Goal: Complete application form: Complete application form

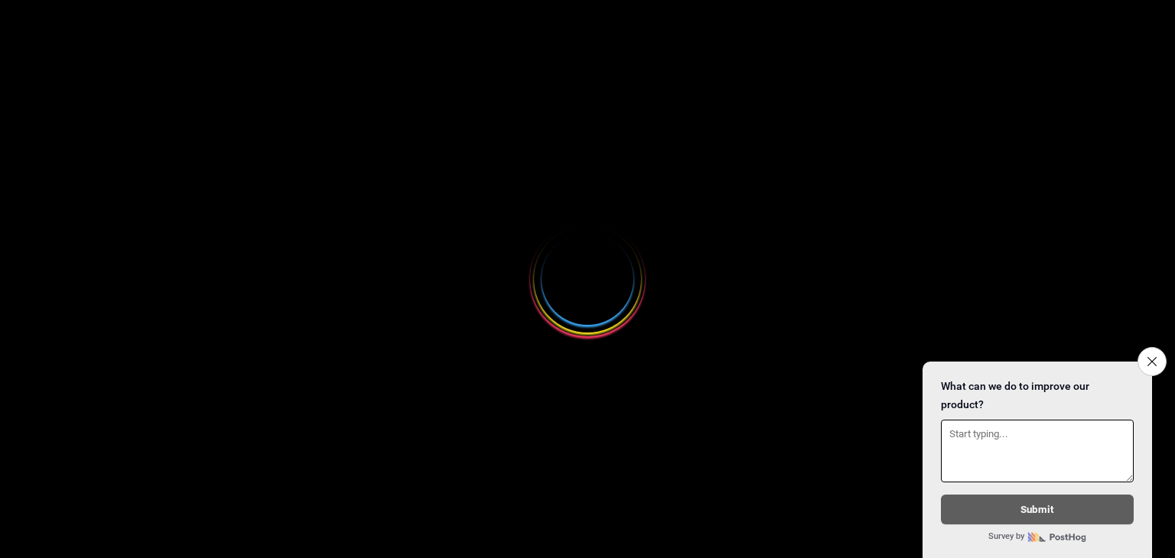
select select
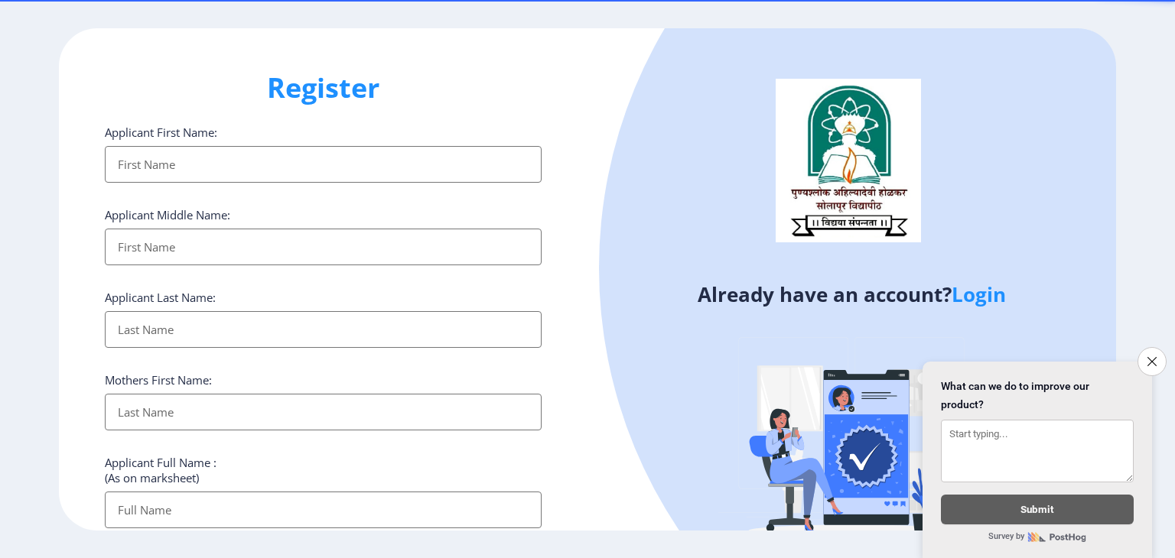
click at [165, 167] on input "Applicant First Name:" at bounding box center [323, 164] width 437 height 37
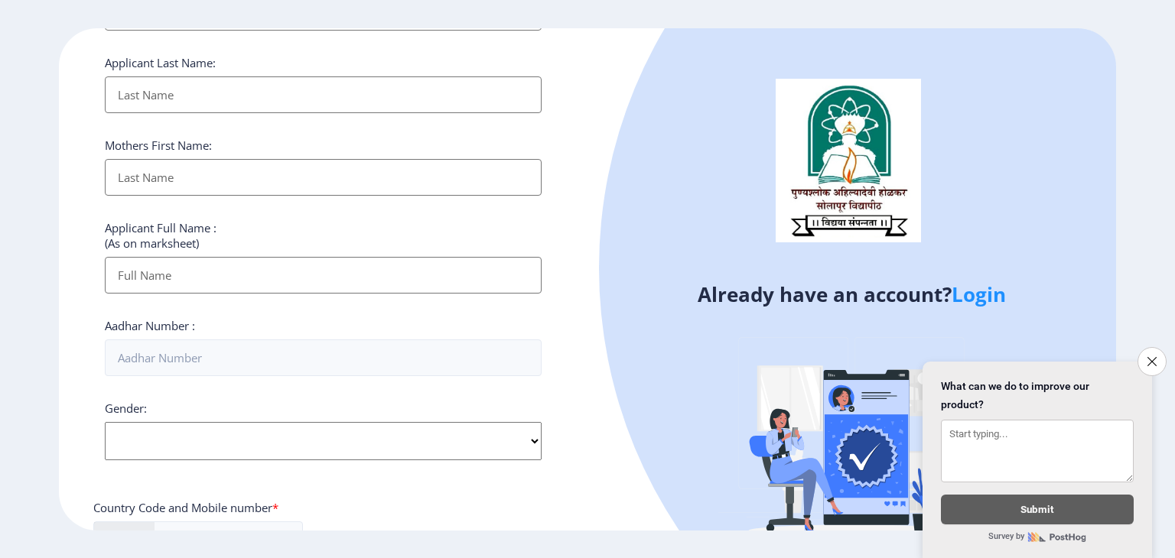
scroll to position [236, 0]
click at [169, 270] on input "Applicant First Name:" at bounding box center [323, 274] width 437 height 37
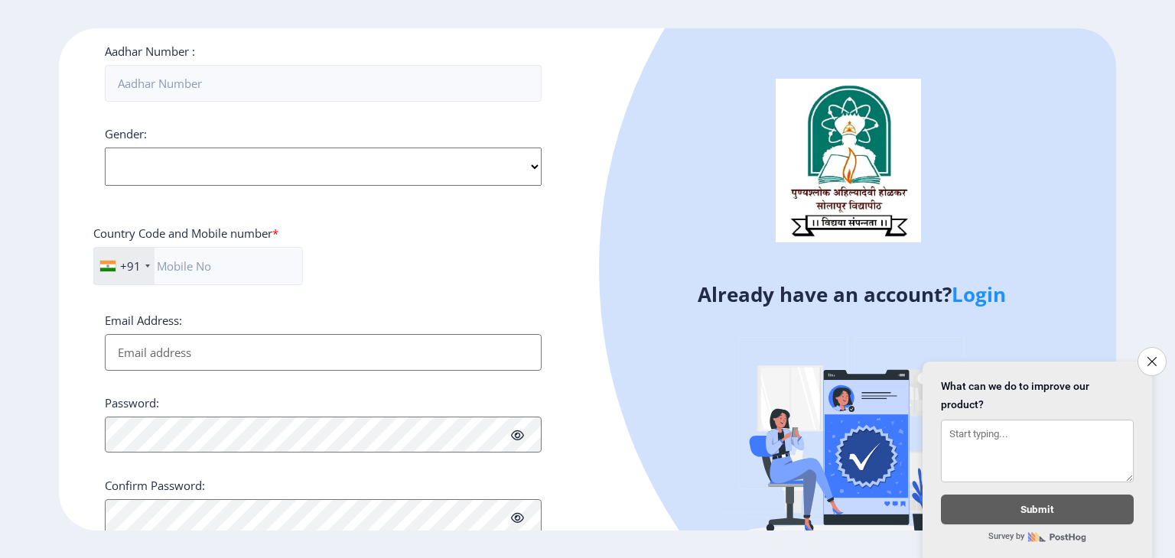
scroll to position [560, 0]
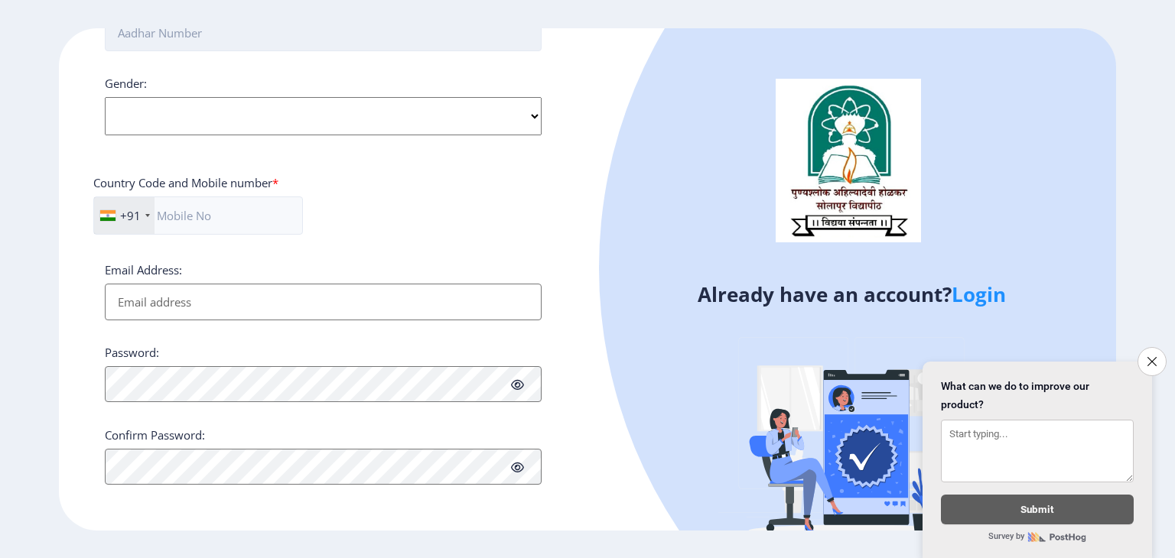
click at [246, 43] on input "Aadhar Number :" at bounding box center [323, 33] width 437 height 37
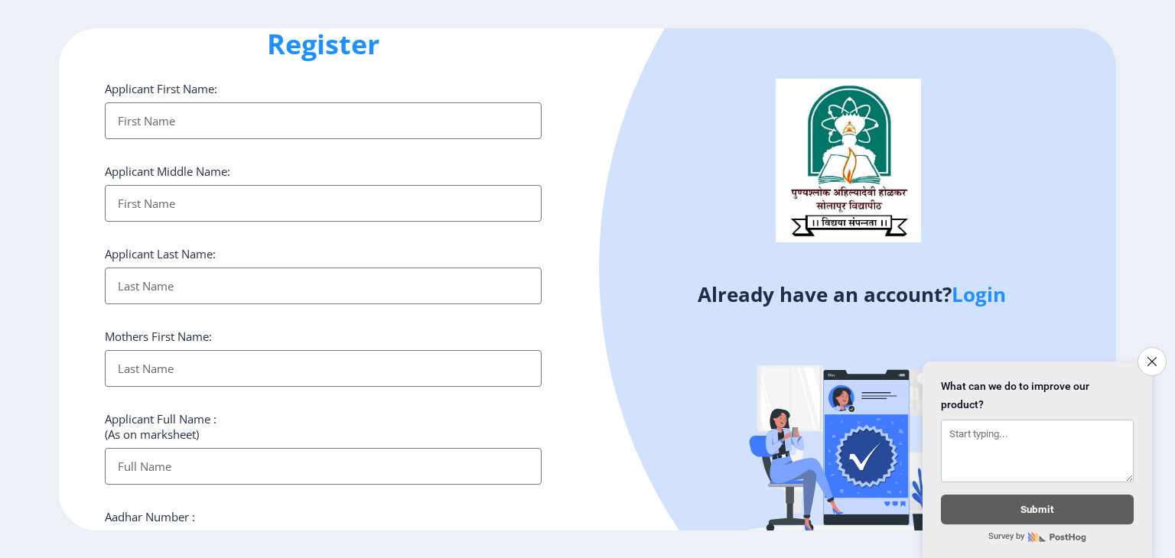
scroll to position [37, 0]
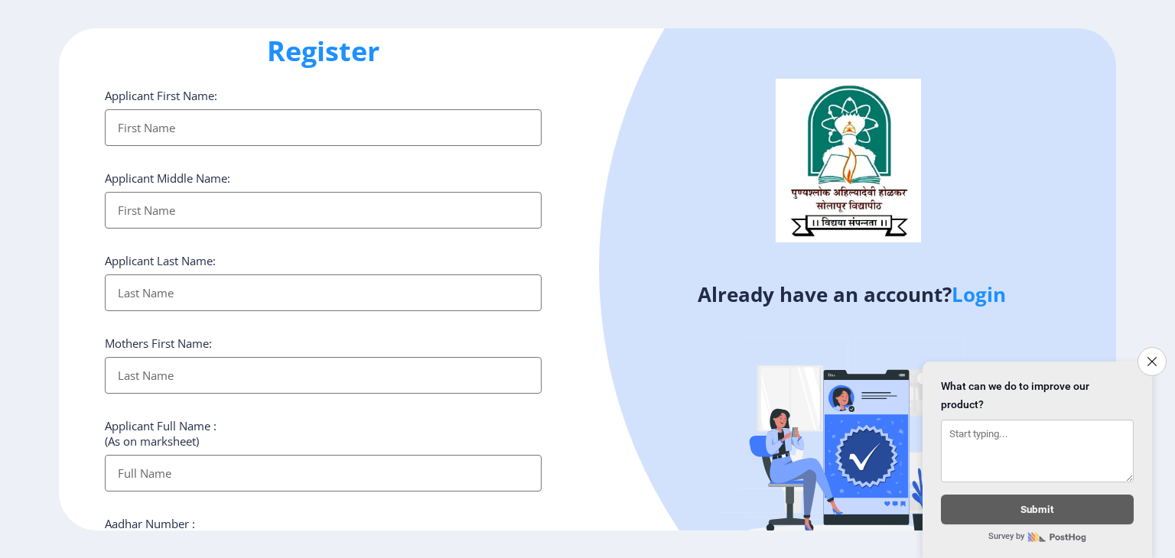
click at [182, 128] on input "Applicant First Name:" at bounding box center [323, 127] width 437 height 37
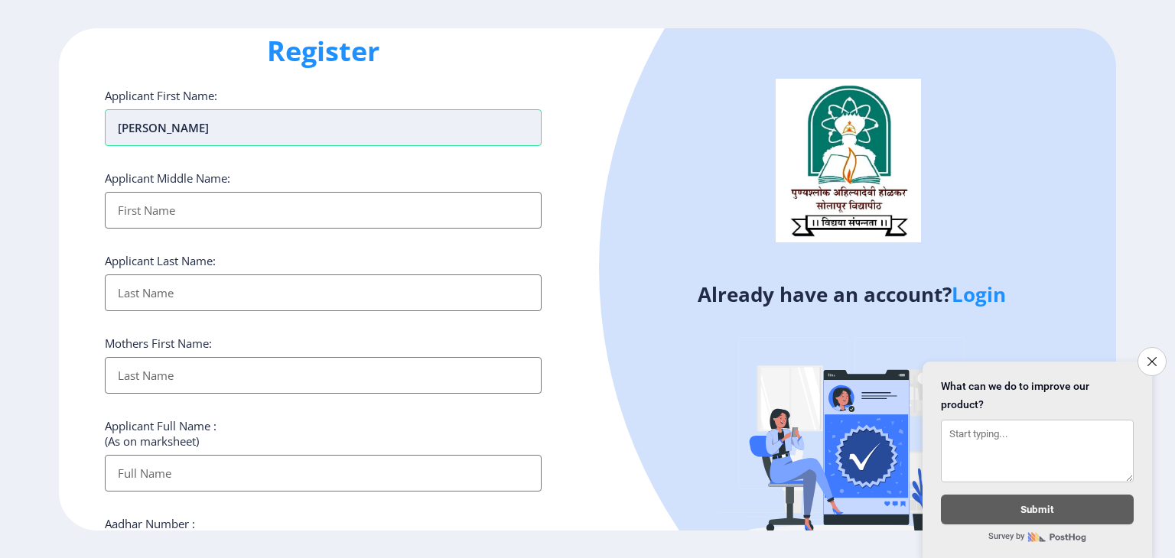
type input "Rajesh"
type input "Sanjeev"
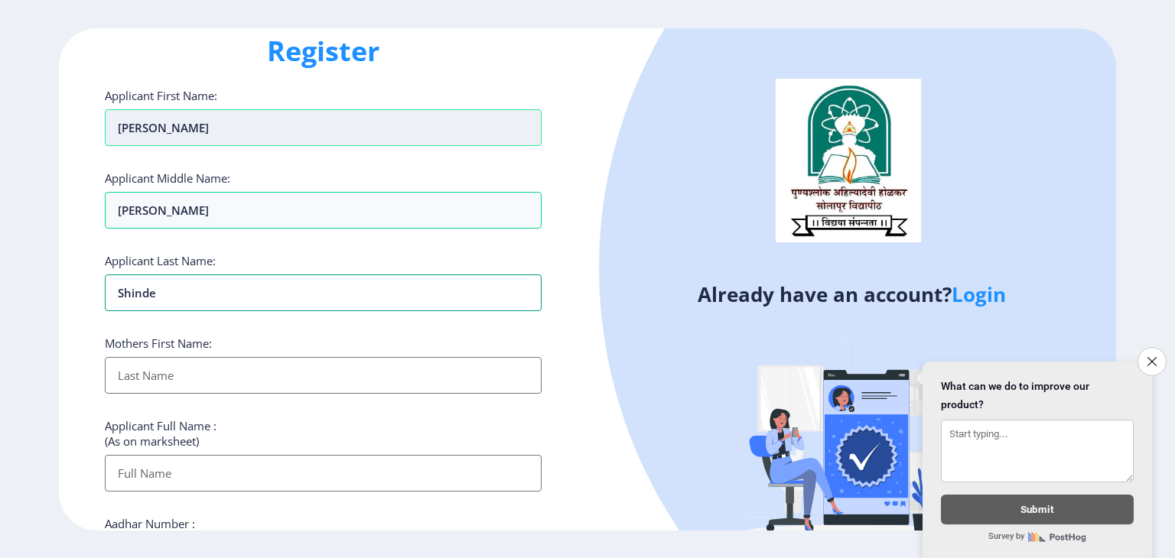
type input "Shinde"
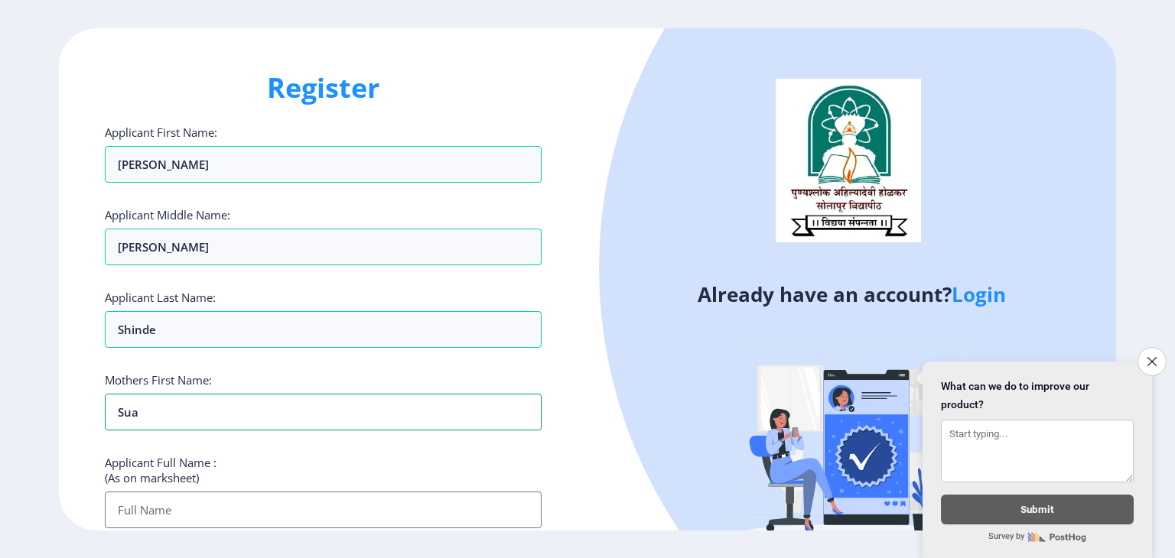
scroll to position [135, 0]
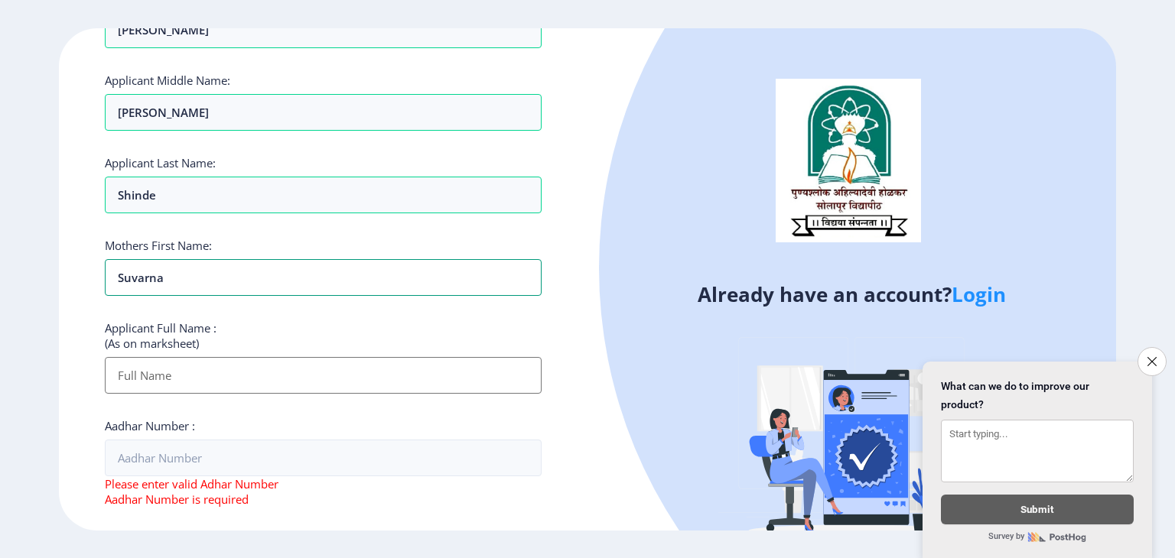
type input "Suvarna"
type input "SHINDE RAJESH SANJEEV"
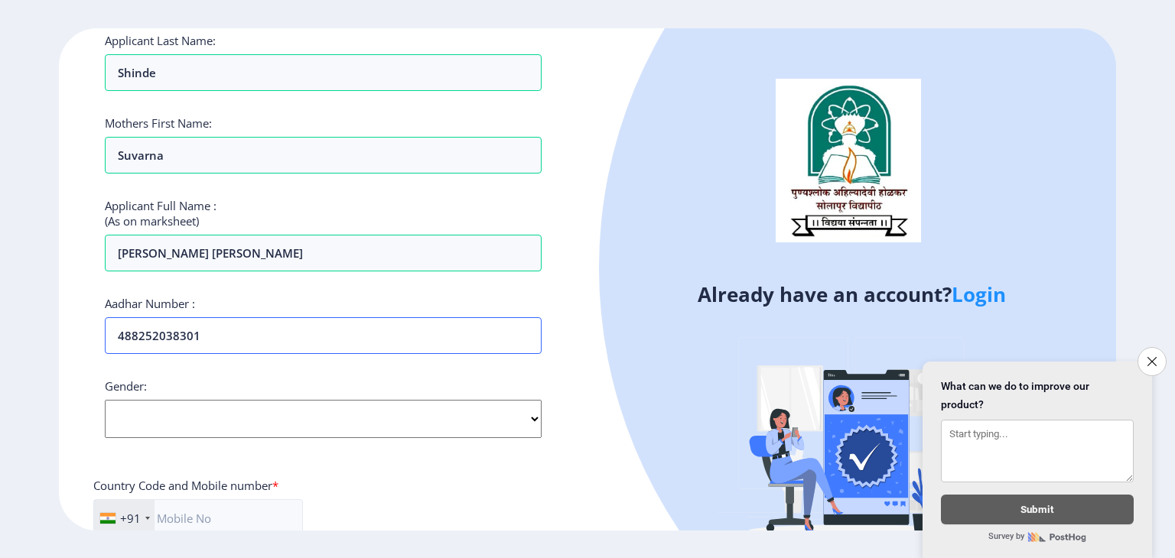
scroll to position [359, 0]
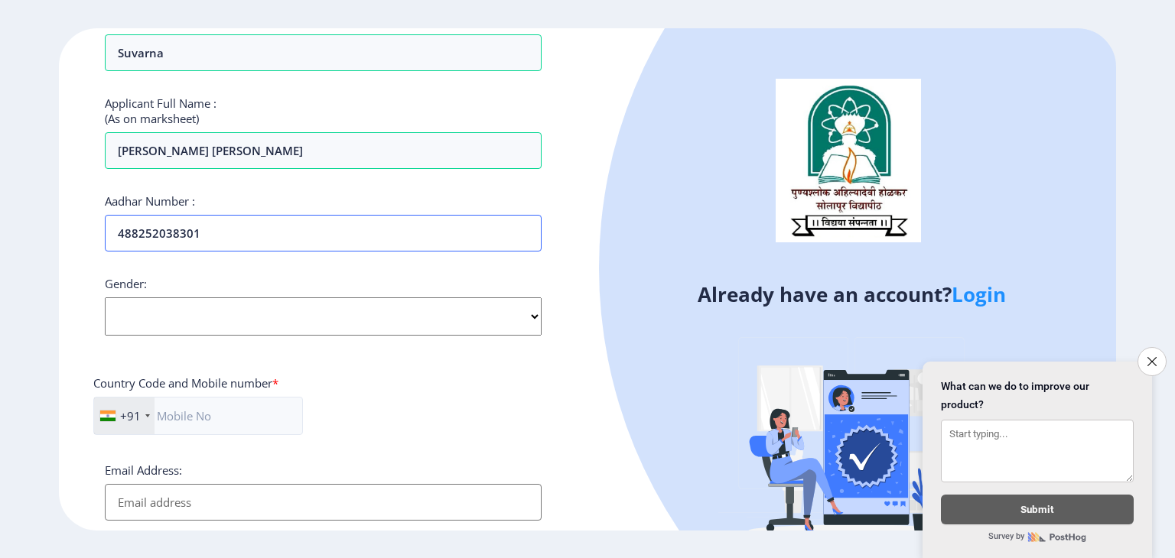
type input "488252038301"
click at [321, 331] on select "Select Gender Male Female Other" at bounding box center [323, 316] width 437 height 38
select select "[DEMOGRAPHIC_DATA]"
click at [105, 297] on select "Select Gender Male Female Other" at bounding box center [323, 316] width 437 height 38
click at [242, 404] on input "text" at bounding box center [198, 416] width 210 height 38
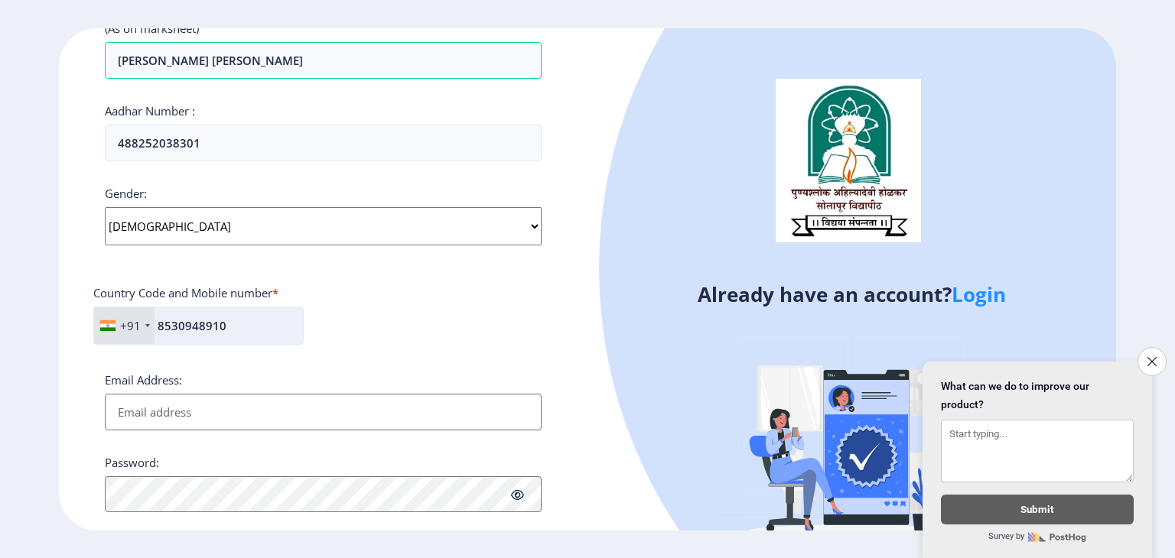
scroll to position [450, 0]
type input "8530948910"
click at [236, 401] on input "Email Address:" at bounding box center [323, 412] width 437 height 37
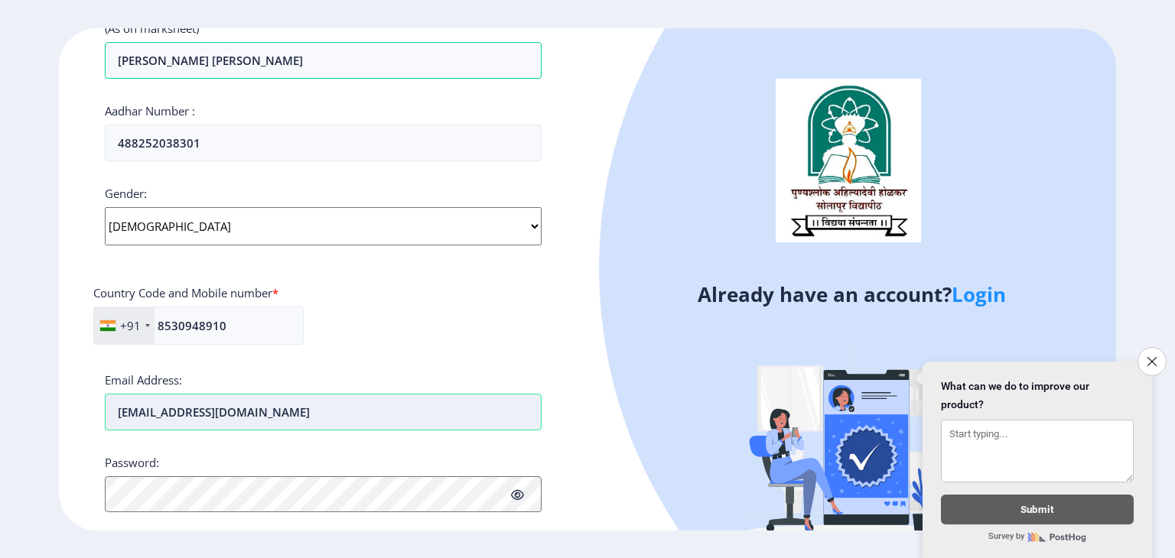
type input "[EMAIL_ADDRESS][DOMAIN_NAME]"
click at [518, 493] on icon at bounding box center [517, 494] width 13 height 11
click at [565, 328] on div "Register Applicant First Name: Rajesh Applicant Middle Name: Sanjeev Applicant …" at bounding box center [323, 279] width 528 height 502
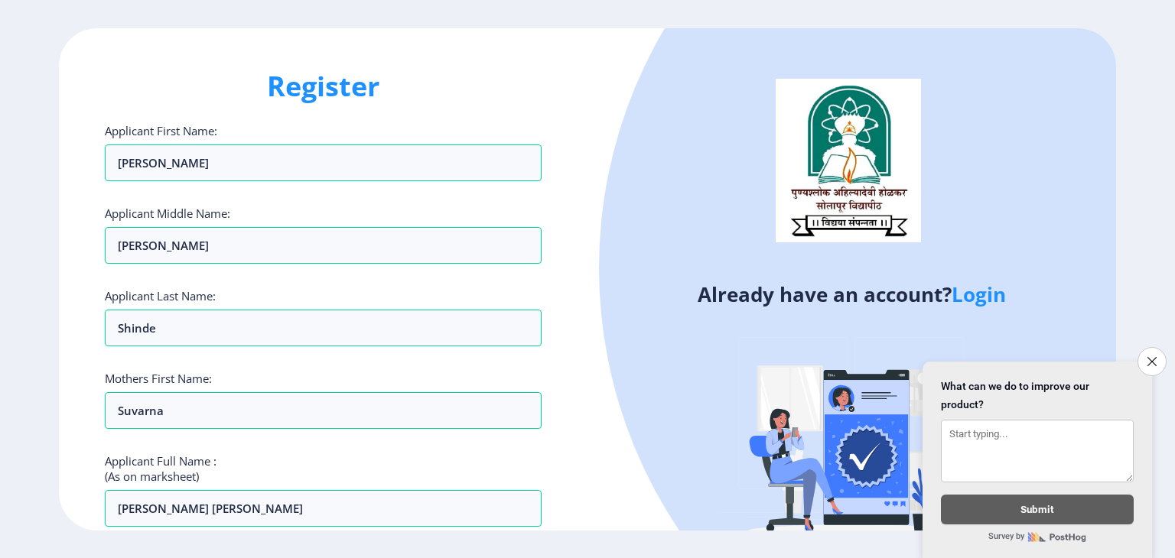
scroll to position [0, 0]
click at [1152, 356] on icon "Close survey" at bounding box center [1151, 361] width 10 height 10
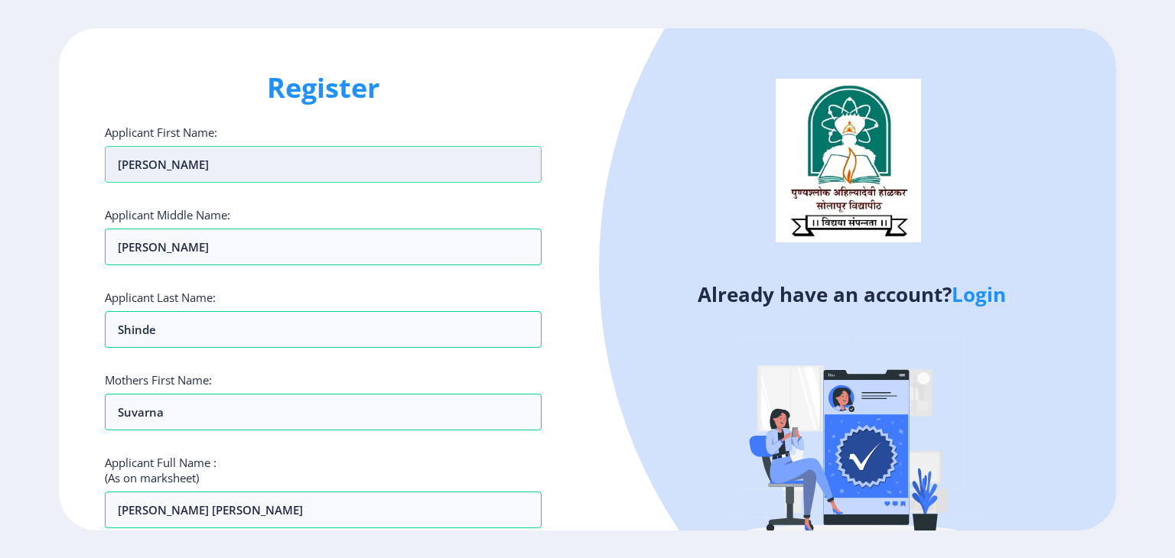
click at [151, 164] on input "Rajesh" at bounding box center [323, 164] width 437 height 37
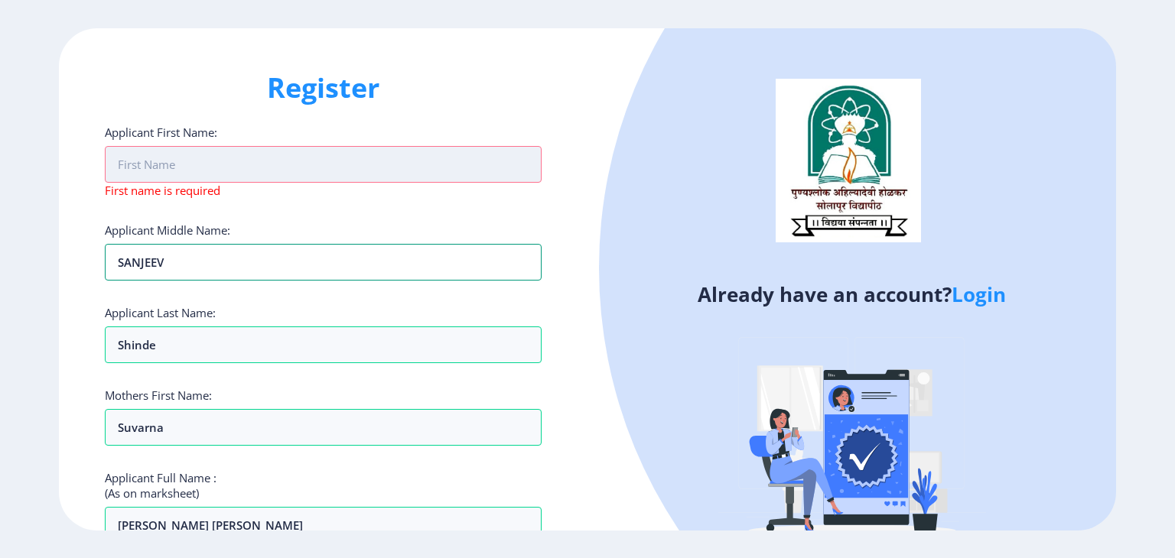
type input "SANJEEV"
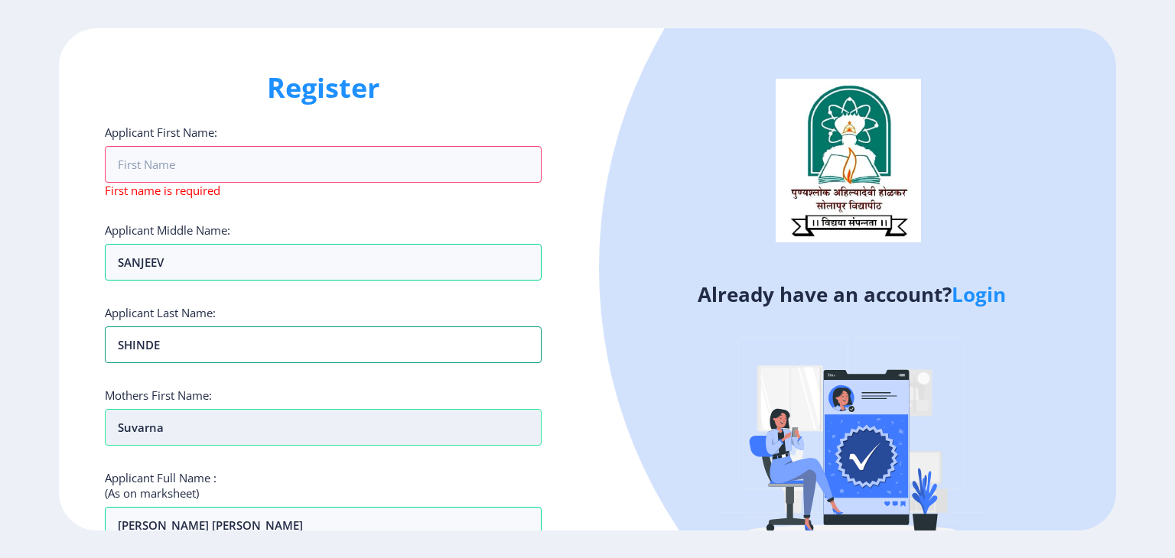
type input "SHINDE"
click at [144, 429] on input "Suvarna" at bounding box center [323, 427] width 437 height 37
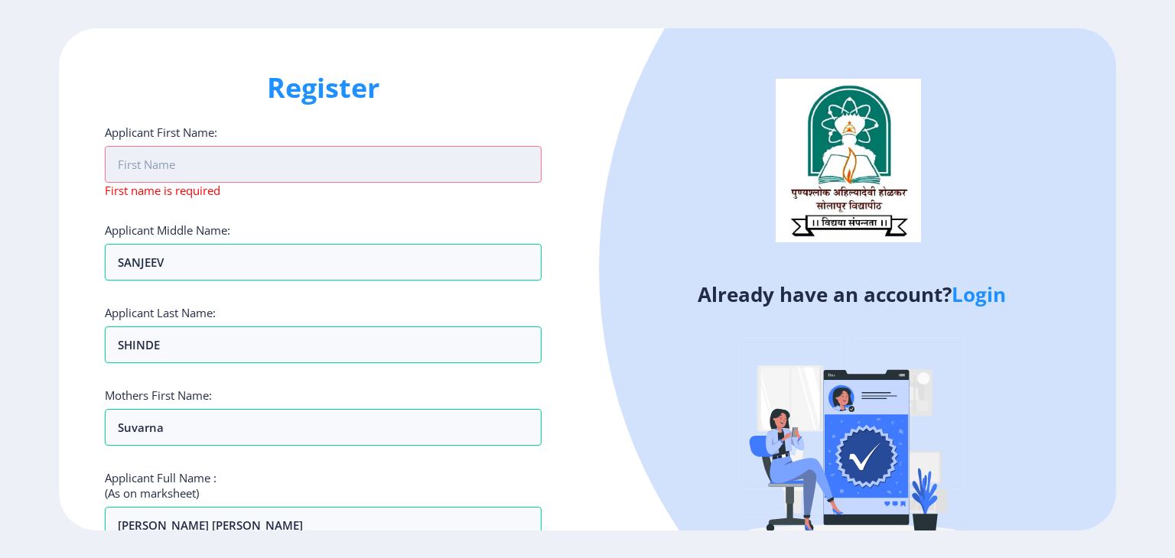
click at [168, 171] on input "Applicant First Name:" at bounding box center [323, 164] width 437 height 37
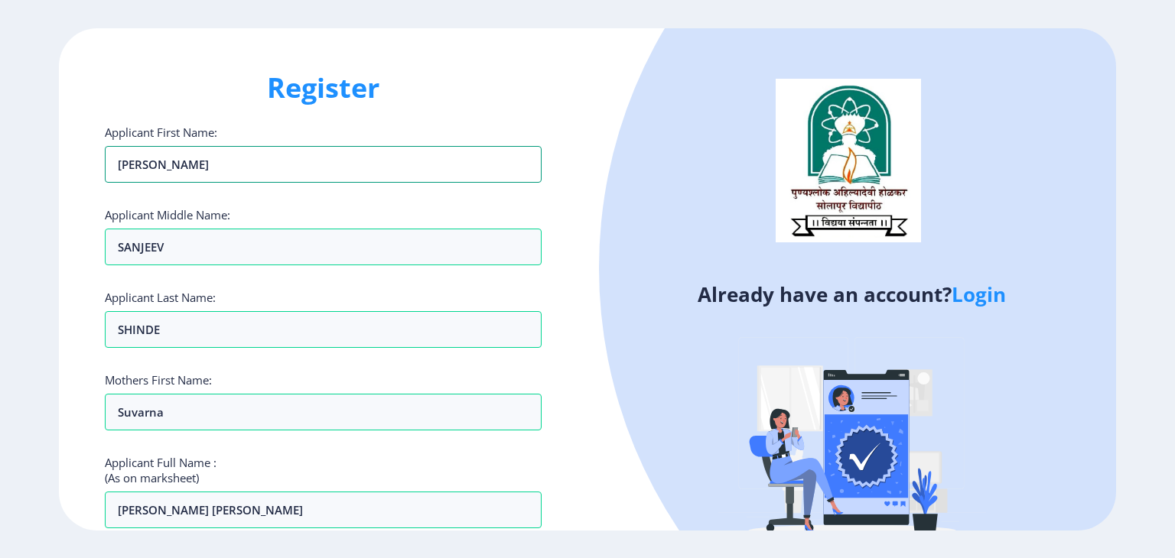
type input "RAJESH"
click at [574, 270] on div "Register Applicant First Name: RAJESH Applicant Middle Name: SANJEEV Applicant …" at bounding box center [323, 279] width 528 height 502
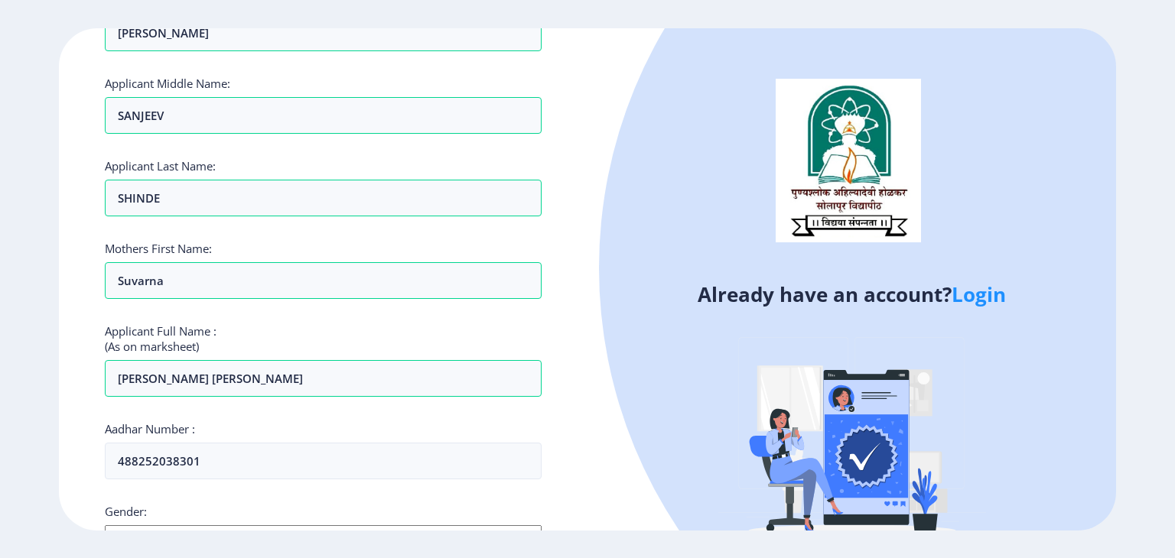
scroll to position [146, 0]
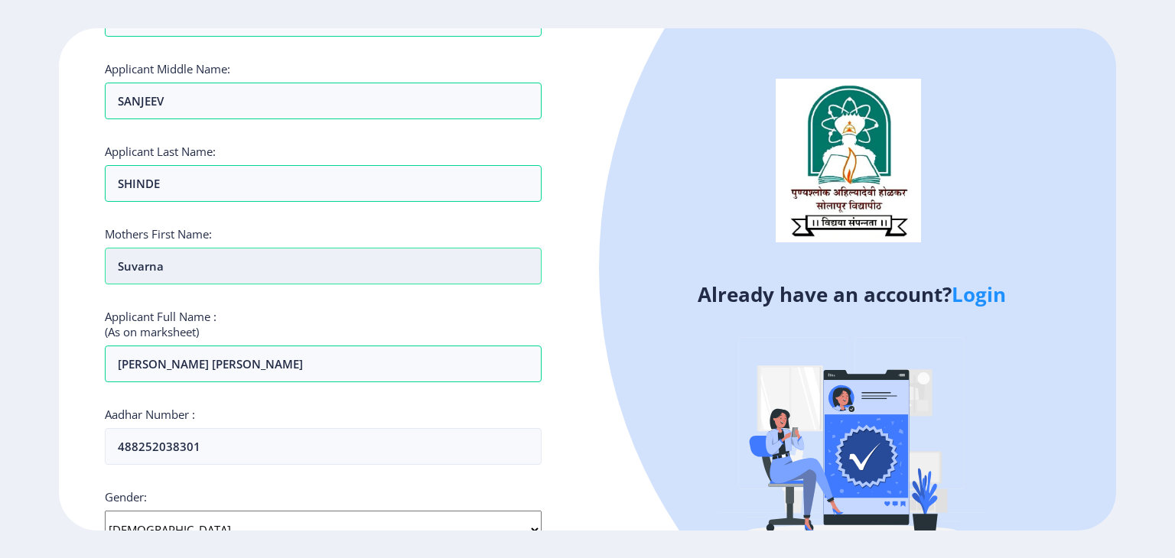
click at [153, 271] on input "Suvarna" at bounding box center [323, 266] width 437 height 37
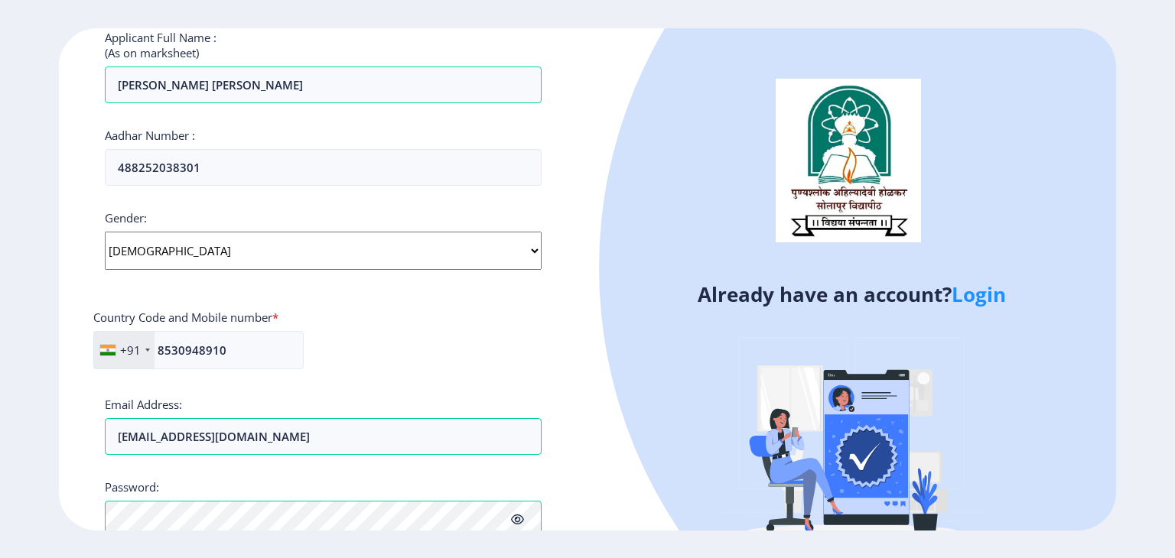
scroll to position [596, 0]
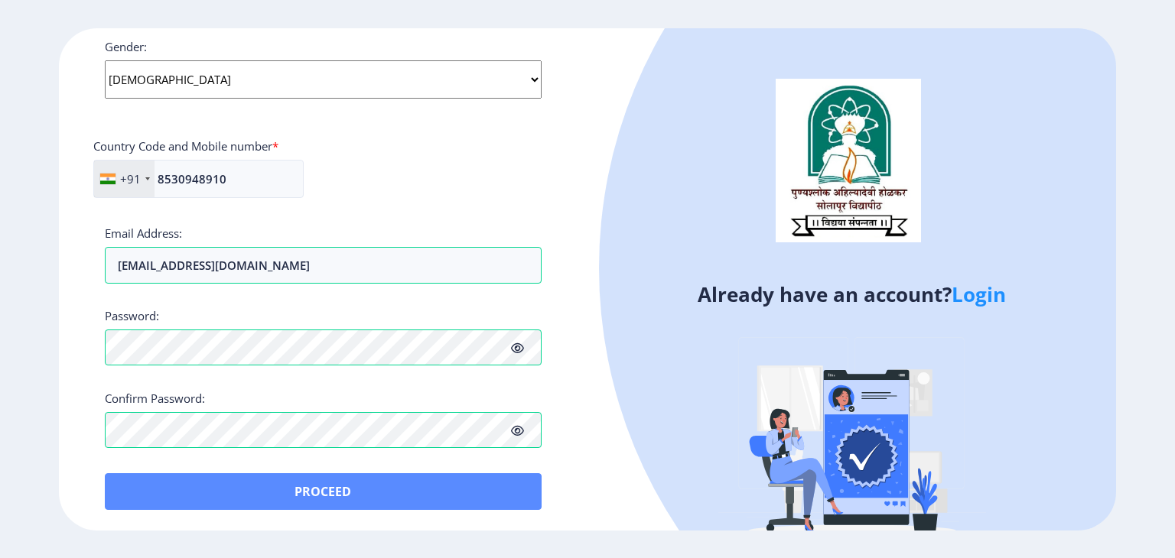
type input "SUVARNA"
click at [203, 490] on button "Proceed" at bounding box center [323, 491] width 437 height 37
click at [288, 497] on button "Proceed" at bounding box center [323, 491] width 437 height 37
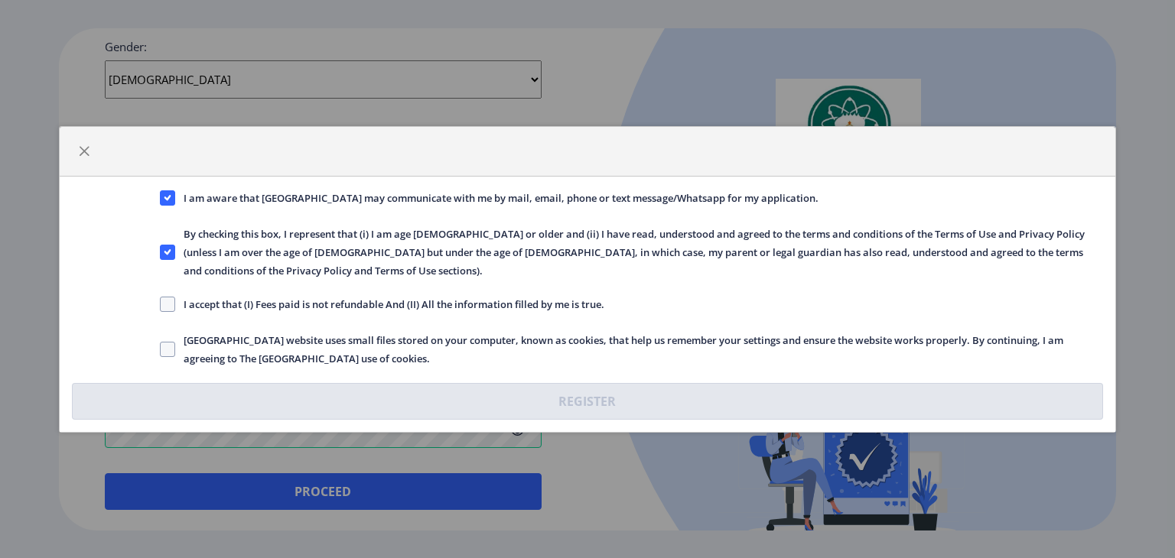
click at [171, 346] on label "Solapur University website uses small files stored on your computer, known as c…" at bounding box center [632, 349] width 944 height 37
click at [161, 349] on input "Solapur University website uses small files stored on your computer, known as c…" at bounding box center [160, 349] width 1 height 1
checkbox input "true"
click at [169, 297] on span at bounding box center [167, 304] width 15 height 15
click at [161, 304] on input "I accept that (I) Fees paid is not refundable And (II) All the information fill…" at bounding box center [160, 304] width 1 height 1
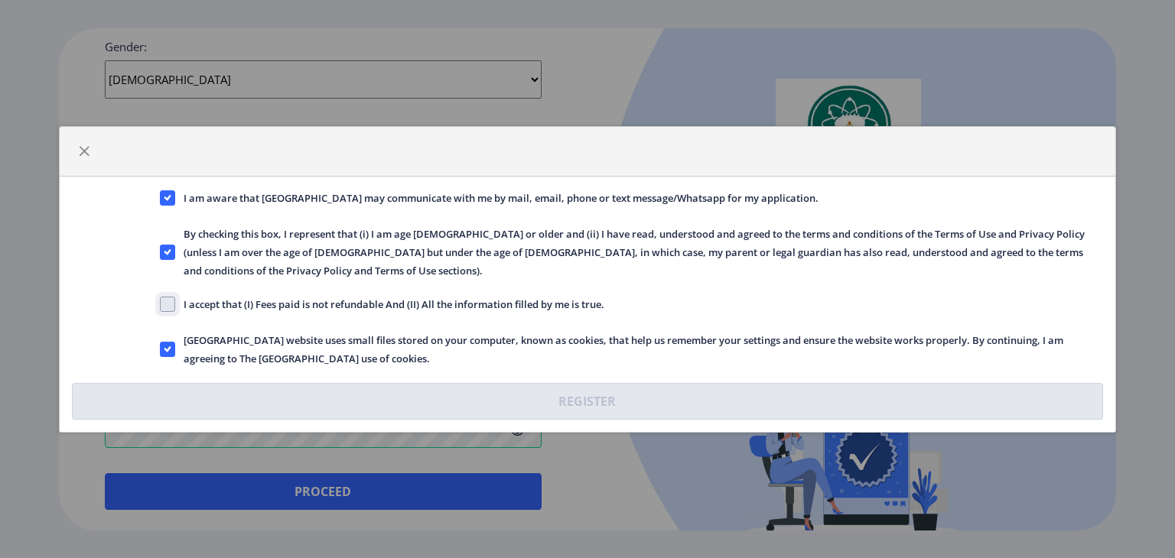
checkbox input "true"
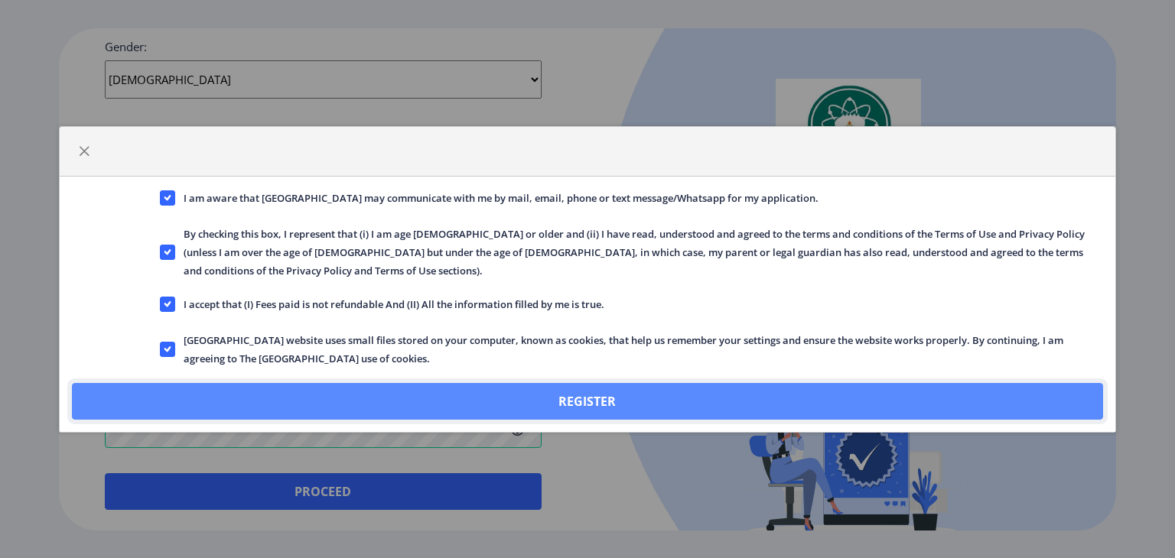
click at [193, 383] on button "Register" at bounding box center [587, 401] width 1031 height 37
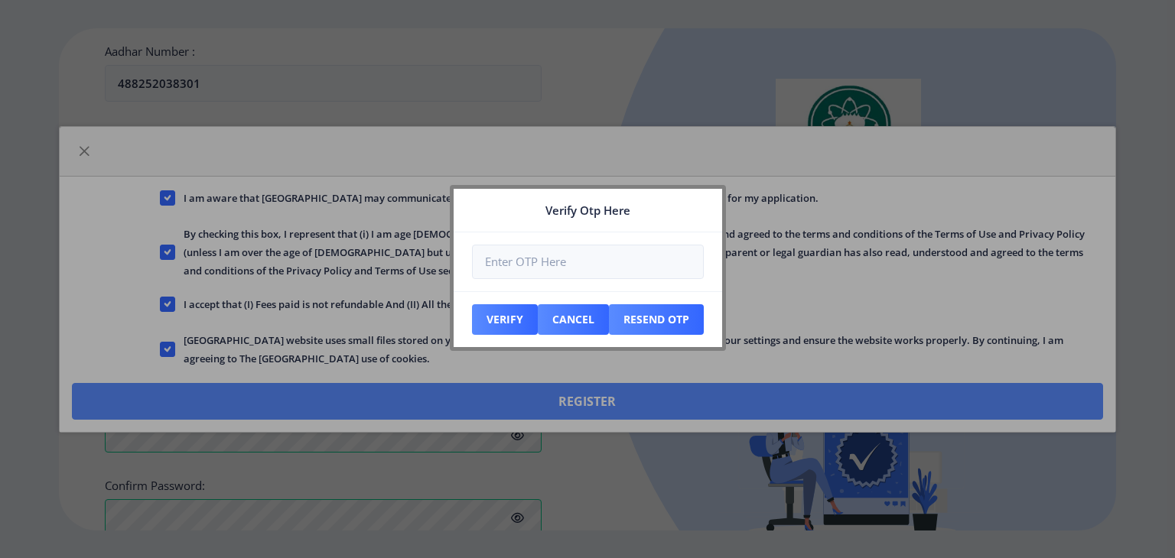
scroll to position [683, 0]
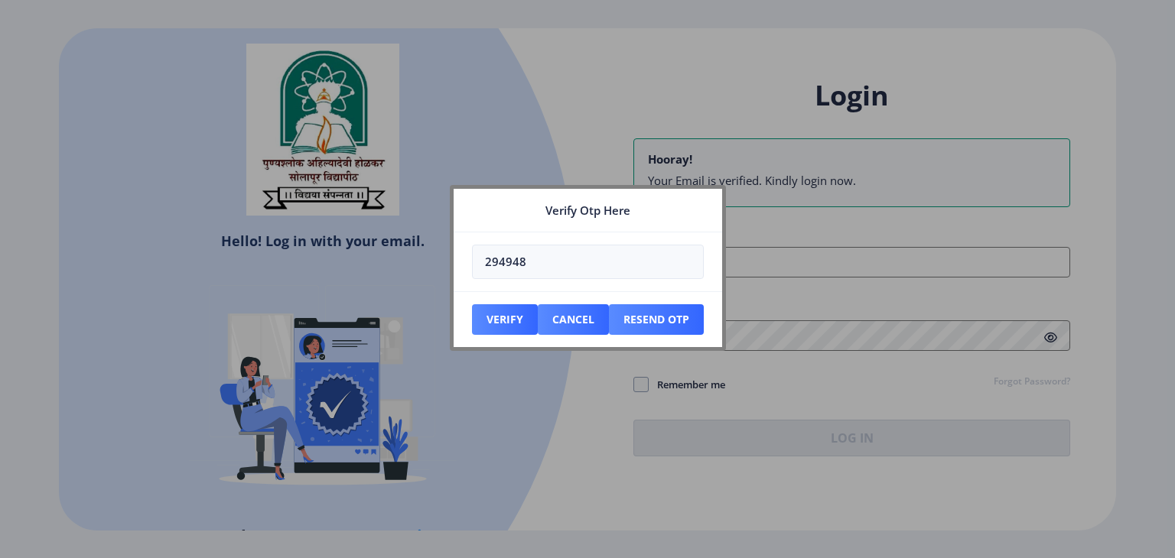
type input "294948"
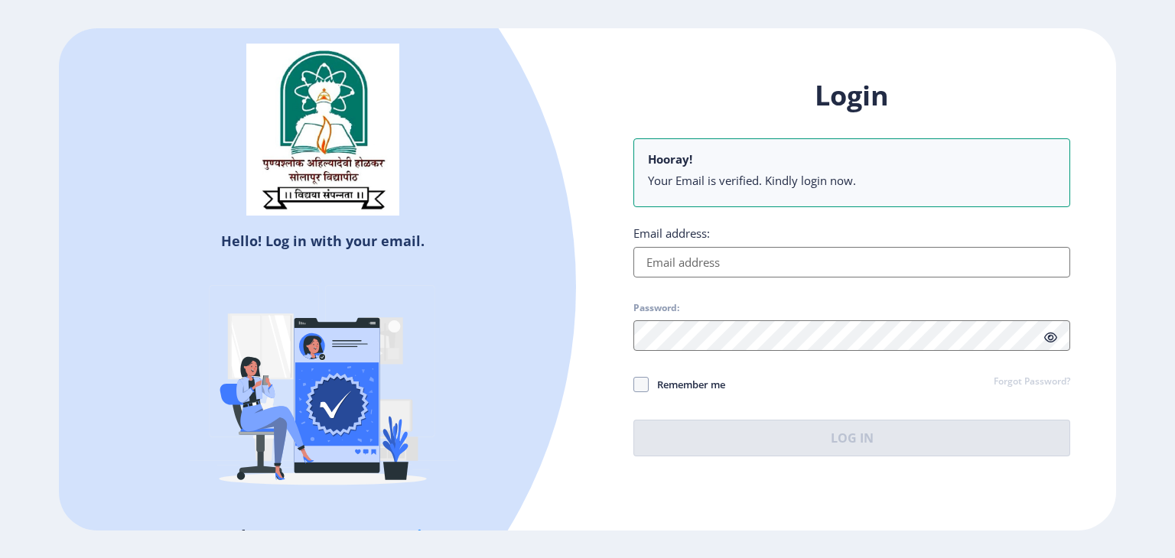
click at [694, 275] on input "Email address:" at bounding box center [851, 262] width 437 height 31
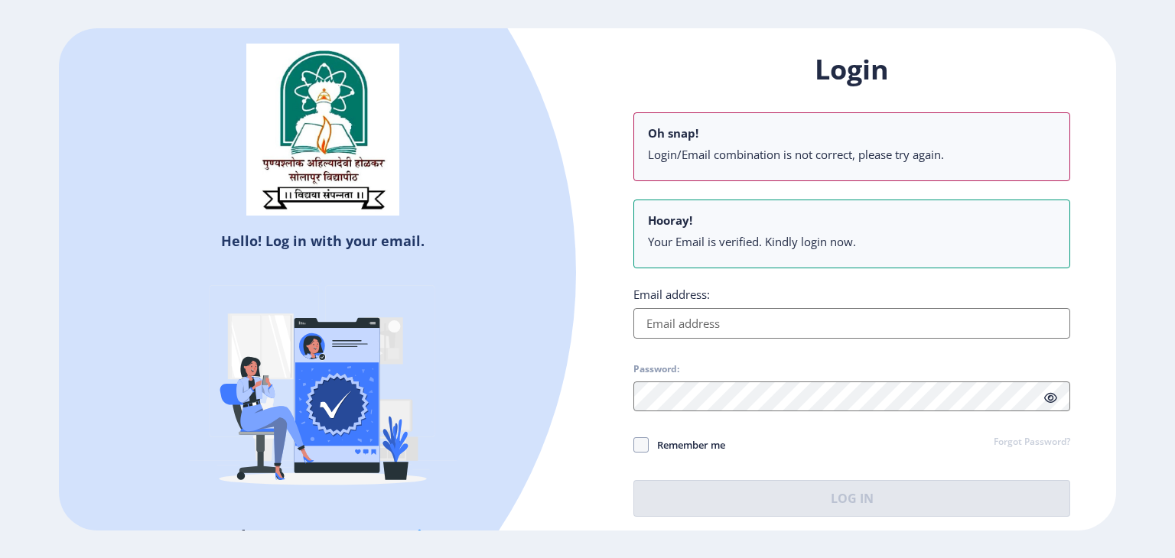
paste input "[EMAIL_ADDRESS][DOMAIN_NAME]"
type input "[EMAIL_ADDRESS][DOMAIN_NAME]"
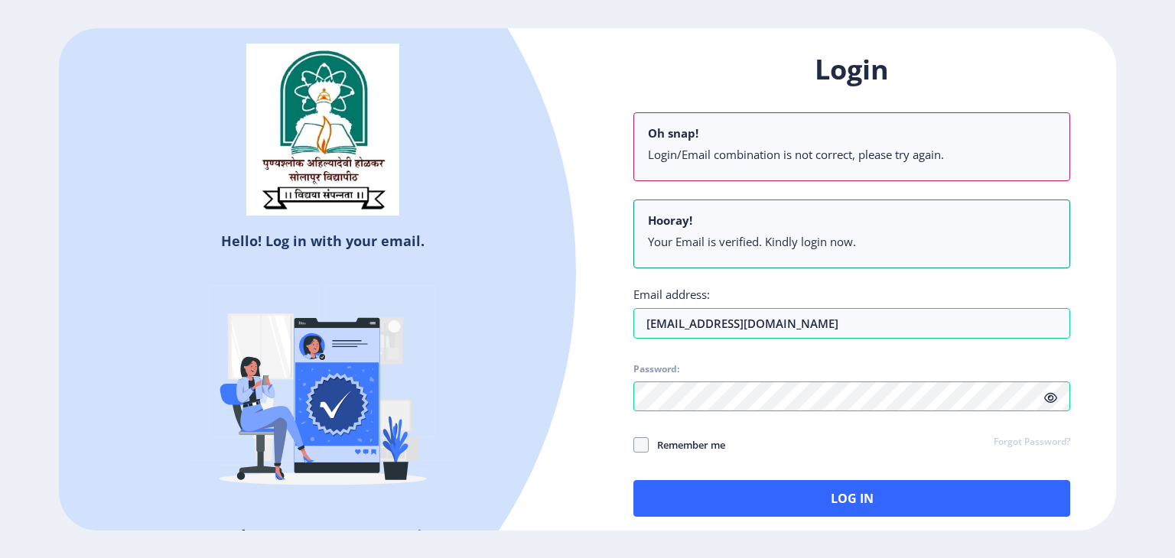
click at [671, 450] on span "Remember me" at bounding box center [686, 445] width 76 height 18
click at [634, 446] on input "Remember me" at bounding box center [633, 445] width 1 height 1
checkbox input "true"
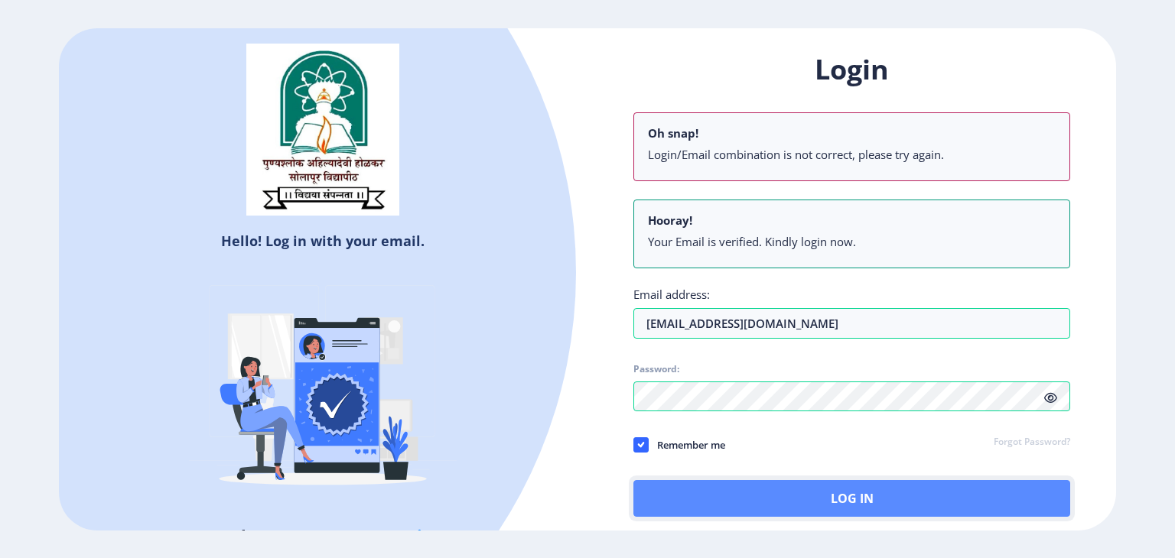
click at [719, 492] on button "Log In" at bounding box center [851, 498] width 437 height 37
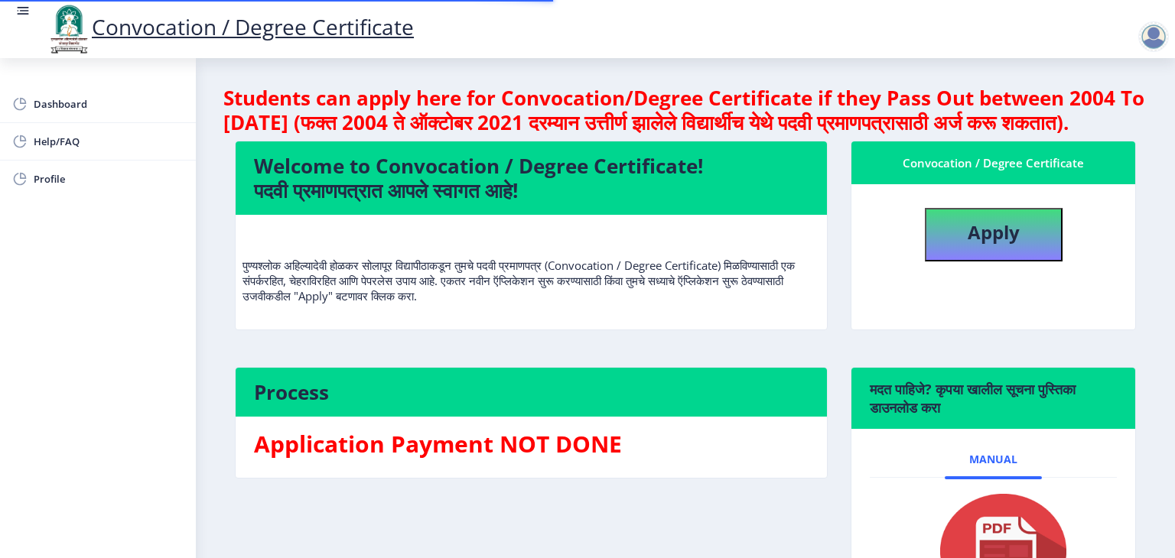
click at [719, 478] on nb-card-body "Application Payment NOT DONE" at bounding box center [531, 447] width 591 height 61
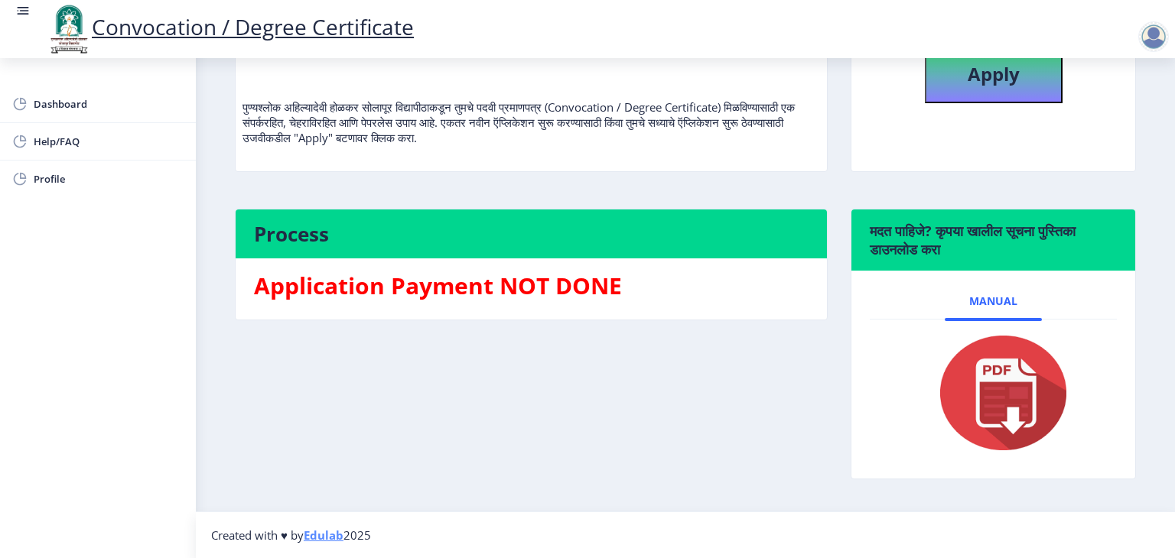
scroll to position [182, 0]
click at [564, 272] on h3 "Application Payment NOT DONE" at bounding box center [531, 286] width 554 height 31
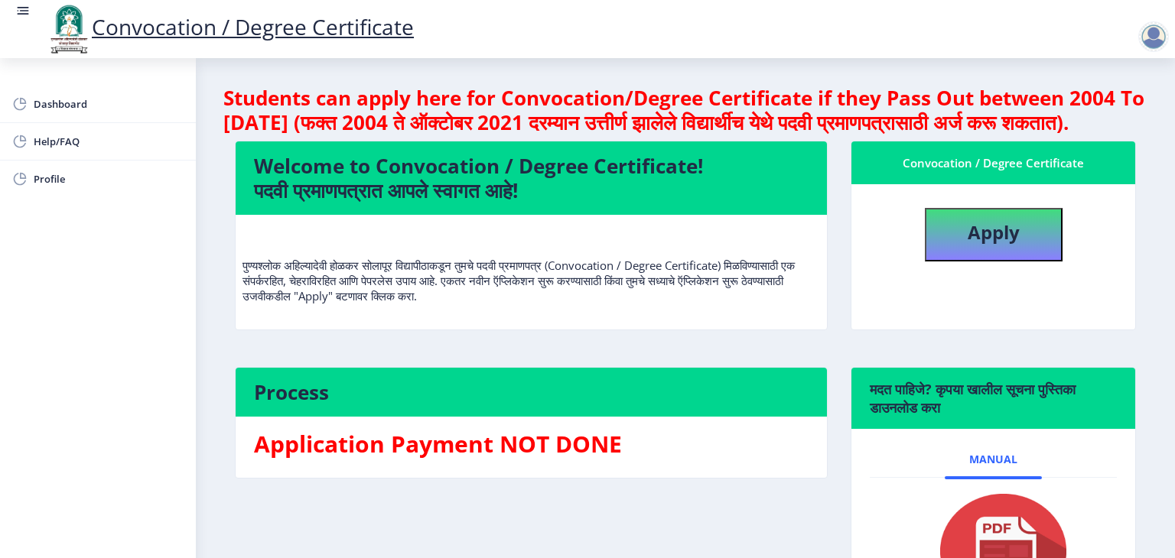
scroll to position [0, 0]
click at [967, 245] on b "Apply" at bounding box center [993, 231] width 52 height 25
select select
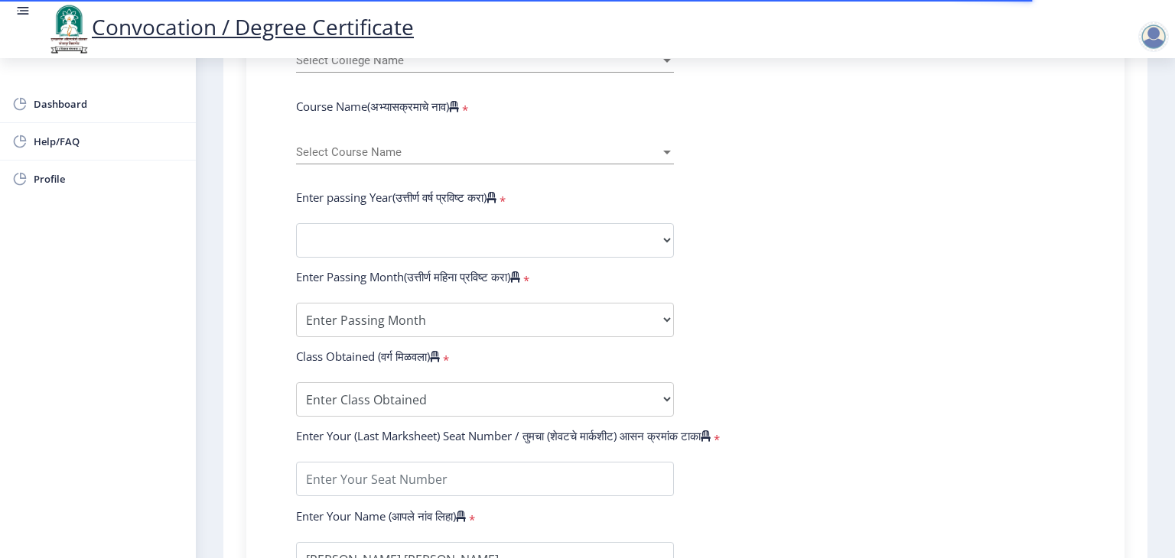
scroll to position [635, 0]
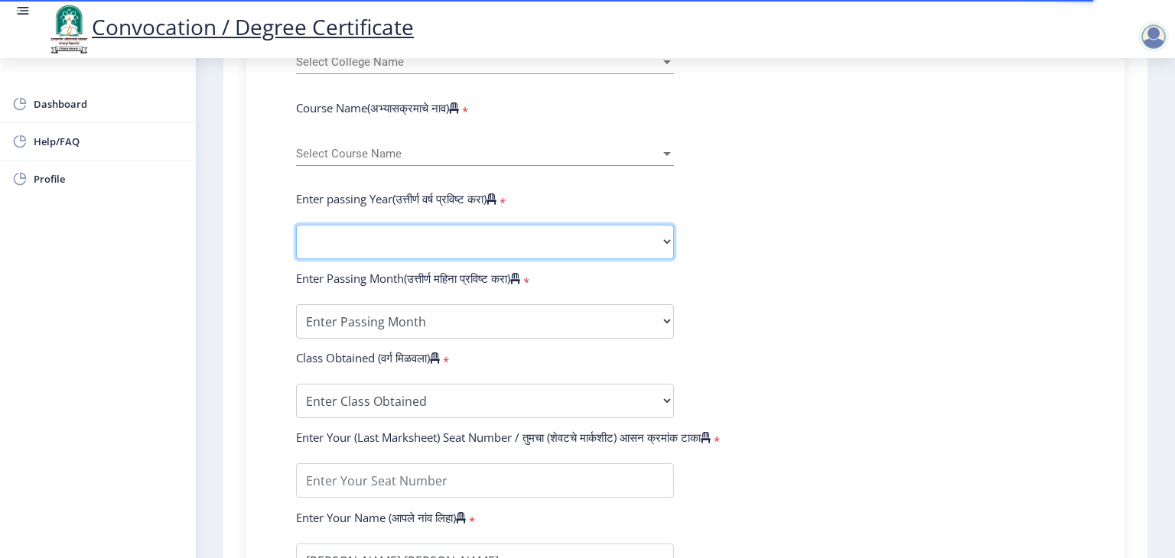
click at [401, 229] on select "2025 2024 2023 2022 2021 2020 2019 2018 2017 2016 2015 2014 2013 2012 2011 2010…" at bounding box center [485, 242] width 378 height 34
select select "2023"
click at [296, 225] on select "2025 2024 2023 2022 2021 2020 2019 2018 2017 2016 2015 2014 2013 2012 2011 2010…" at bounding box center [485, 242] width 378 height 34
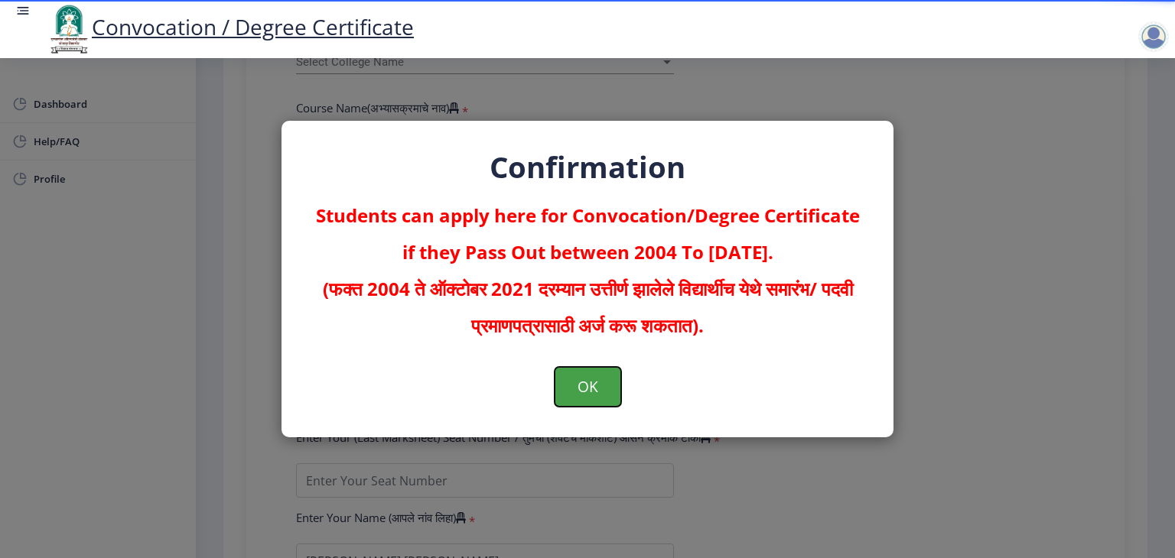
click at [557, 382] on button "OK" at bounding box center [587, 387] width 67 height 40
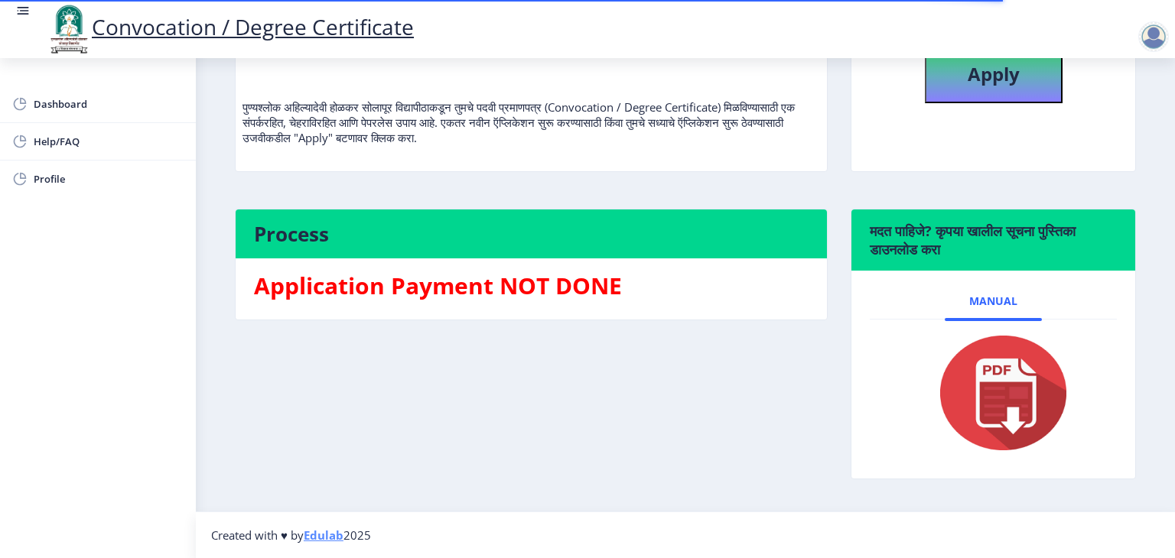
scroll to position [182, 0]
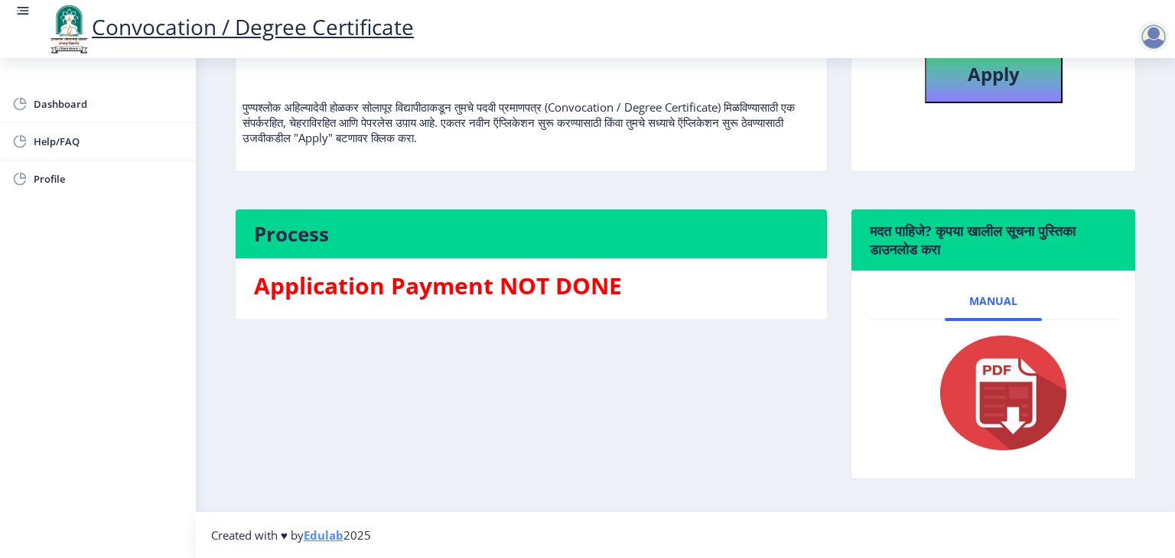
click at [521, 282] on h3 "Application Payment NOT DONE" at bounding box center [531, 286] width 554 height 31
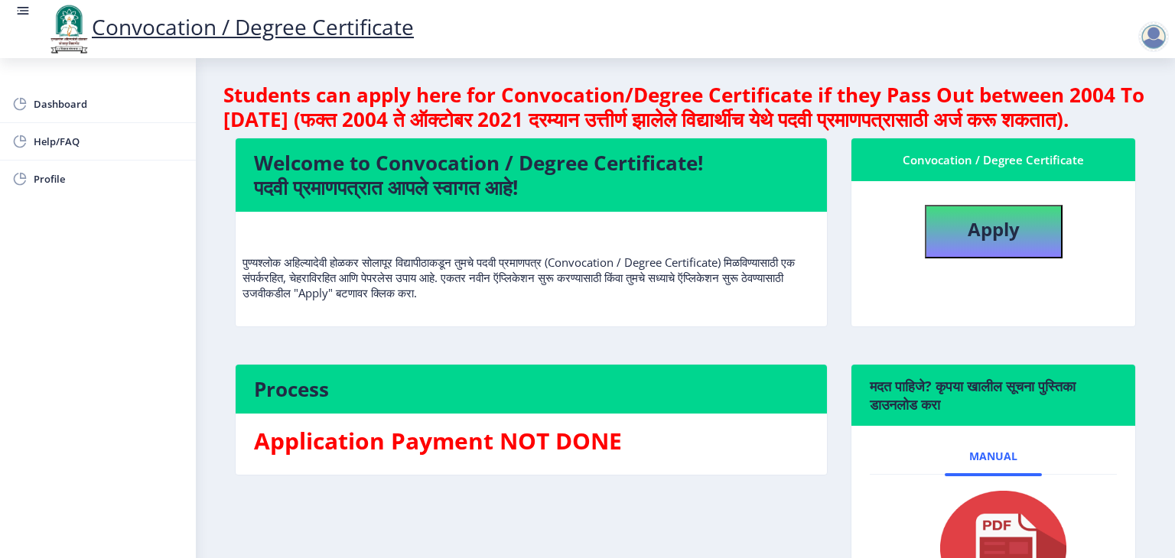
scroll to position [0, 0]
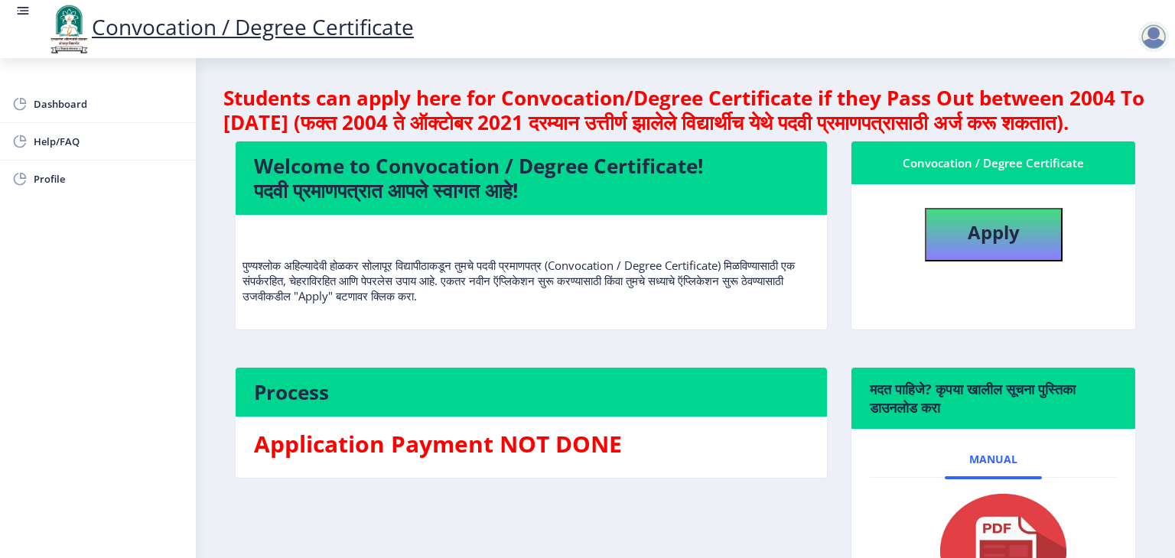
select select
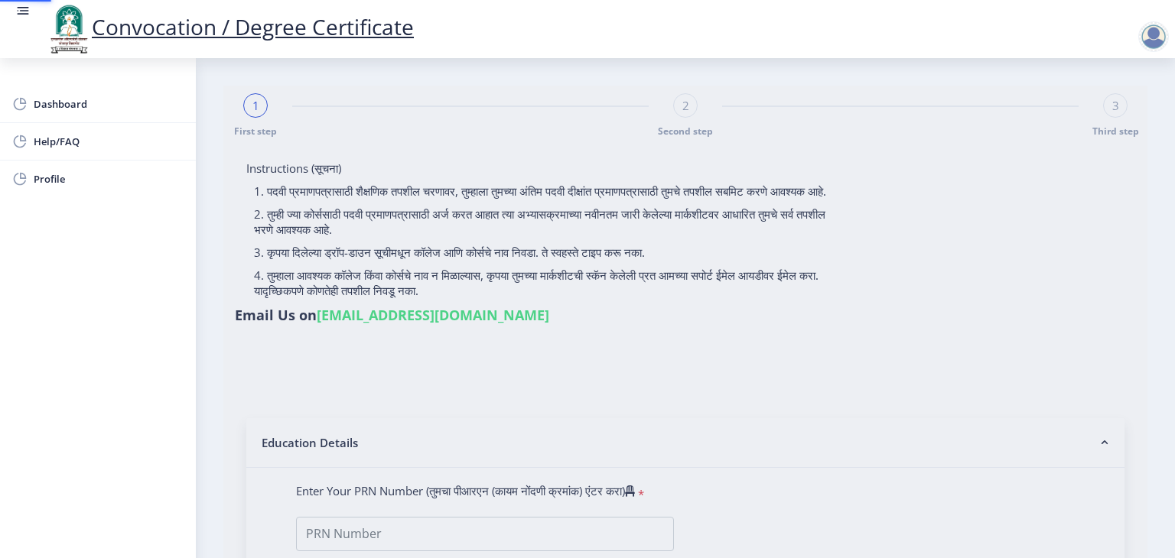
type input "SHINDE RAJESH SANJEEV"
type input "SUVARNA"
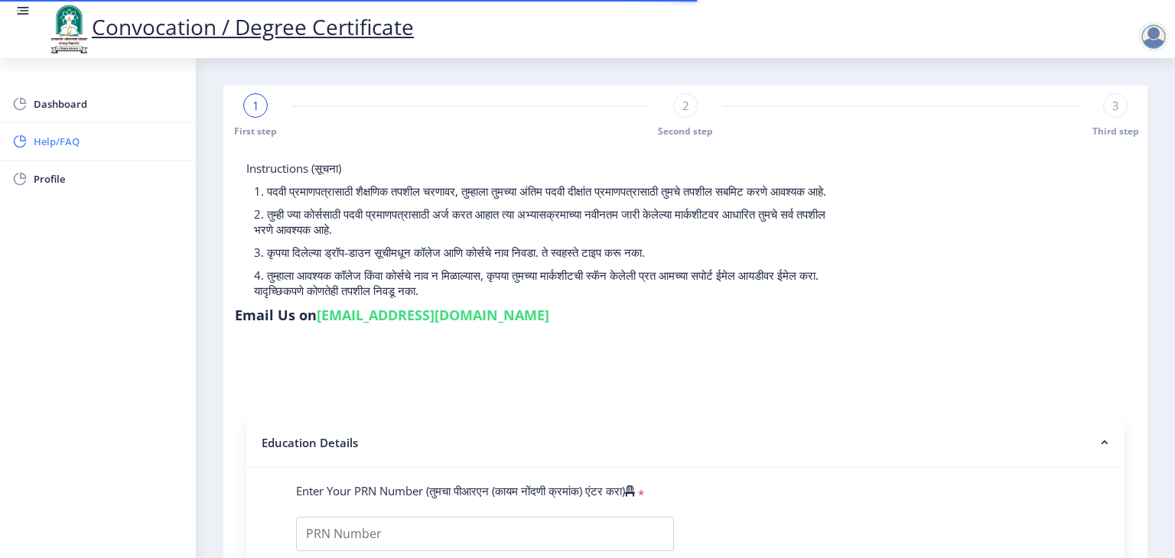
click at [54, 144] on span "Help/FAQ" at bounding box center [109, 141] width 150 height 18
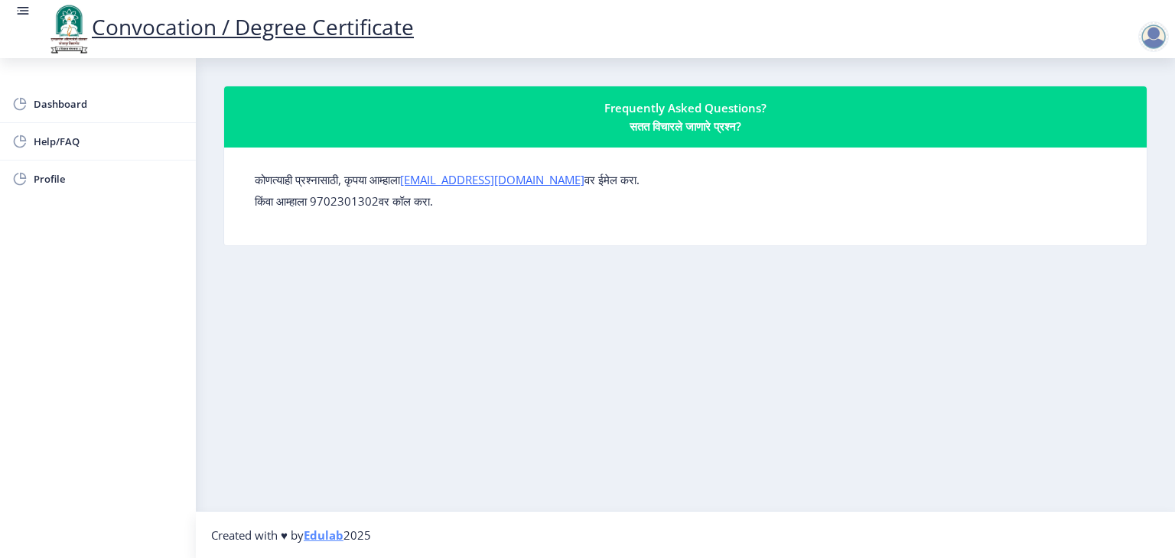
click at [1138, 36] on div at bounding box center [1153, 36] width 31 height 31
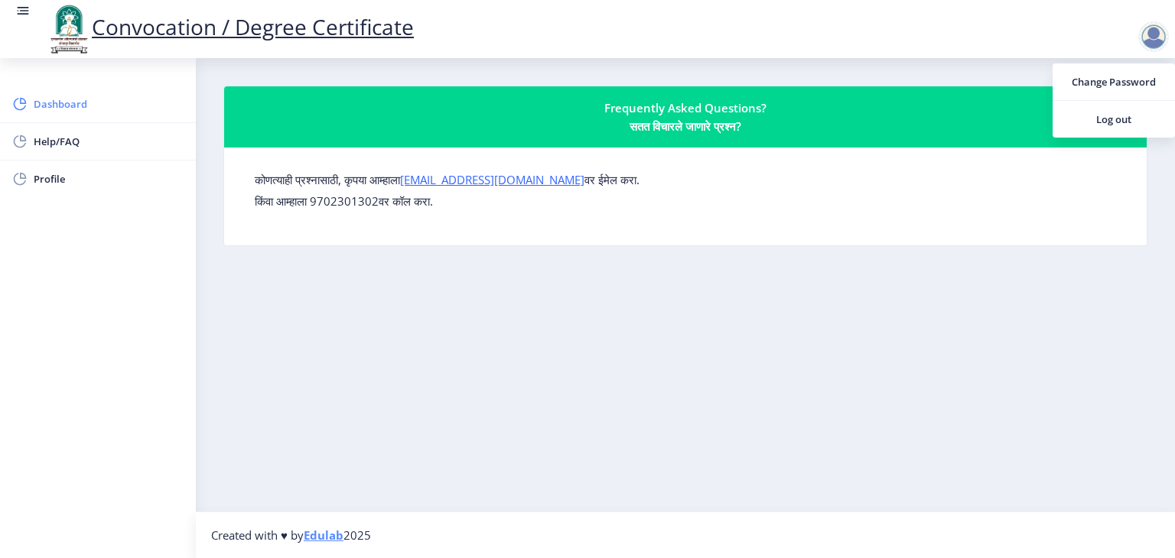
click at [49, 102] on span "Dashboard" at bounding box center [109, 104] width 150 height 18
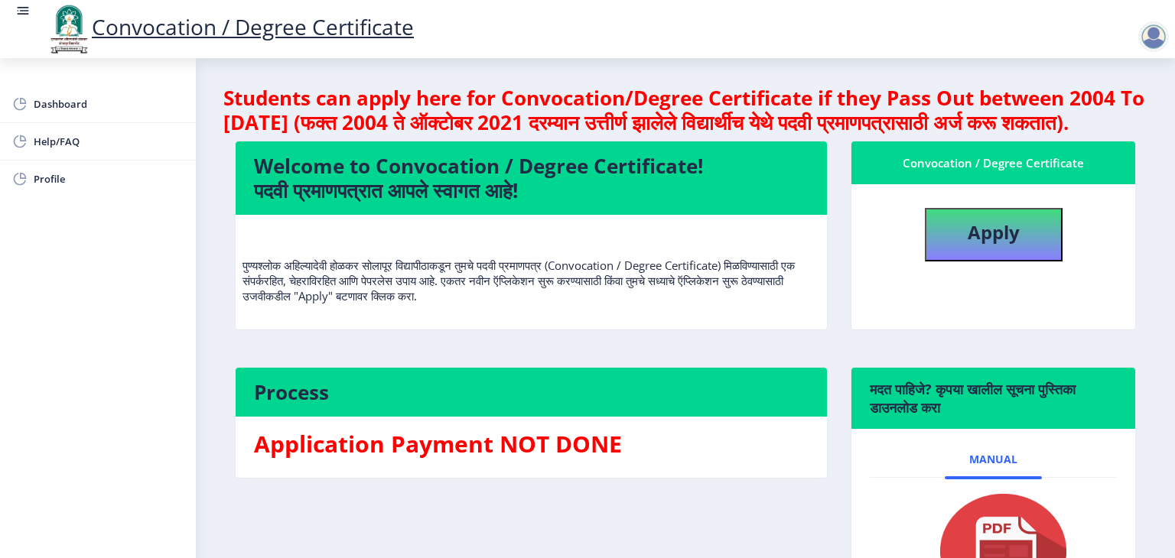
click at [15, 7] on rect at bounding box center [22, 10] width 15 height 15
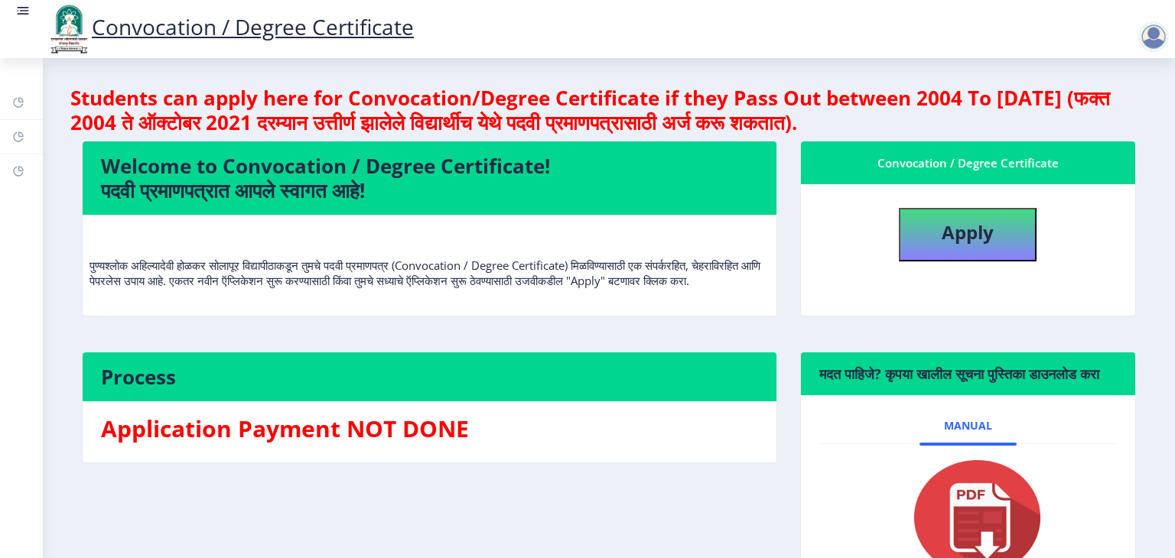
click at [15, 7] on rect at bounding box center [22, 10] width 15 height 15
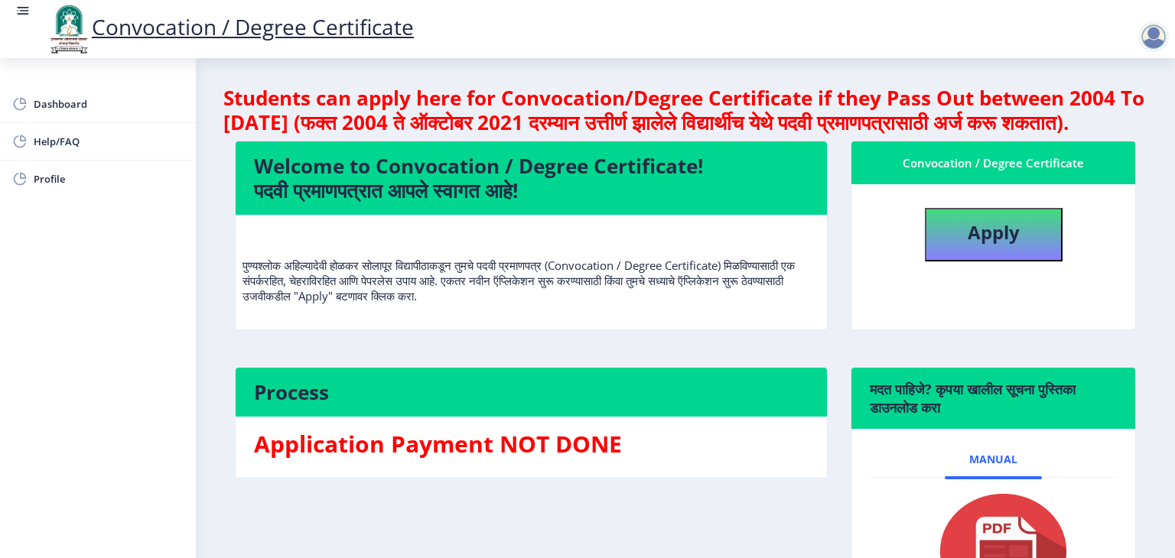
click at [1156, 37] on div at bounding box center [1153, 36] width 31 height 31
click at [1002, 289] on nb-card-body "Apply" at bounding box center [993, 256] width 284 height 145
click at [994, 262] on button "Apply" at bounding box center [993, 235] width 138 height 54
select select
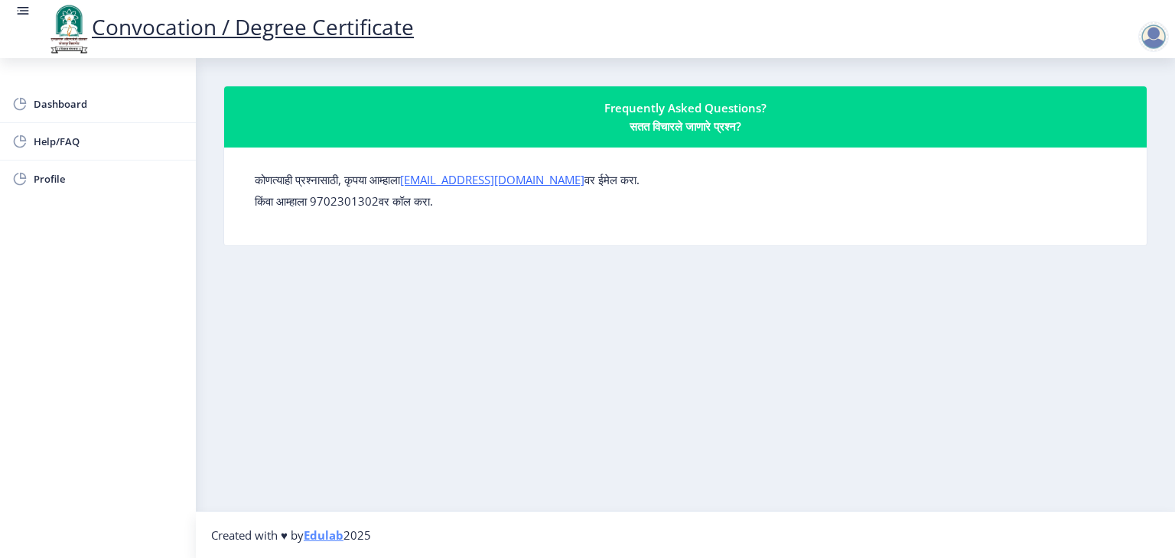
select select
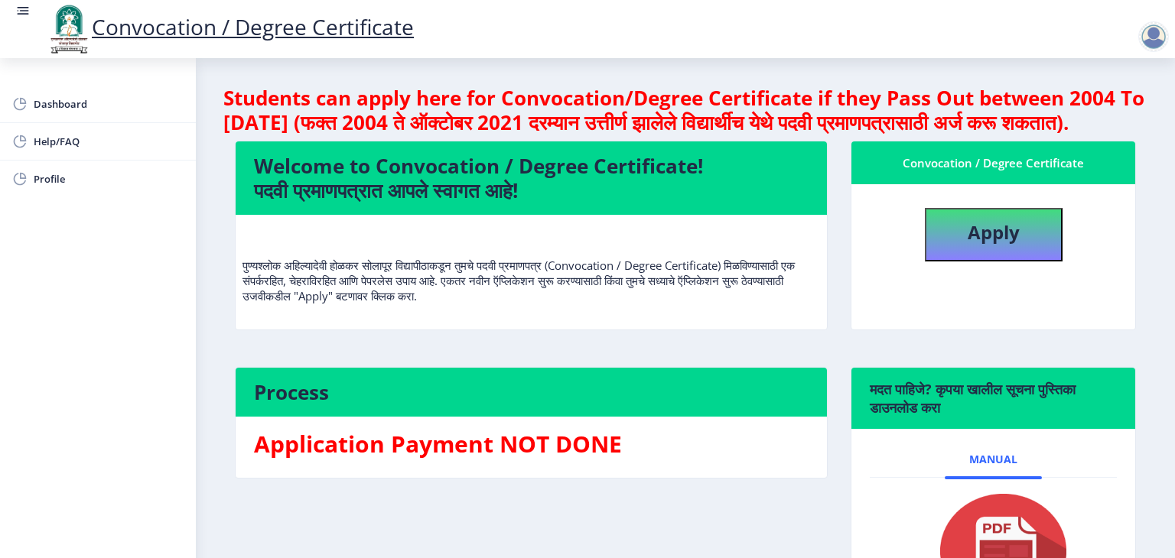
click at [24, 14] on rect at bounding box center [23, 15] width 11 height 2
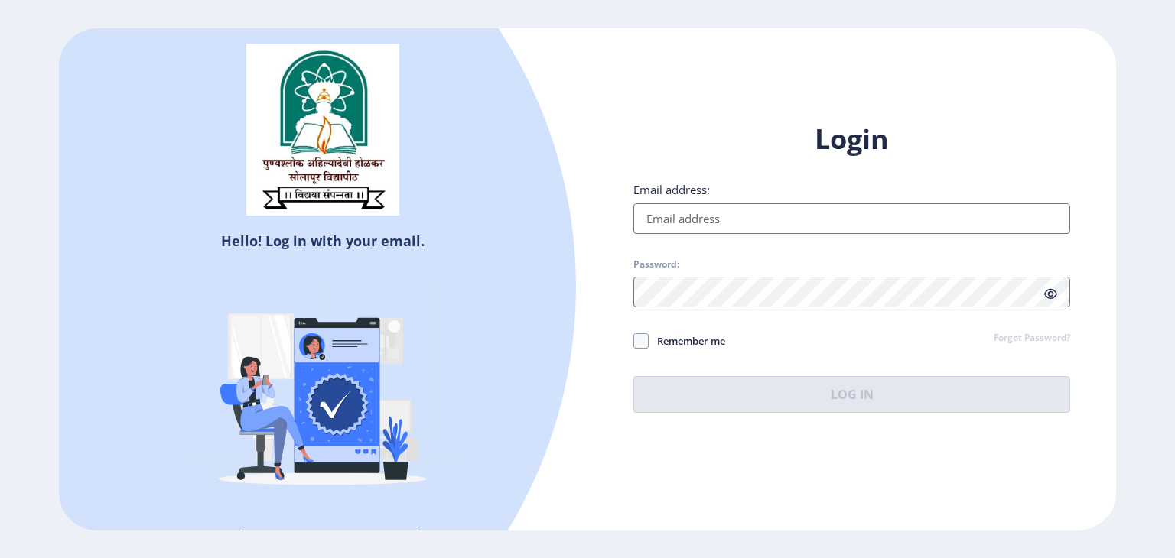
select select
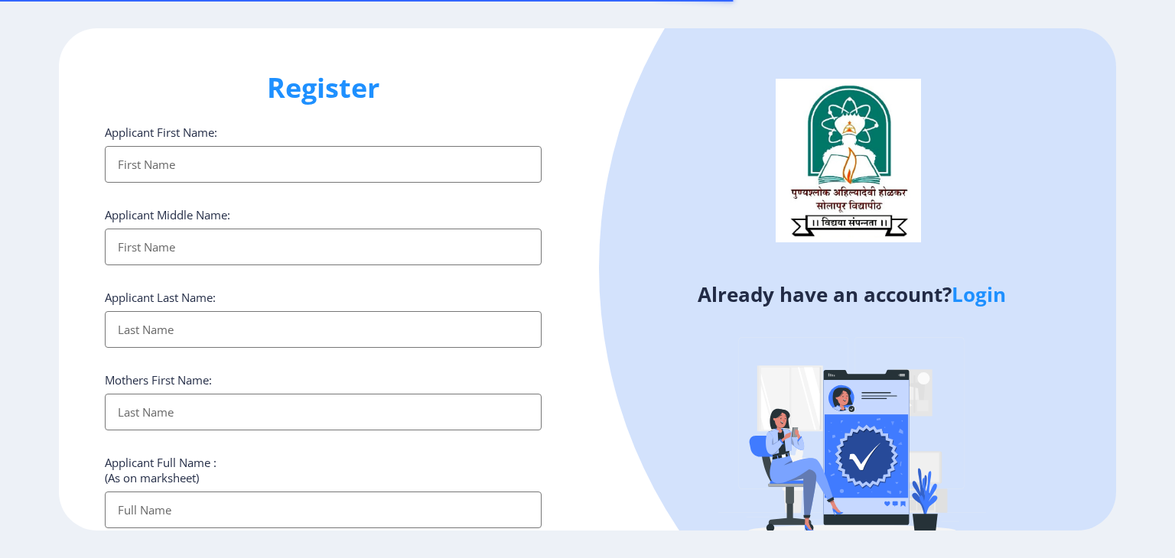
select select
click at [257, 172] on input "Applicant First Name:" at bounding box center [323, 164] width 437 height 37
click at [995, 301] on link "Login" at bounding box center [978, 295] width 54 height 28
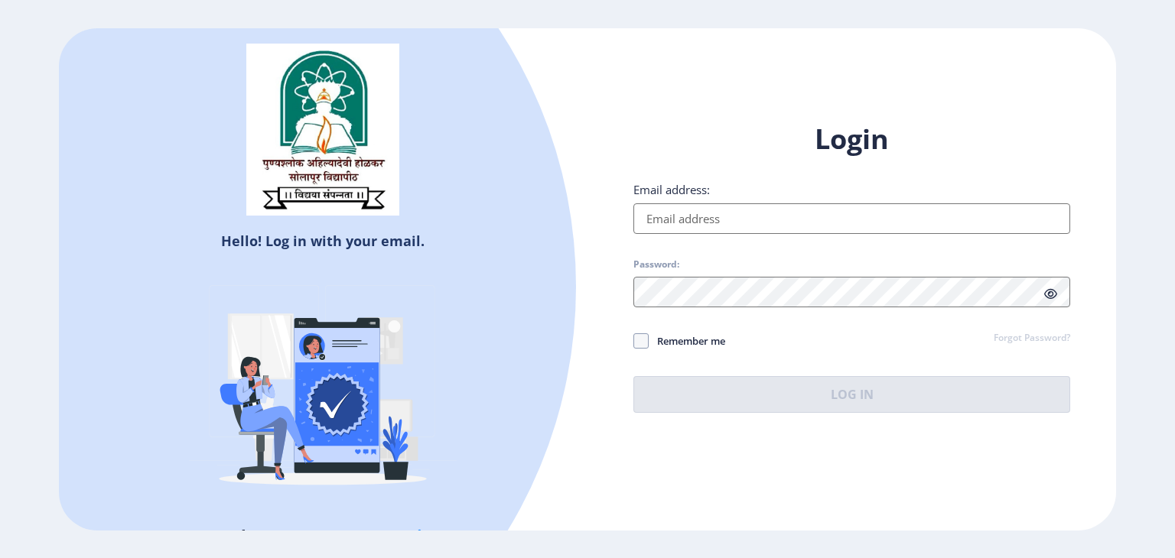
click at [820, 212] on input "Email address:" at bounding box center [851, 218] width 437 height 31
type input "[EMAIL_ADDRESS][DOMAIN_NAME]"
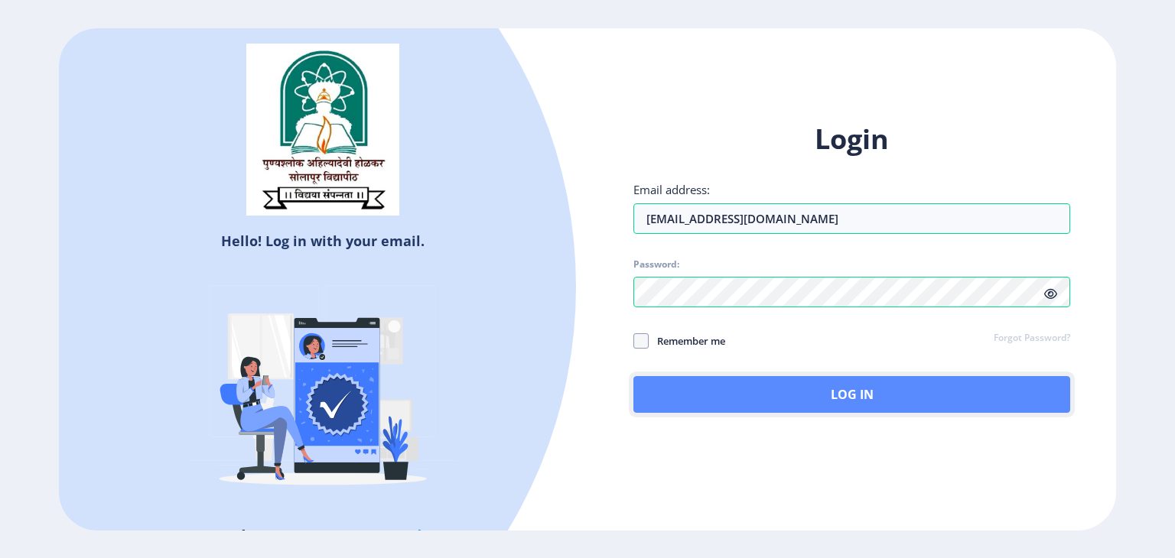
click at [849, 410] on button "Log In" at bounding box center [851, 394] width 437 height 37
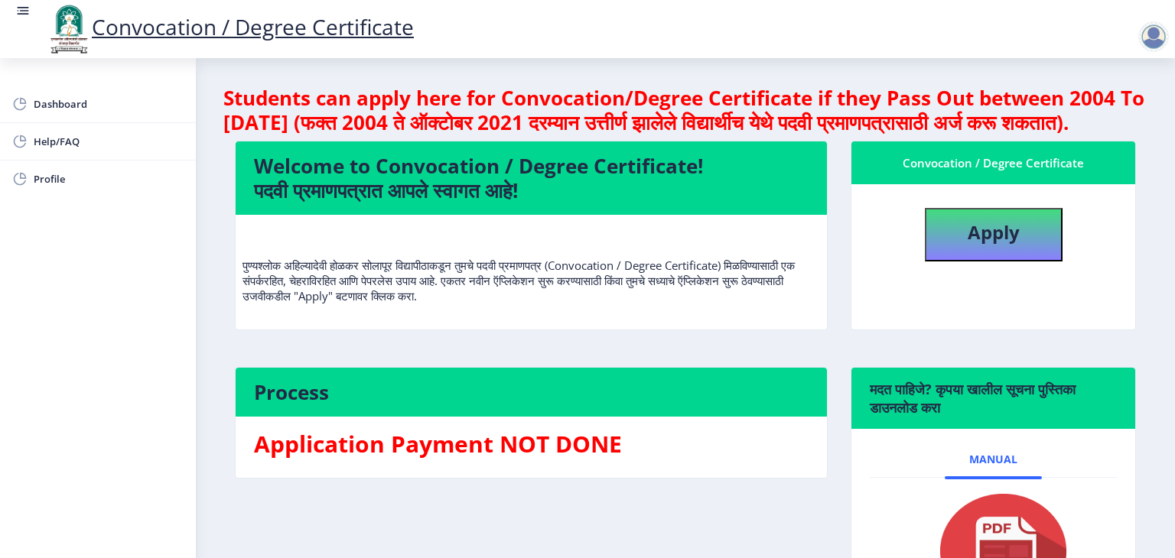
click at [1028, 217] on nb-card-body "Apply" at bounding box center [993, 256] width 284 height 145
click at [1037, 258] on button "Apply" at bounding box center [993, 235] width 138 height 54
select select
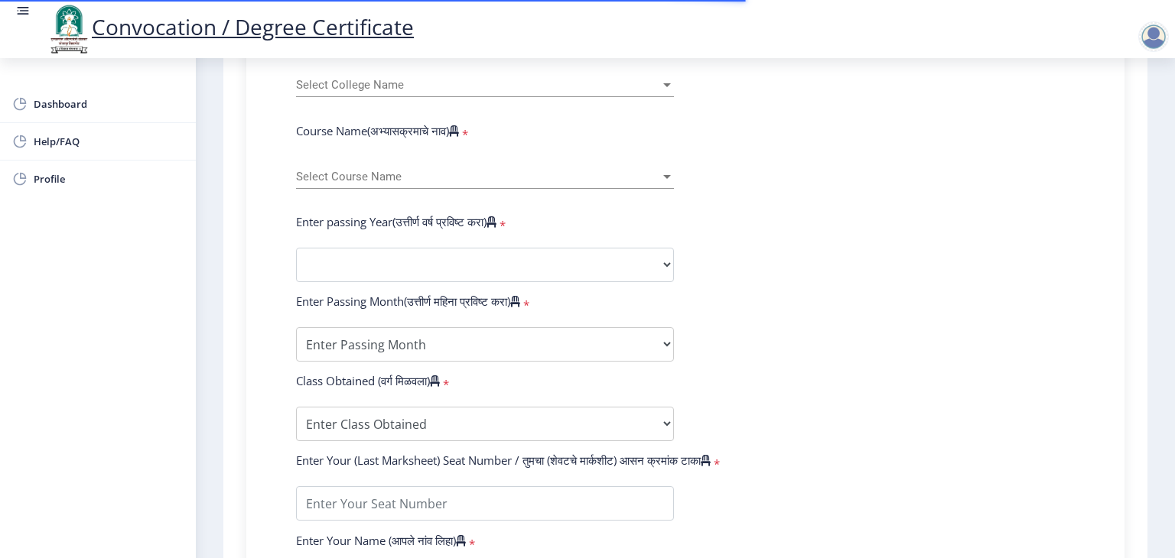
scroll to position [612, 0]
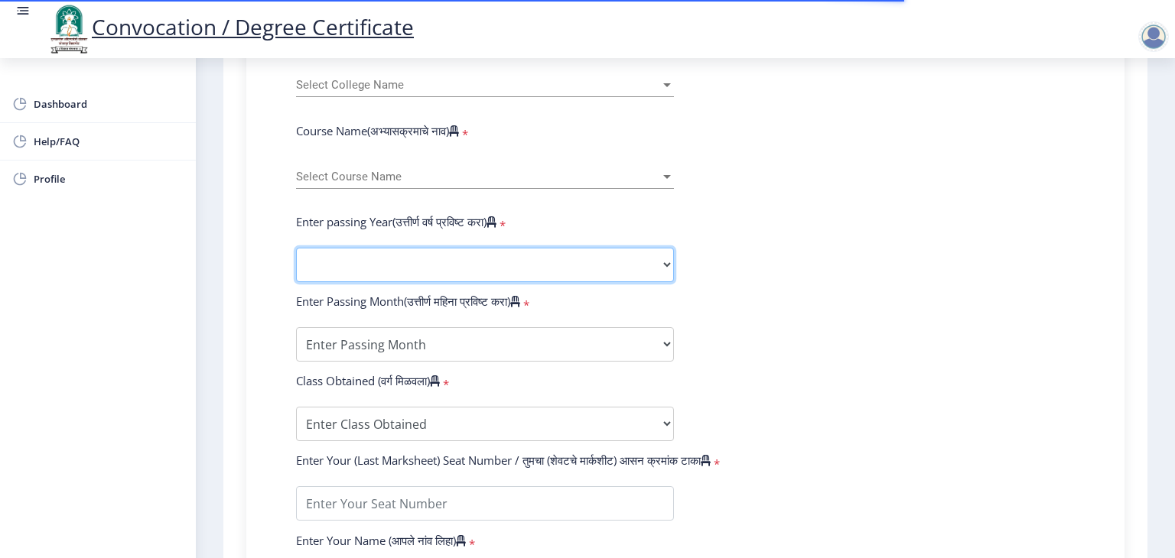
click at [453, 250] on select "2025 2024 2023 2022 2021 2020 2019 2018 2017 2016 2015 2014 2013 2012 2011 2010…" at bounding box center [485, 265] width 378 height 34
select select "2023"
click at [296, 248] on select "2025 2024 2023 2022 2021 2020 2019 2018 2017 2016 2015 2014 2013 2012 2011 2010…" at bounding box center [485, 265] width 378 height 34
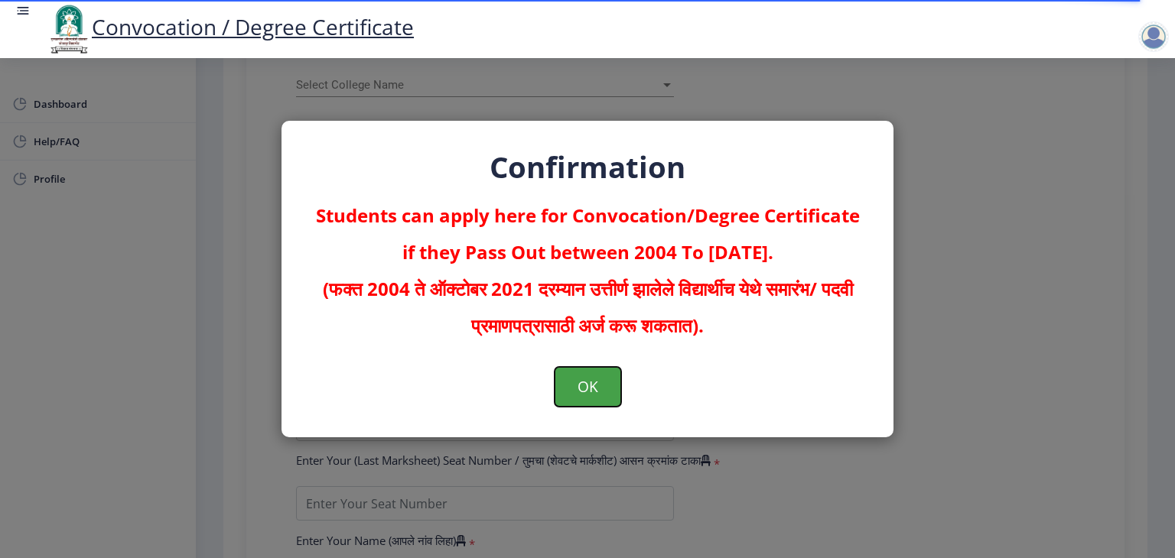
click at [577, 398] on button "OK" at bounding box center [587, 387] width 67 height 40
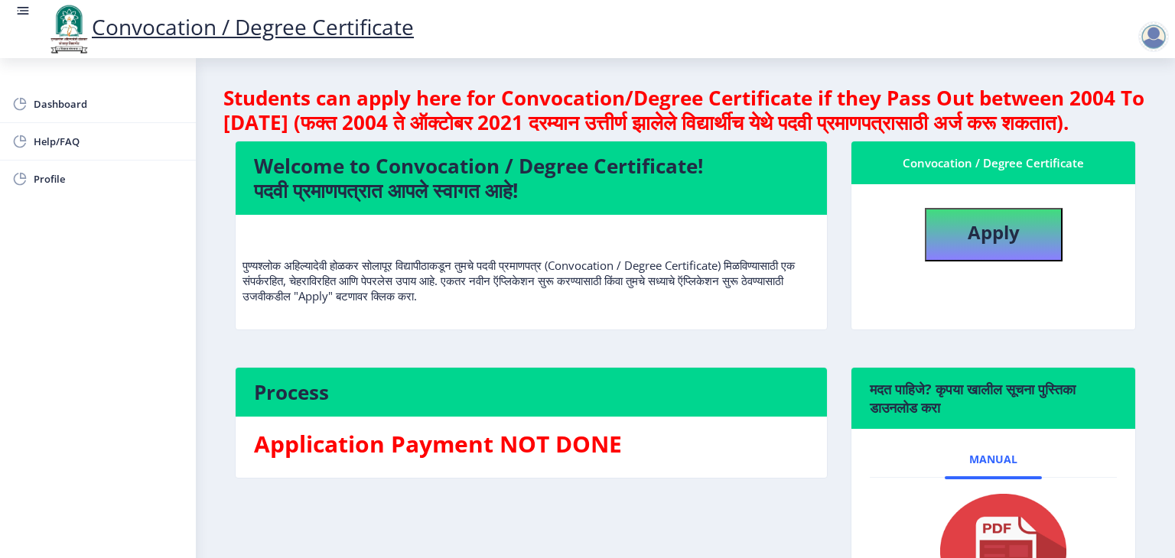
scroll to position [182, 0]
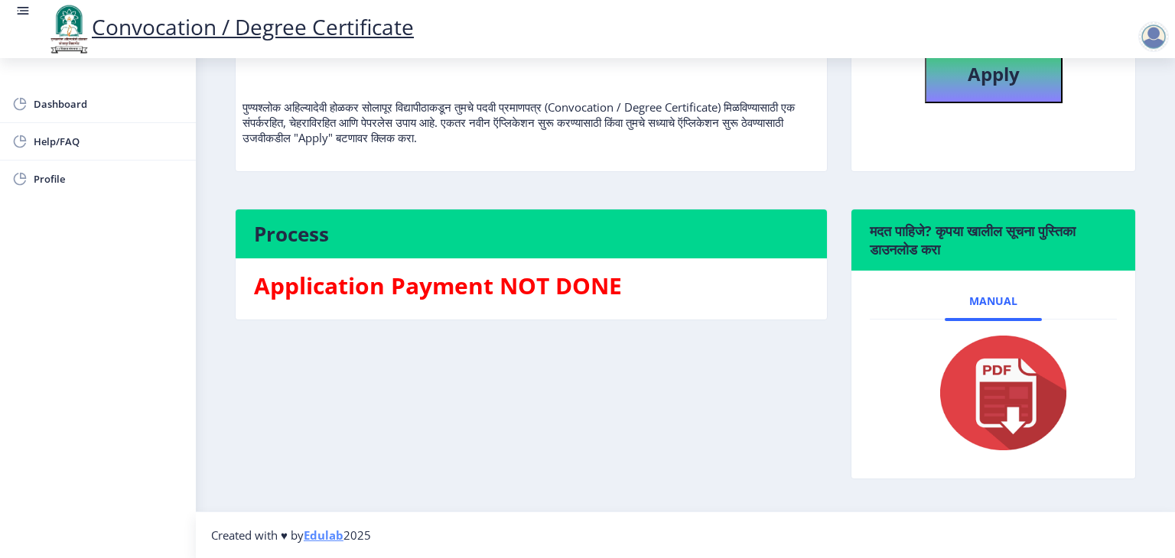
click at [1012, 385] on img at bounding box center [993, 393] width 153 height 122
select select
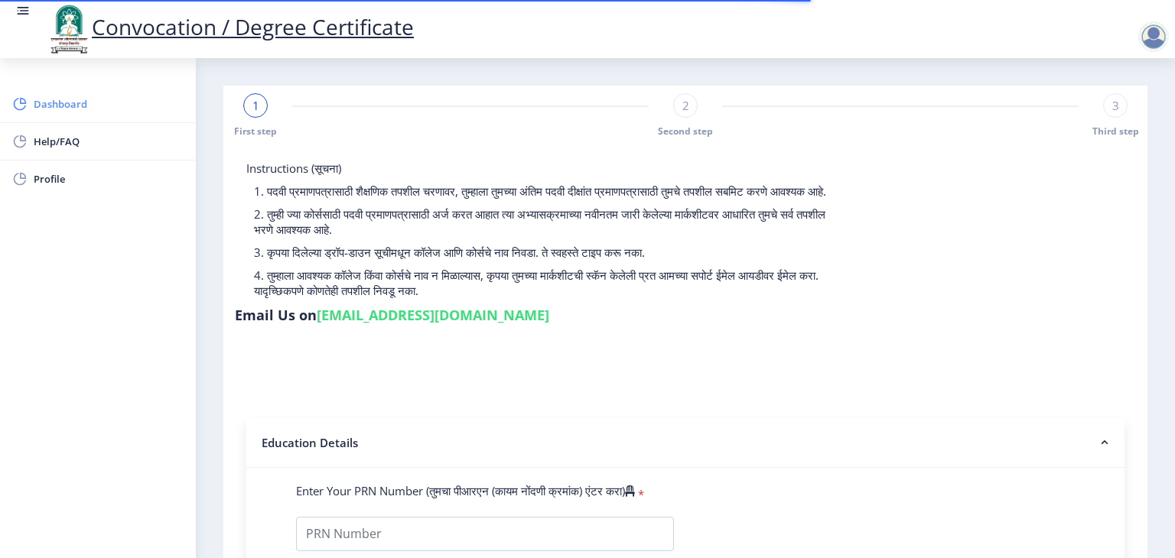
click at [52, 107] on span "Dashboard" at bounding box center [109, 104] width 150 height 18
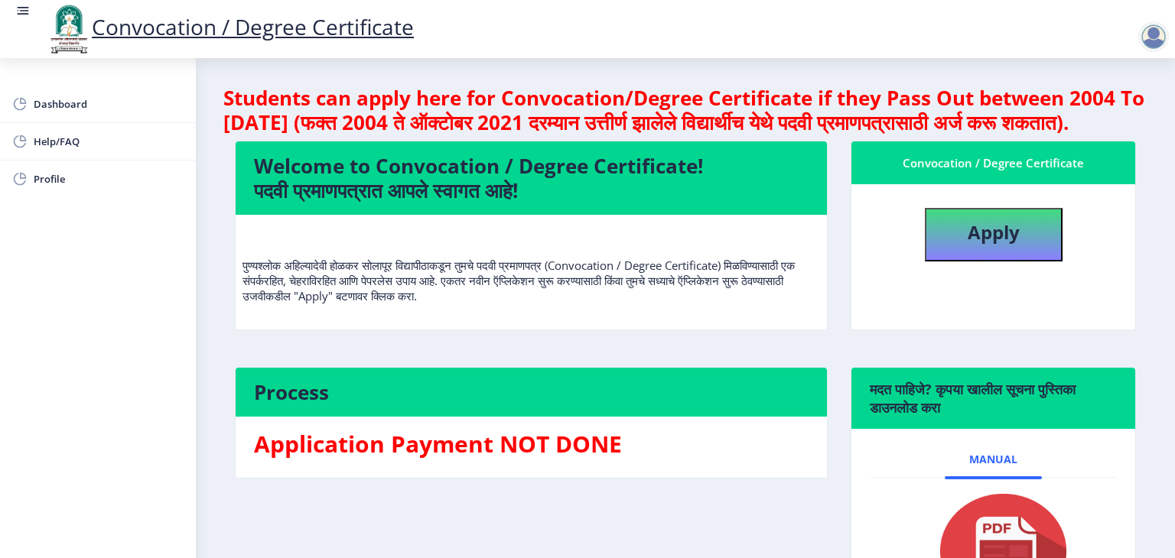
click at [156, 28] on link "Convocation / Degree Certificate" at bounding box center [230, 26] width 368 height 29
click at [28, 7] on rect at bounding box center [22, 10] width 15 height 15
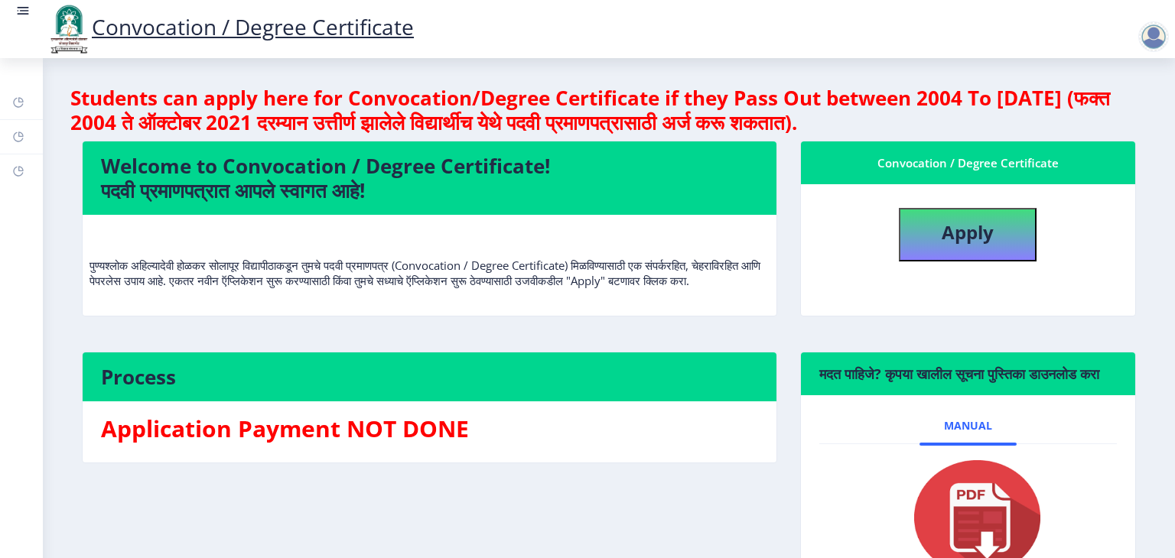
click at [126, 21] on link "Convocation / Degree Certificate" at bounding box center [230, 26] width 368 height 29
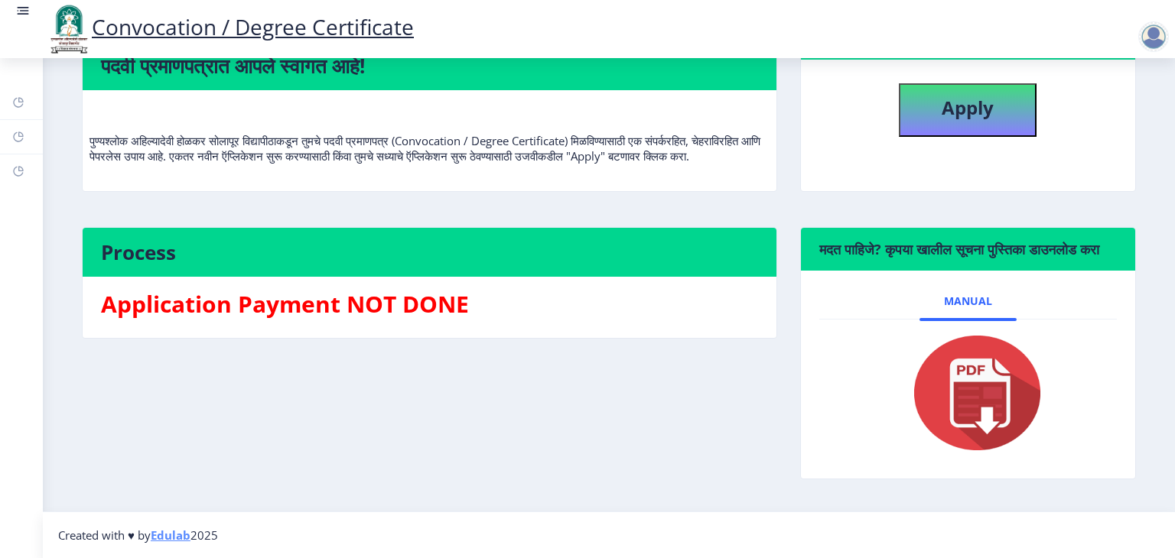
click at [336, 294] on h3 "Application Payment NOT DONE" at bounding box center [429, 304] width 657 height 31
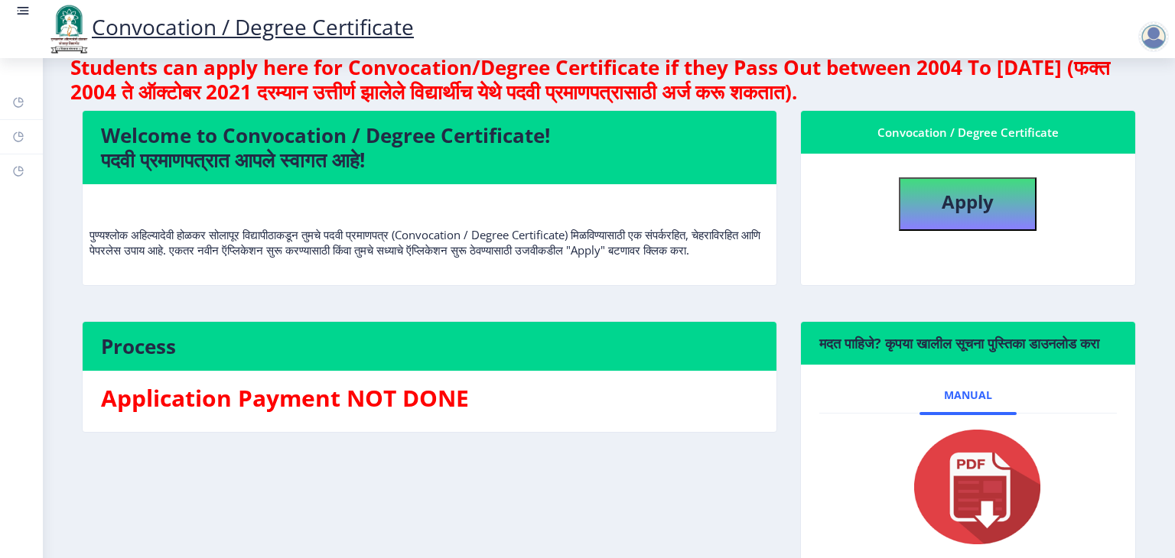
scroll to position [0, 0]
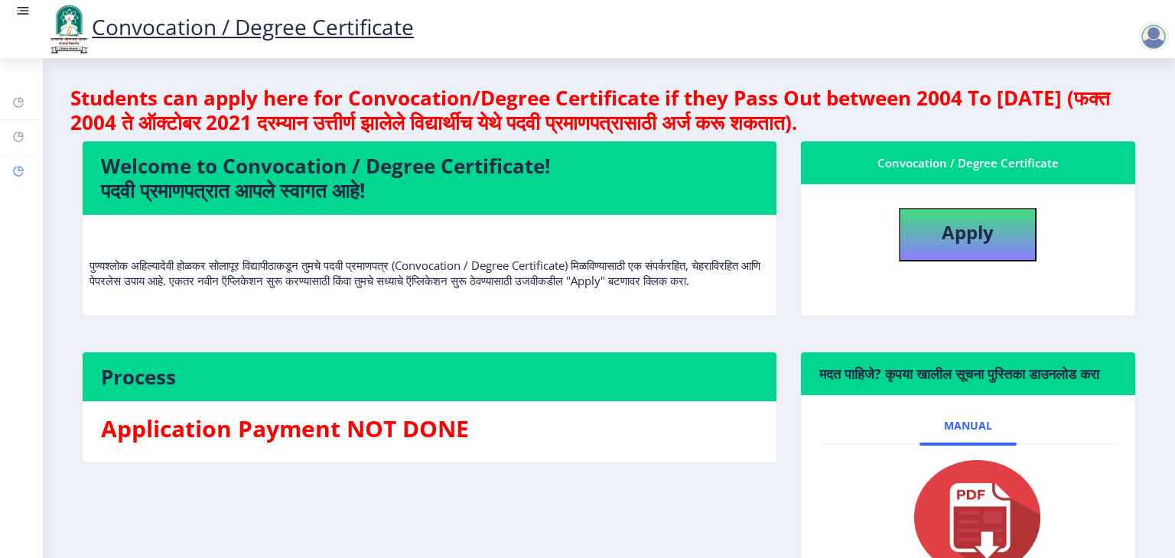
click at [9, 180] on link "Profile" at bounding box center [21, 171] width 43 height 34
select select
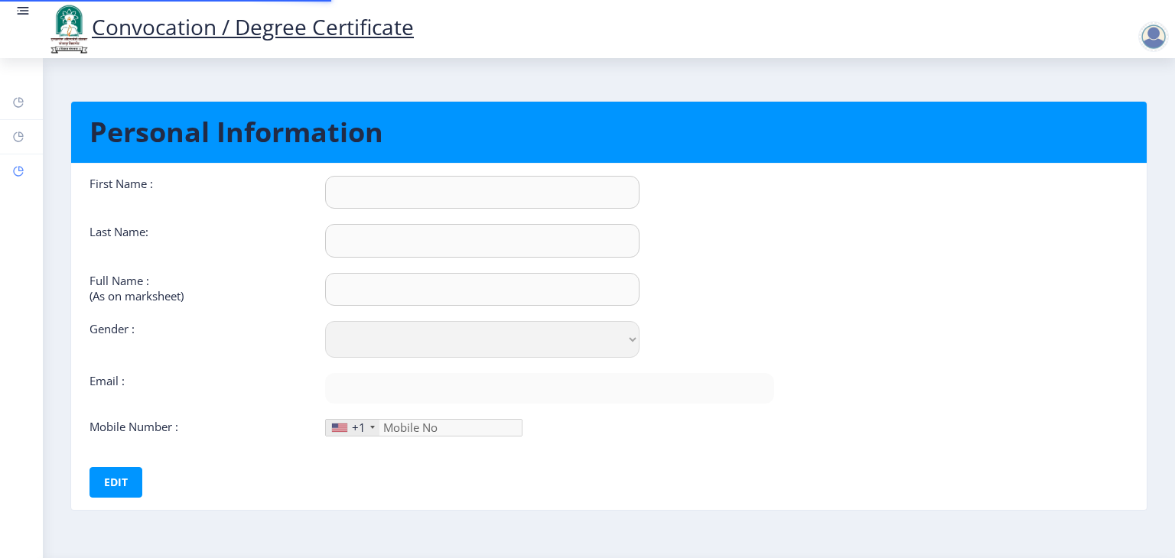
type input "RAJESH"
type input "SHINDE"
type input "SHINDE RAJESH SANJEEV"
select select "[DEMOGRAPHIC_DATA]"
type input "[EMAIL_ADDRESS][DOMAIN_NAME]"
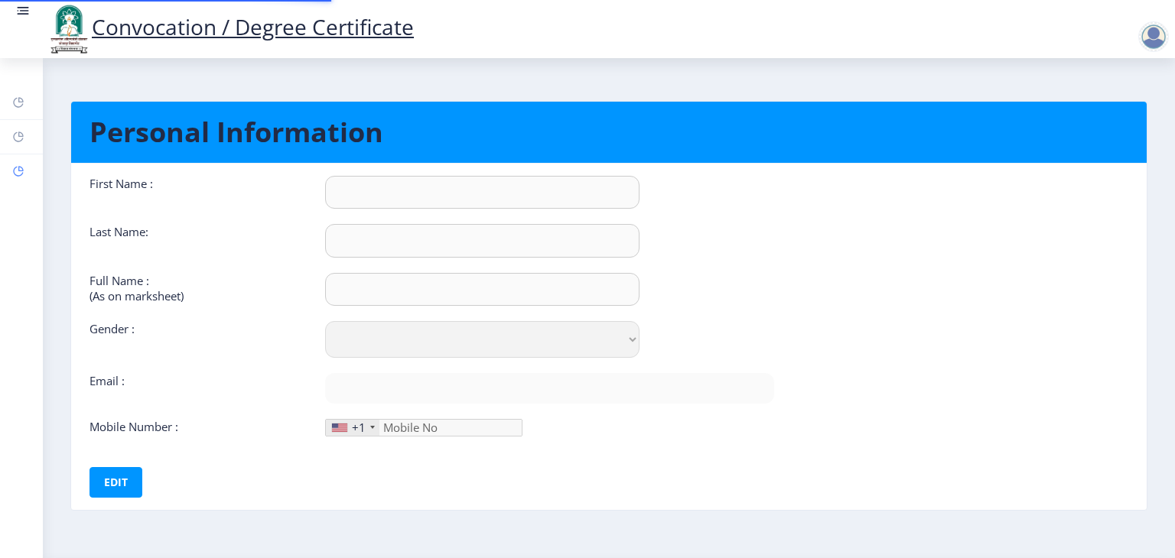
type input "8530948910"
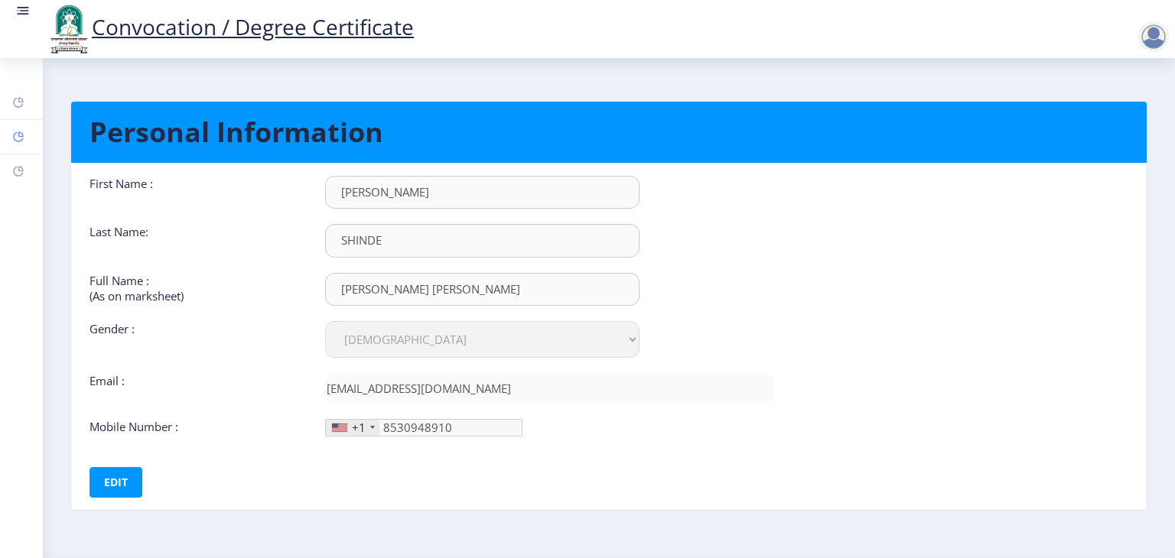
click at [27, 146] on link "Help/FAQ" at bounding box center [21, 137] width 43 height 34
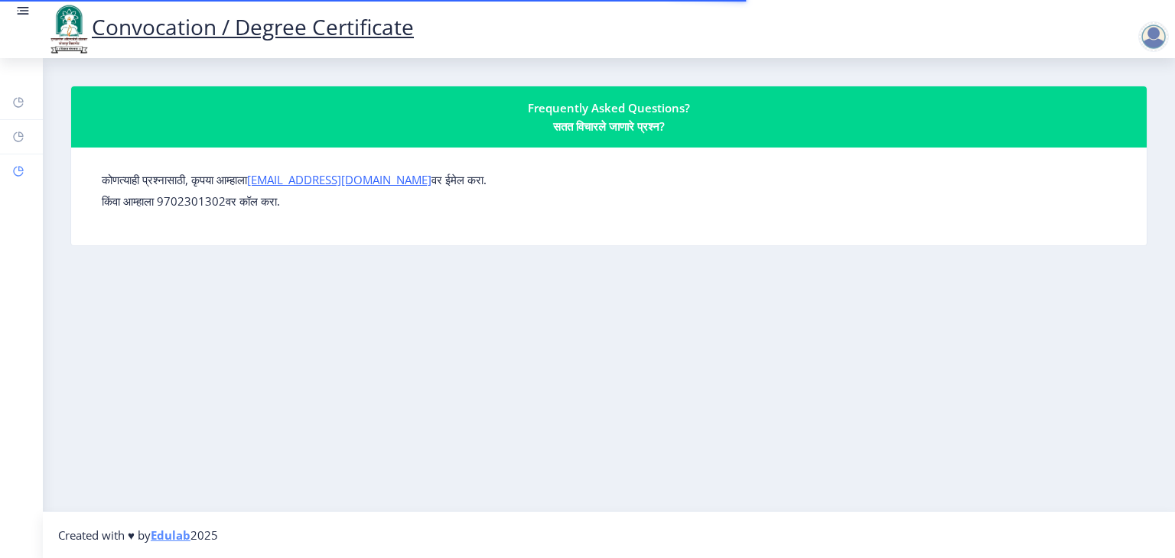
click at [24, 162] on link "Profile" at bounding box center [21, 171] width 43 height 34
select select
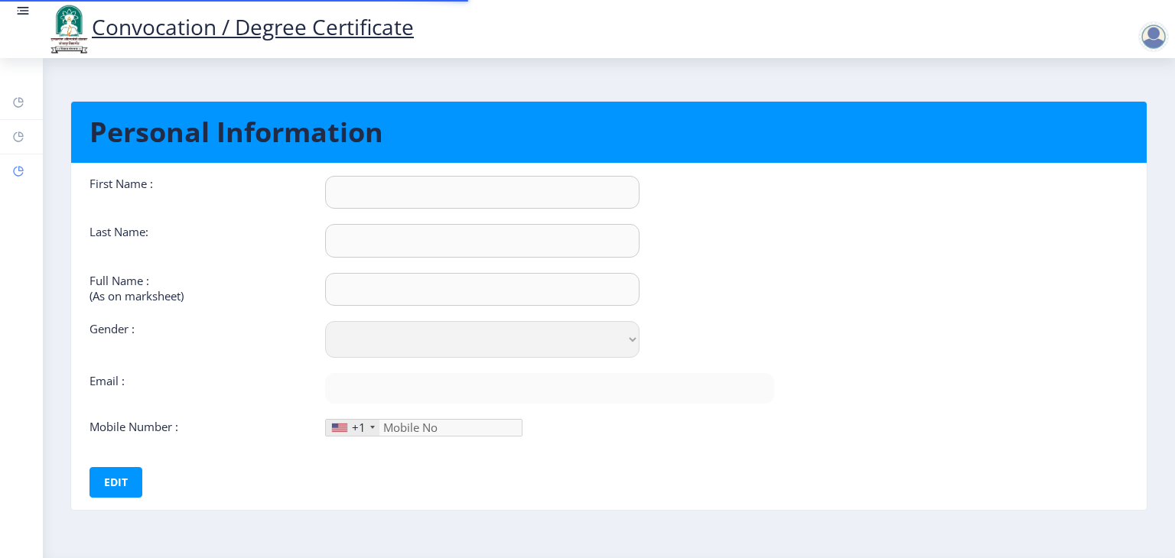
type input "RAJESH"
type input "SHINDE"
type input "SHINDE RAJESH SANJEEV"
select select "[DEMOGRAPHIC_DATA]"
type input "[EMAIL_ADDRESS][DOMAIN_NAME]"
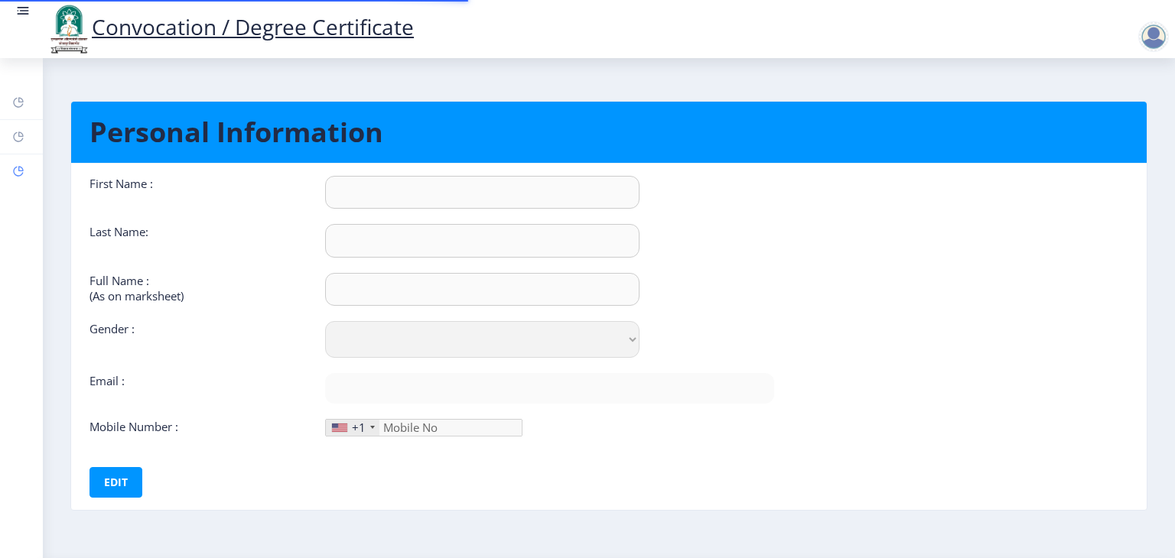
type input "8530948910"
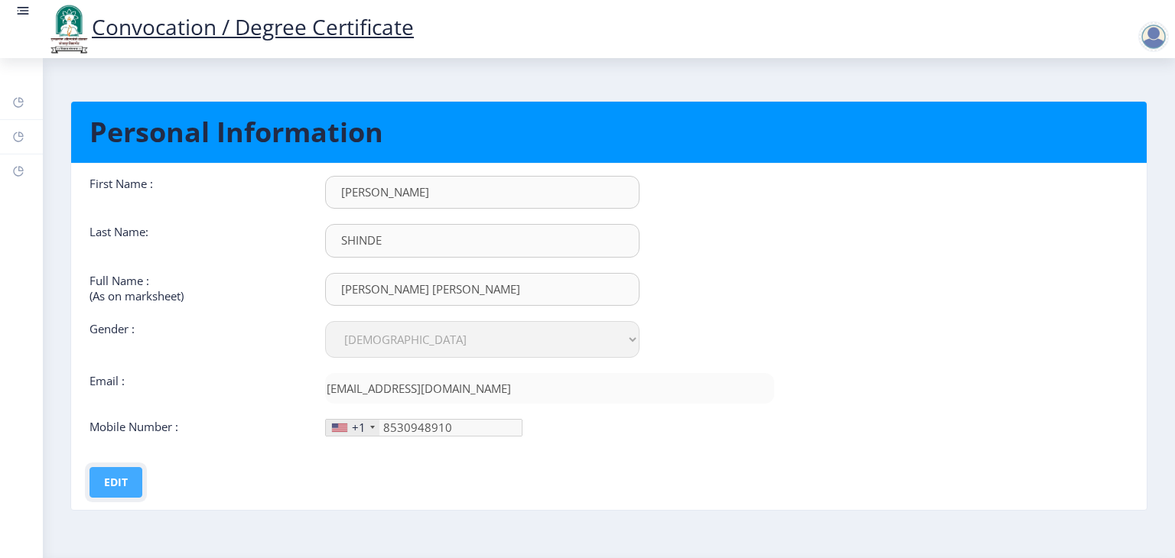
click at [125, 469] on button "Edit" at bounding box center [115, 482] width 53 height 31
click at [125, 469] on button "Save" at bounding box center [127, 482] width 56 height 31
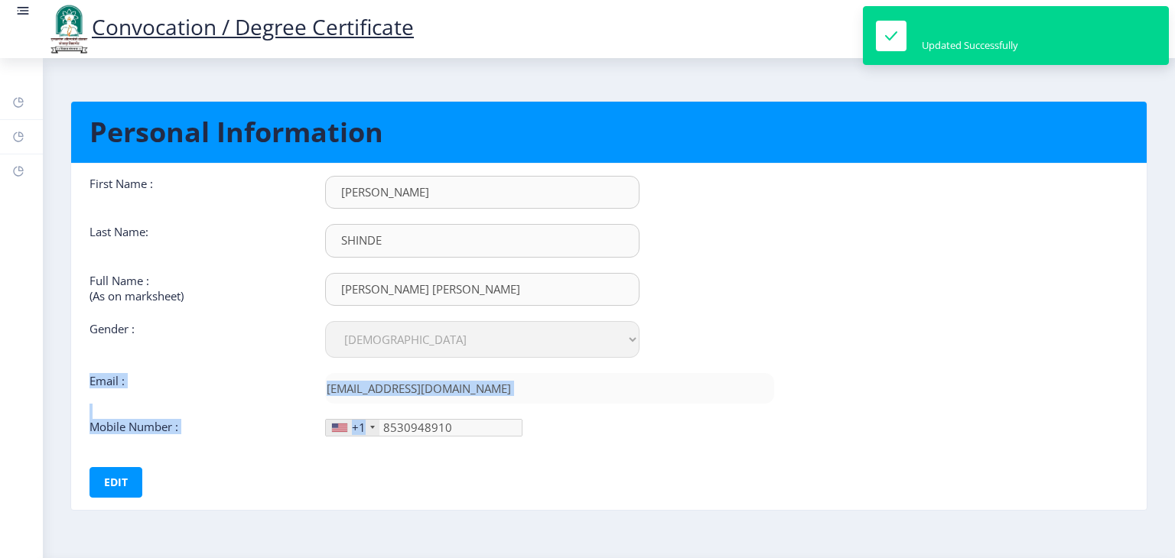
click at [362, 421] on div "First Name : RAJESH Last Name: SHINDE Full Name : (As on marksheet) SHINDE RAJE…" at bounding box center [431, 306] width 684 height 261
click at [362, 421] on div "+1" at bounding box center [359, 427] width 14 height 15
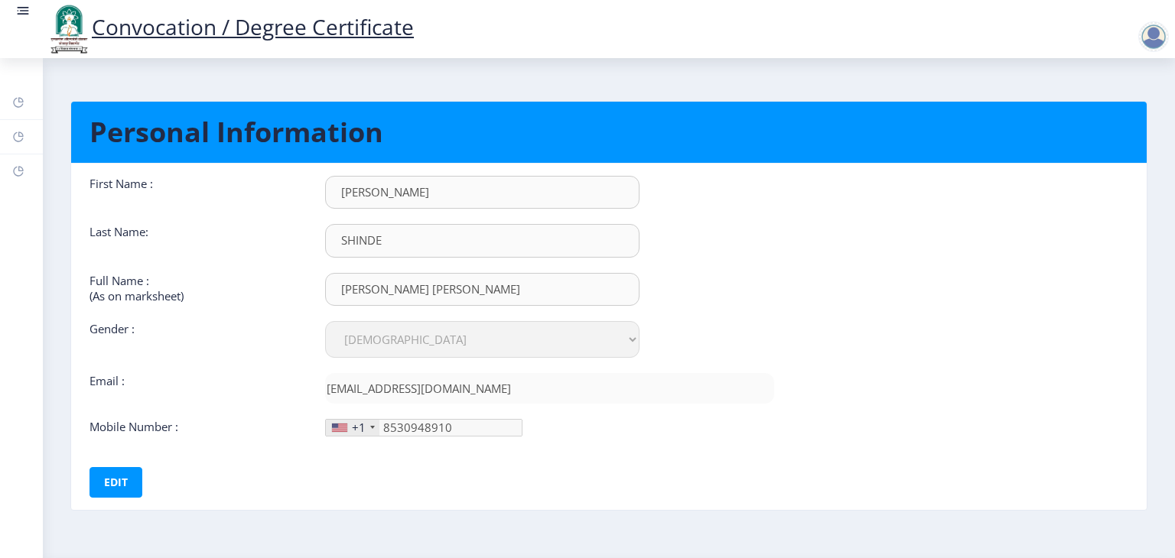
click at [364, 422] on div "+1" at bounding box center [353, 428] width 54 height 16
click at [112, 471] on button "Edit" at bounding box center [115, 482] width 53 height 31
click at [330, 433] on div "+1" at bounding box center [353, 428] width 54 height 16
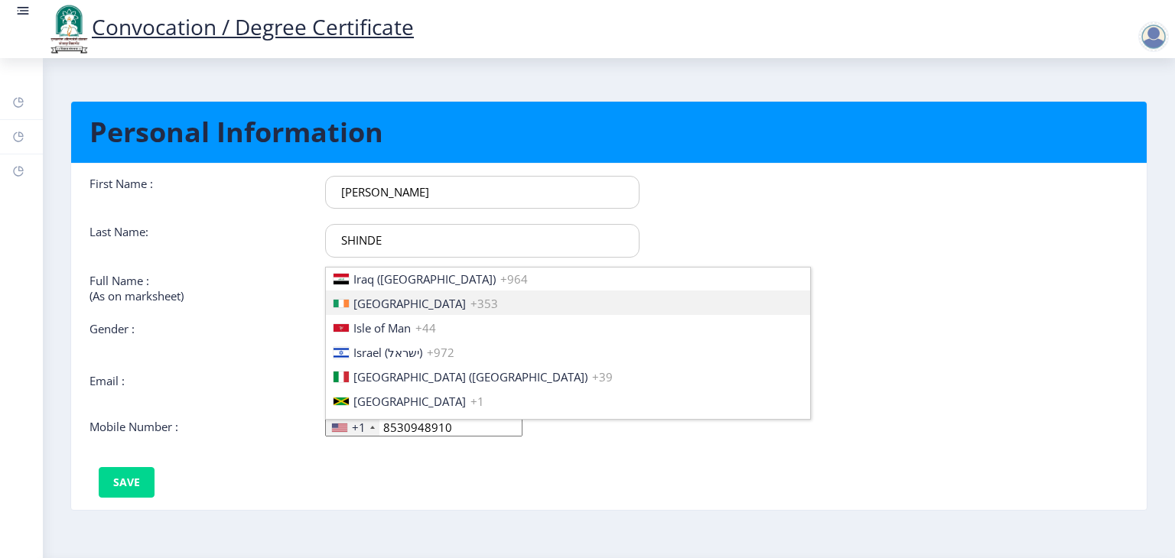
scroll to position [2440, 0]
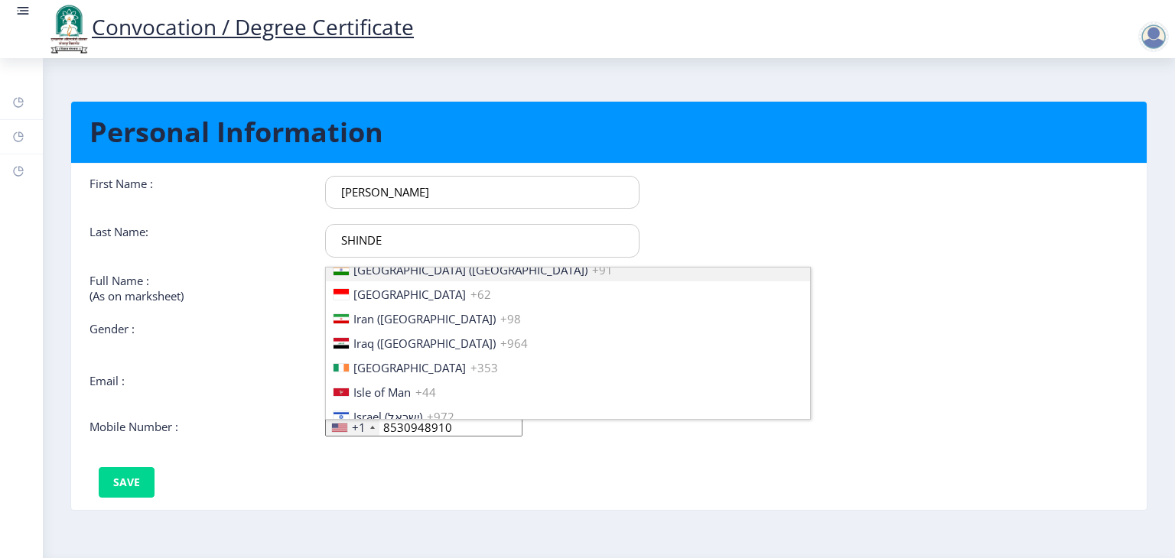
click at [347, 270] on div at bounding box center [340, 270] width 15 height 11
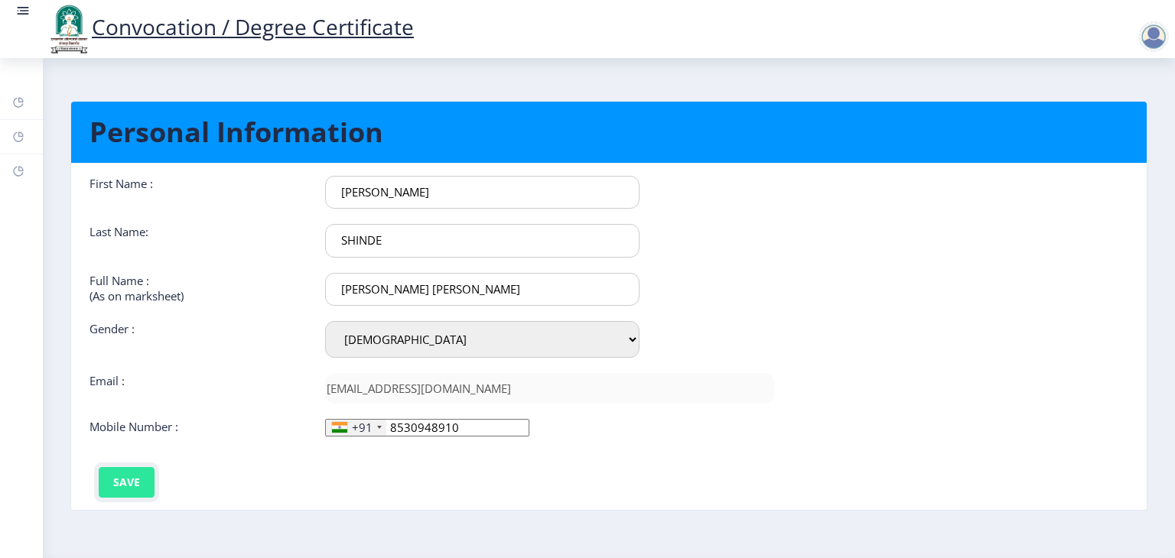
click at [122, 481] on button "Save" at bounding box center [127, 482] width 56 height 31
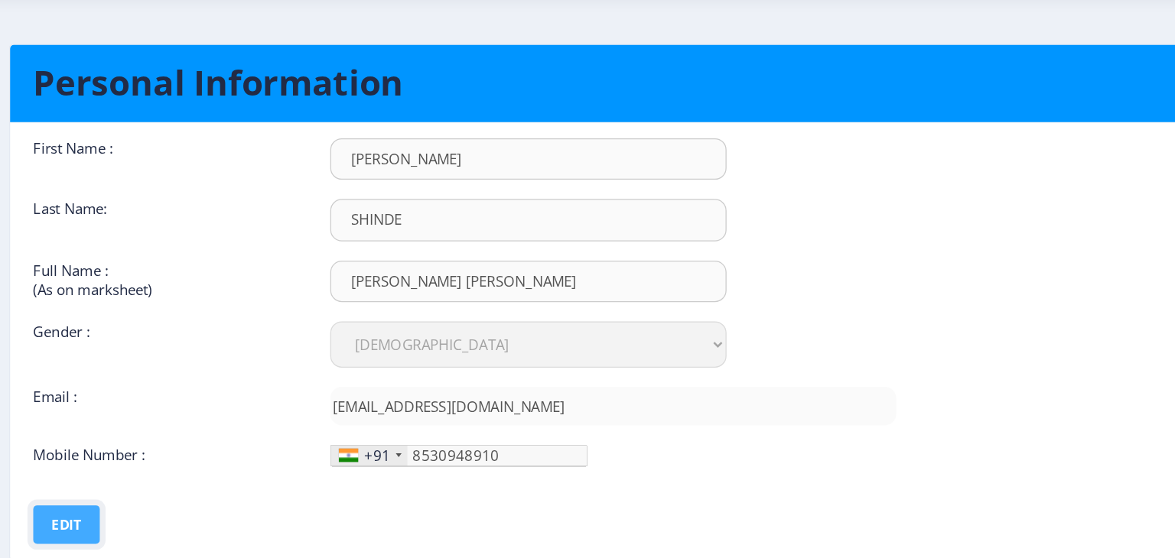
click at [111, 477] on button "Edit" at bounding box center [115, 482] width 53 height 31
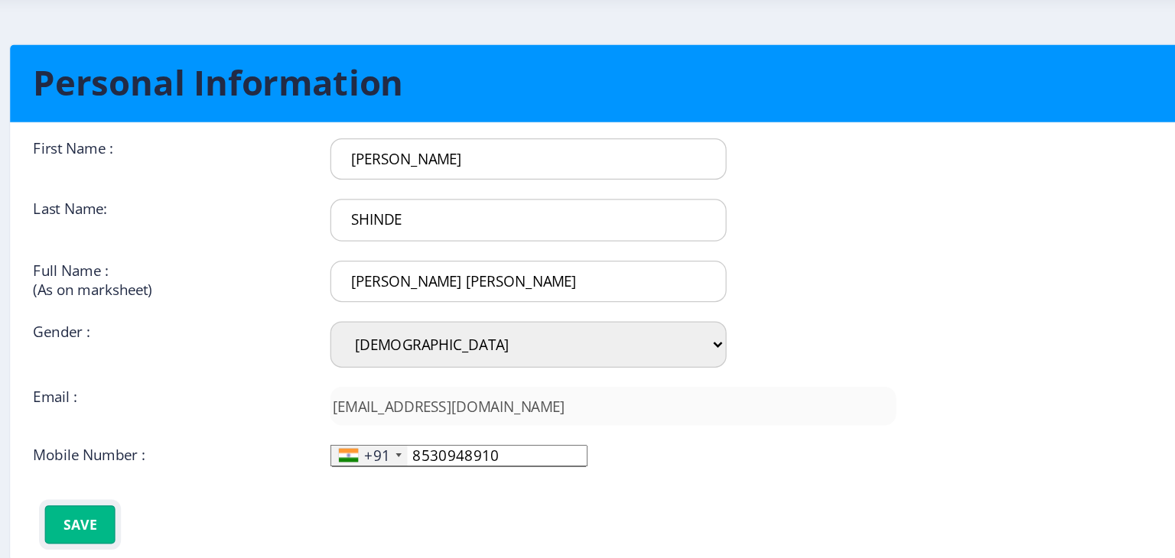
click at [111, 477] on button "Save" at bounding box center [127, 482] width 56 height 31
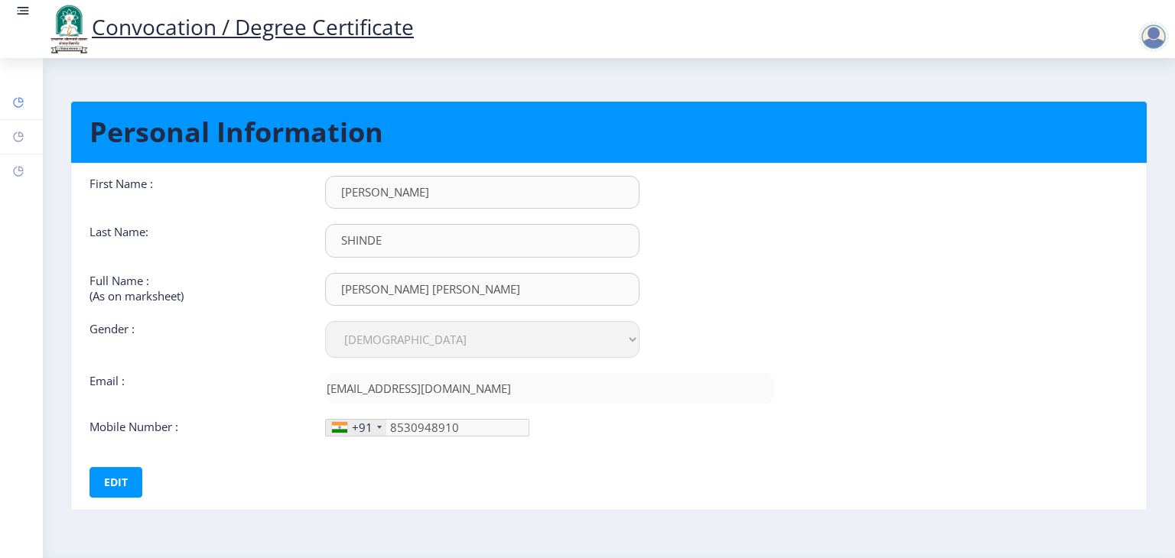
click at [15, 96] on icon at bounding box center [18, 102] width 12 height 15
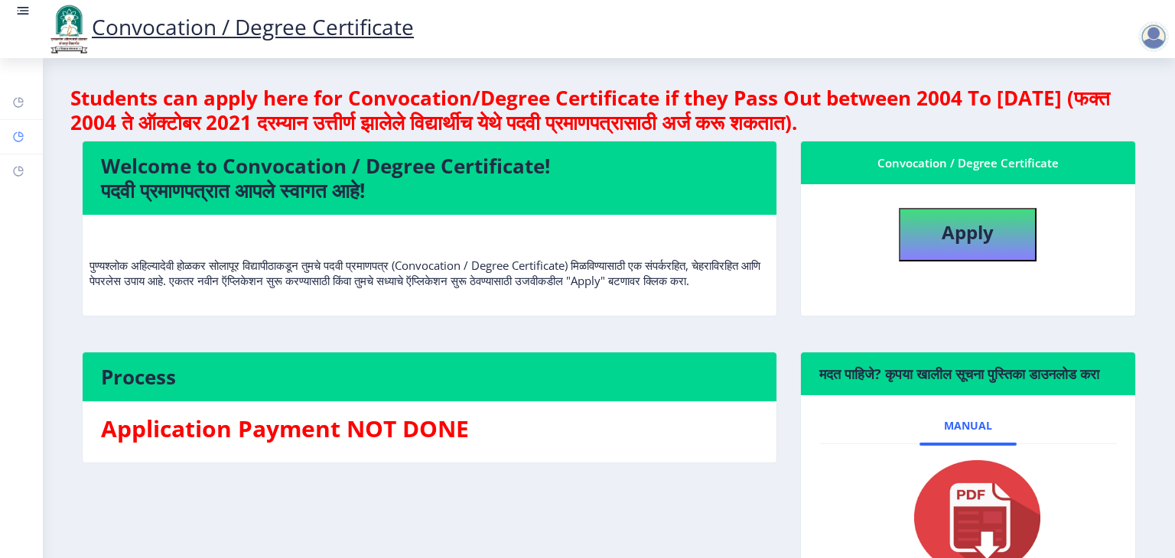
click at [18, 137] on rect at bounding box center [18, 137] width 12 height 12
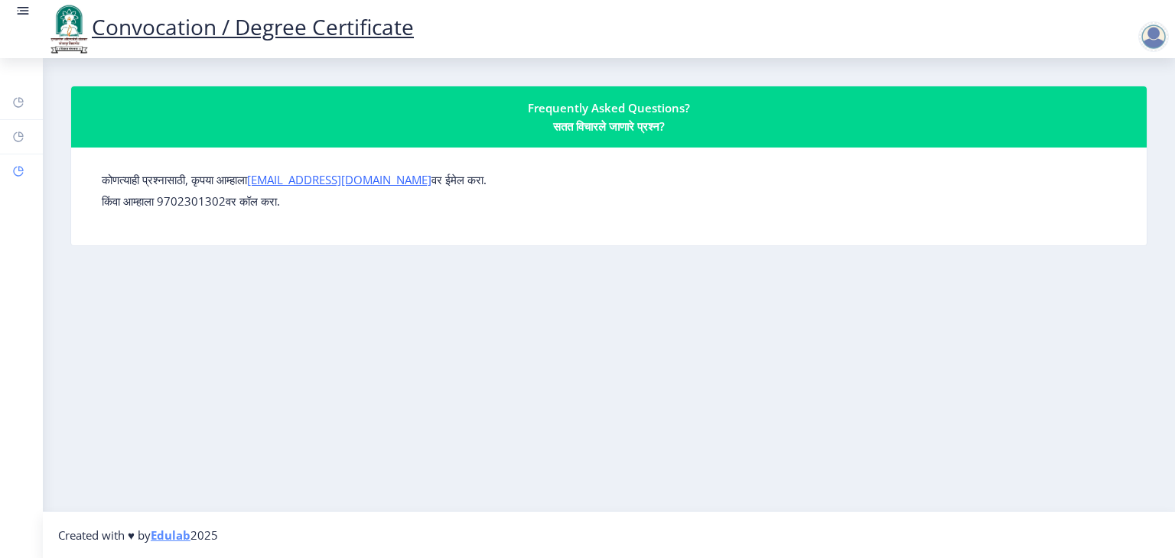
click at [21, 160] on link "Profile" at bounding box center [21, 171] width 43 height 34
select select
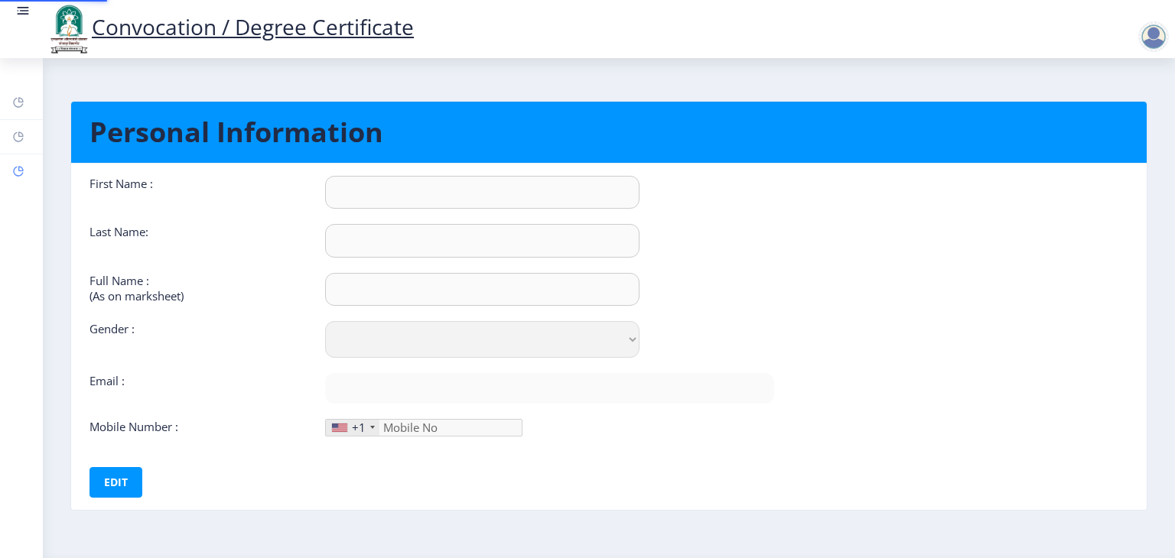
type input "RAJESH"
type input "SHINDE"
type input "SHINDE RAJESH SANJEEV"
select select "[DEMOGRAPHIC_DATA]"
type input "[EMAIL_ADDRESS][DOMAIN_NAME]"
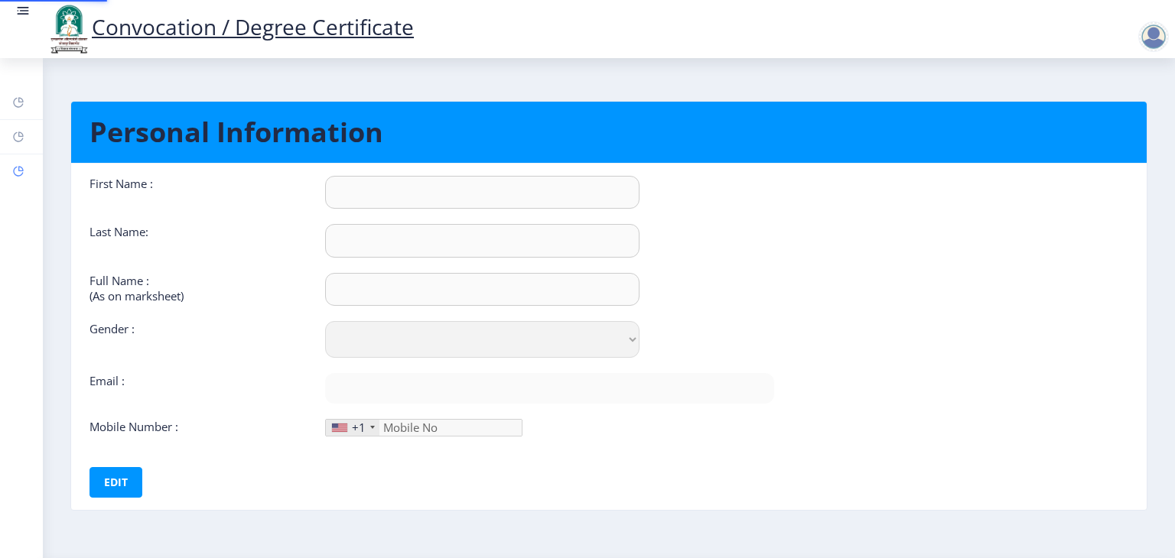
type input "8530948910"
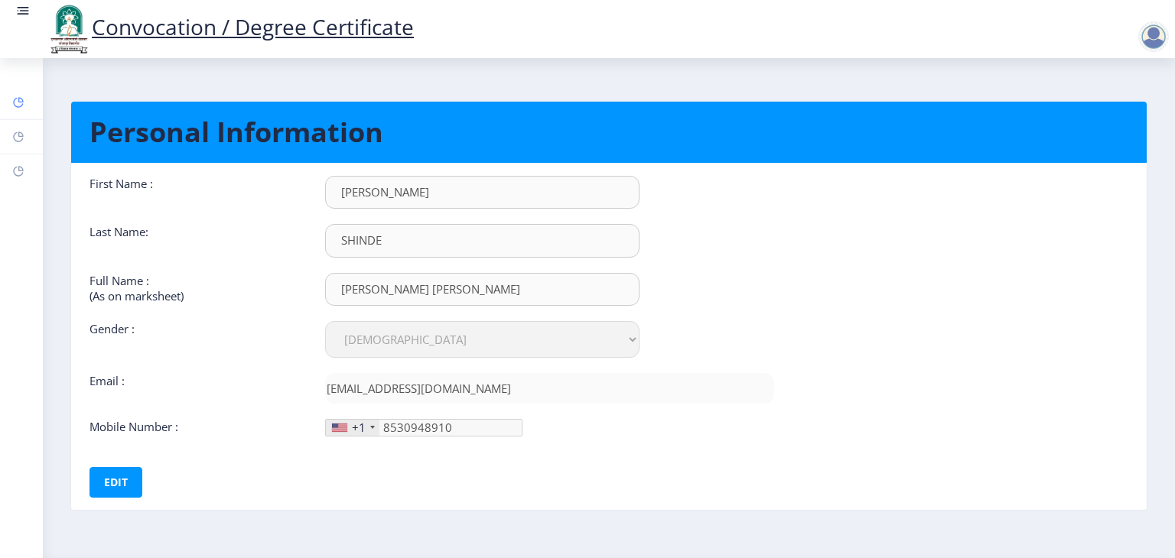
click at [19, 109] on icon at bounding box center [18, 102] width 12 height 15
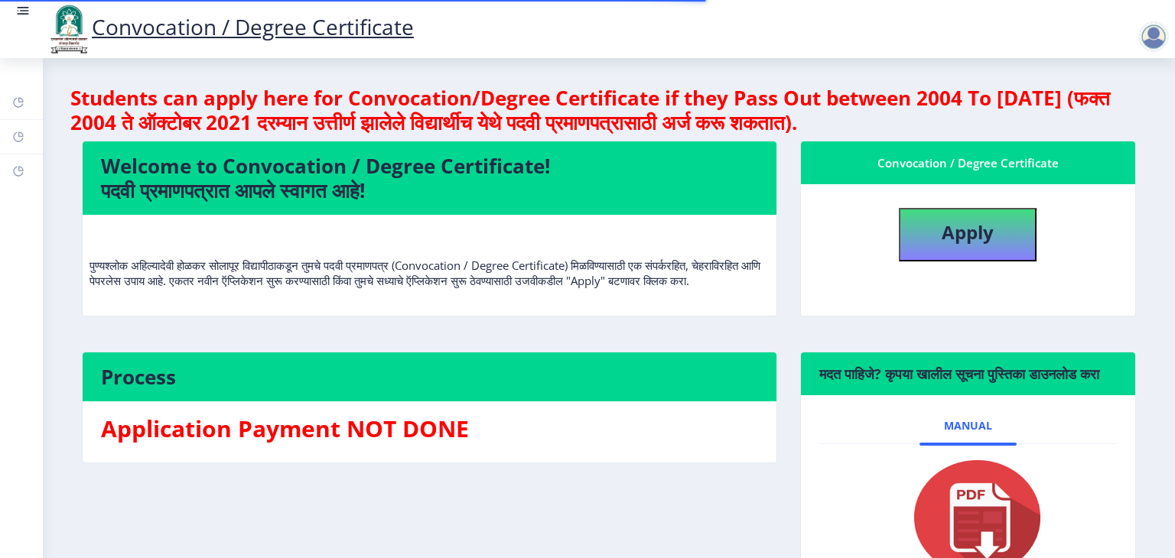
scroll to position [158, 0]
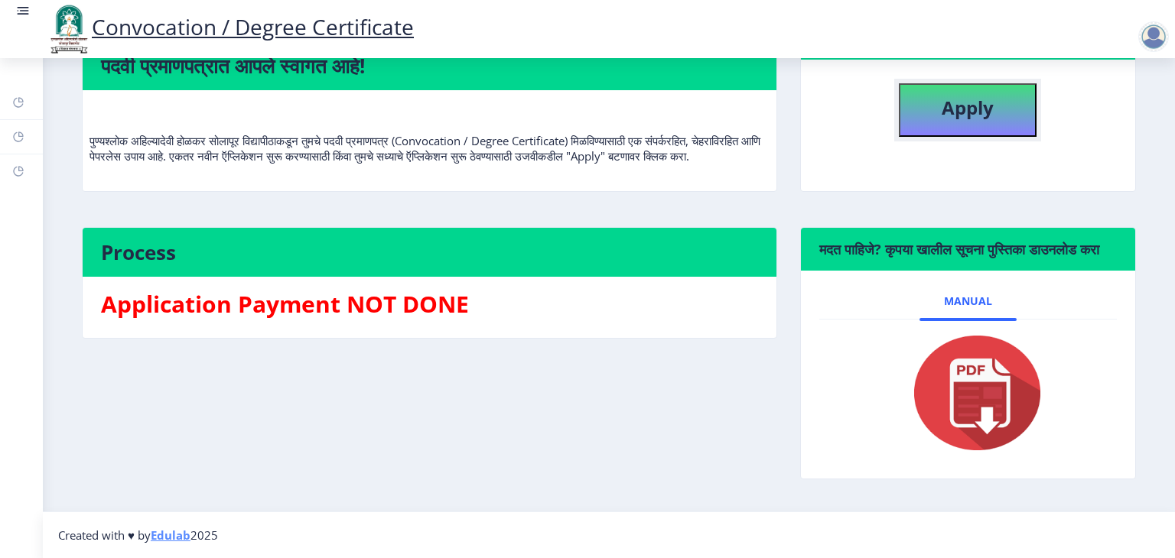
click at [922, 96] on button "Apply" at bounding box center [967, 110] width 138 height 54
select select
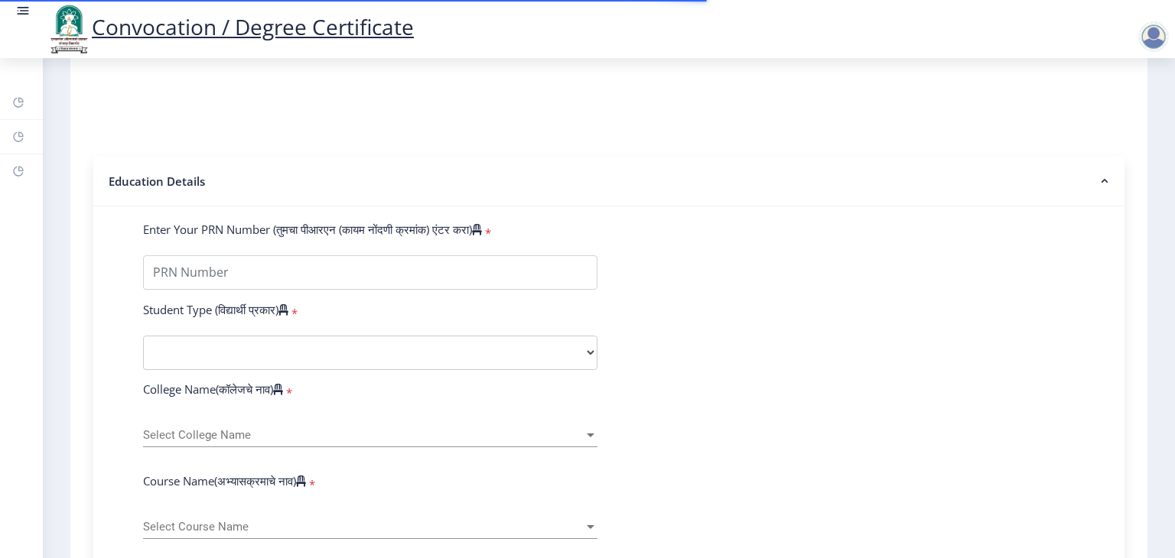
scroll to position [239, 0]
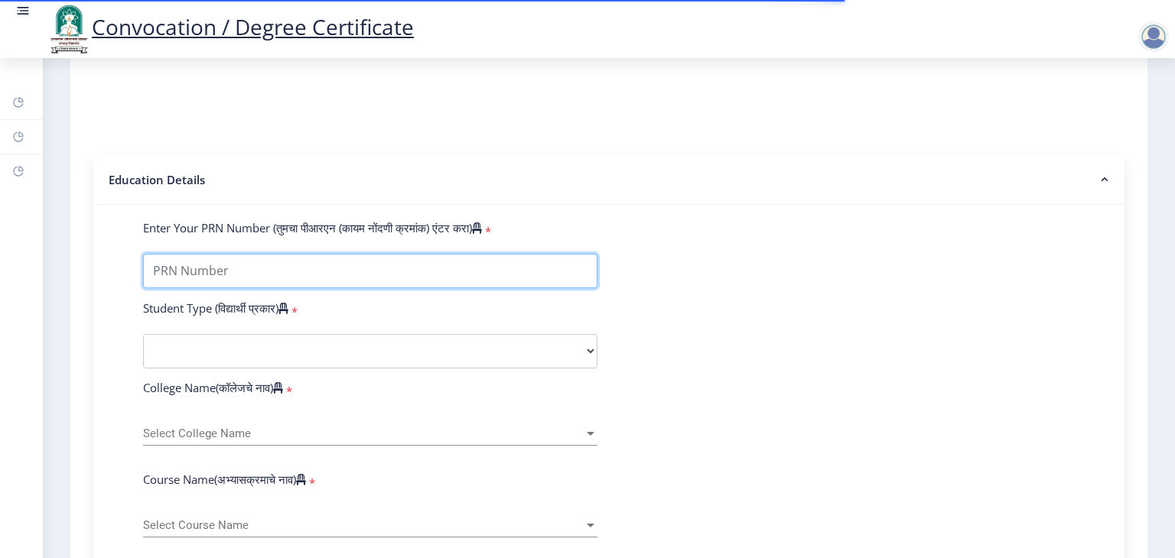
click at [303, 278] on input "Enter Your PRN Number (तुमचा पीआरएन (कायम नोंदणी क्रमांक) एंटर करा)" at bounding box center [370, 271] width 454 height 34
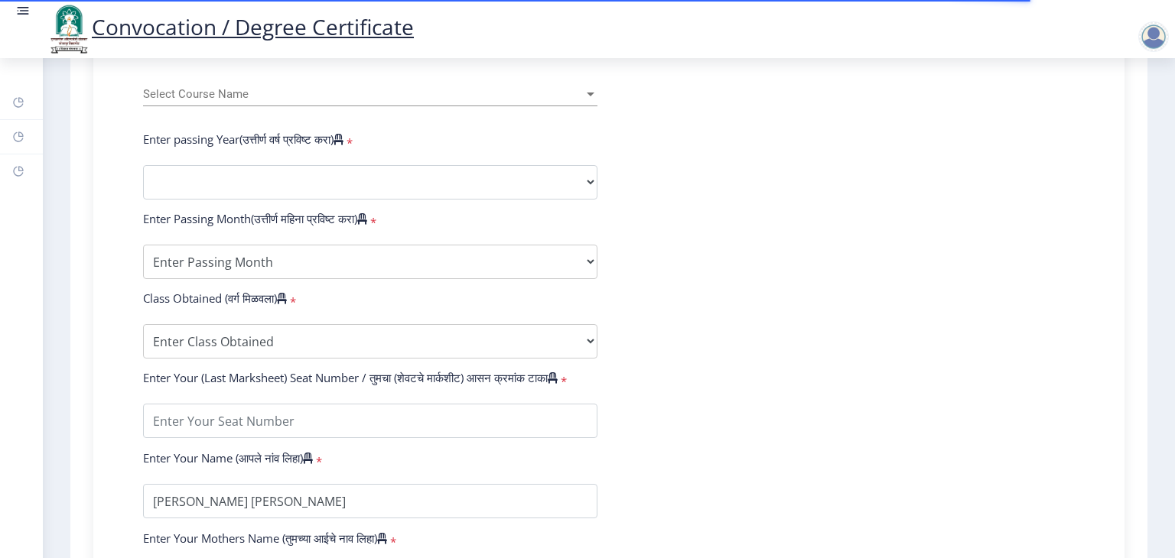
scroll to position [581, 0]
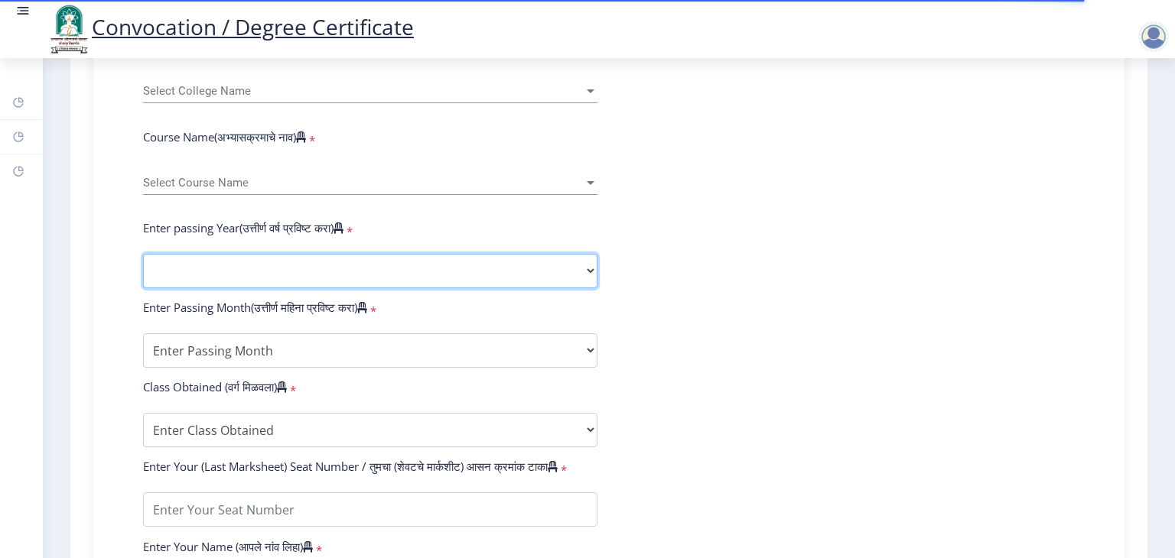
click at [272, 276] on select "2025 2024 2023 2022 2021 2020 2019 2018 2017 2016 2015 2014 2013 2012 2011 2010…" at bounding box center [370, 271] width 454 height 34
click at [143, 268] on select "2025 2024 2023 2022 2021 2020 2019 2018 2017 2016 2015 2014 2013 2012 2011 2010…" at bounding box center [370, 271] width 454 height 34
click at [179, 288] on select "2025 2024 2023 2022 2021 2020 2019 2018 2017 2016 2015 2014 2013 2012 2011 2010…" at bounding box center [370, 271] width 454 height 34
select select "2023"
click at [143, 268] on select "2025 2024 2023 2022 2021 2020 2019 2018 2017 2016 2015 2014 2013 2012 2011 2010…" at bounding box center [370, 271] width 454 height 34
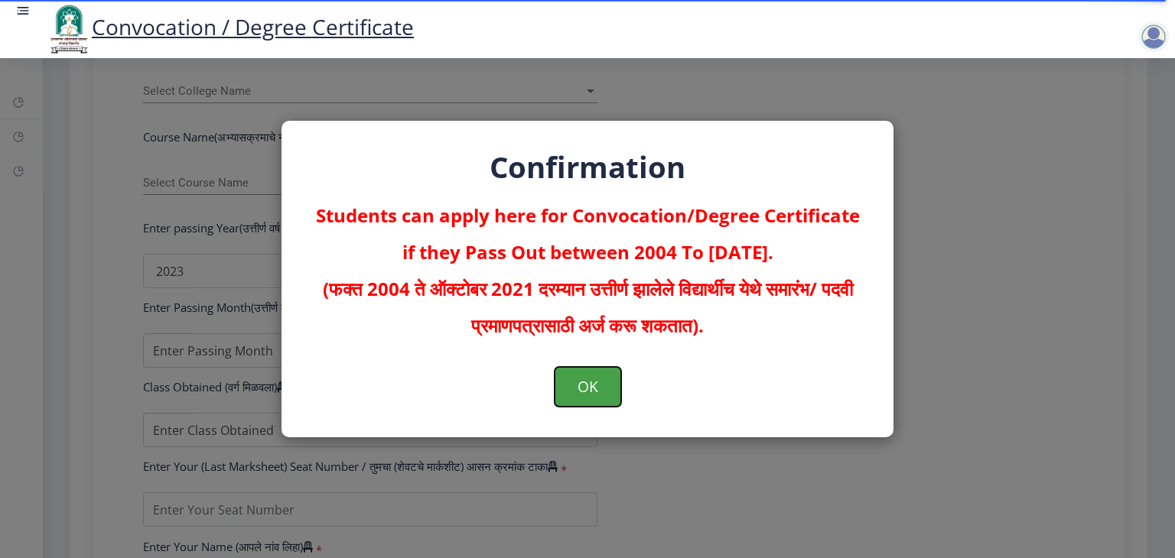
click at [574, 392] on button "OK" at bounding box center [587, 387] width 67 height 40
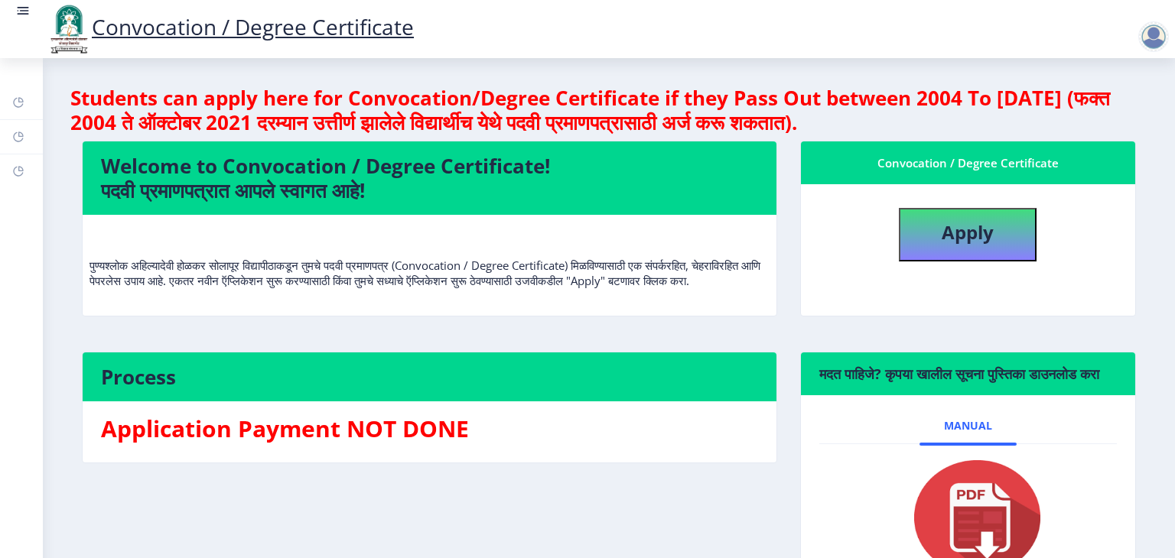
click at [1150, 41] on div at bounding box center [1153, 36] width 31 height 31
click at [1105, 114] on span "Log out" at bounding box center [1113, 119] width 98 height 18
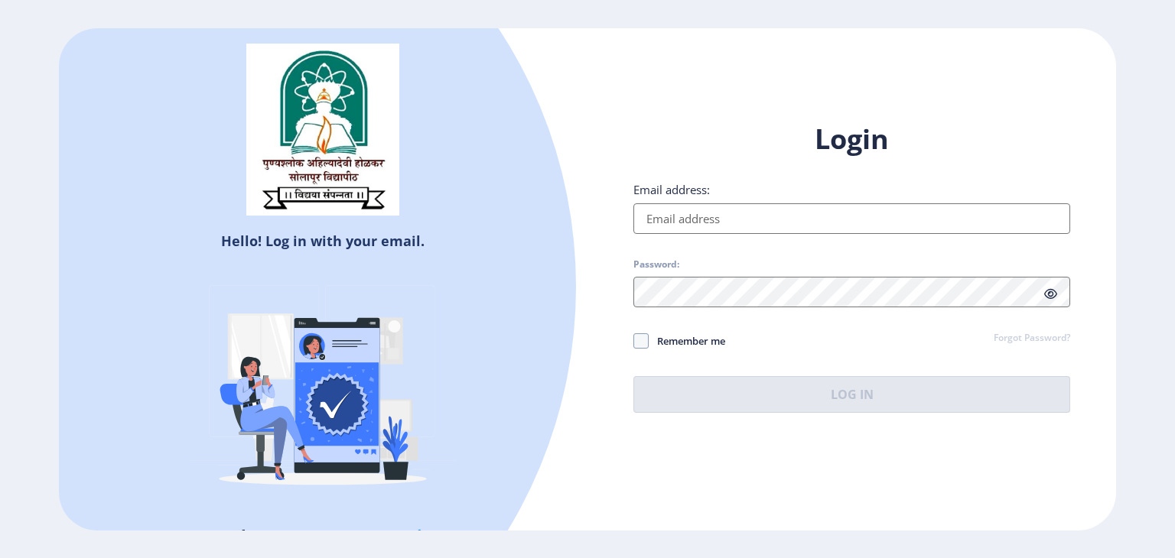
click at [869, 222] on input "Email address:" at bounding box center [851, 218] width 437 height 31
type input "[EMAIL_ADDRESS][DOMAIN_NAME]"
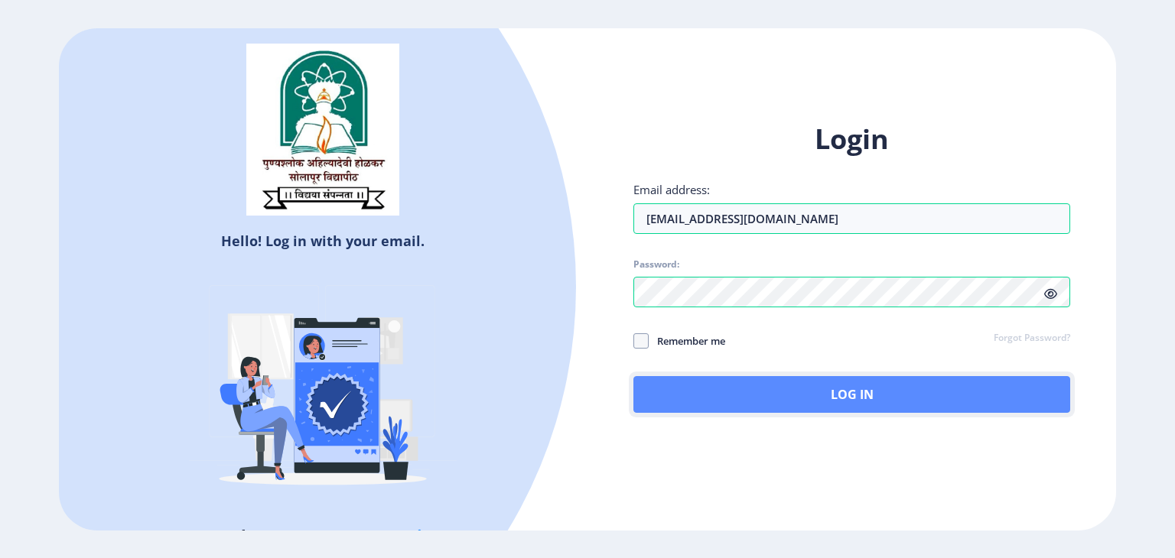
click at [795, 376] on button "Log In" at bounding box center [851, 394] width 437 height 37
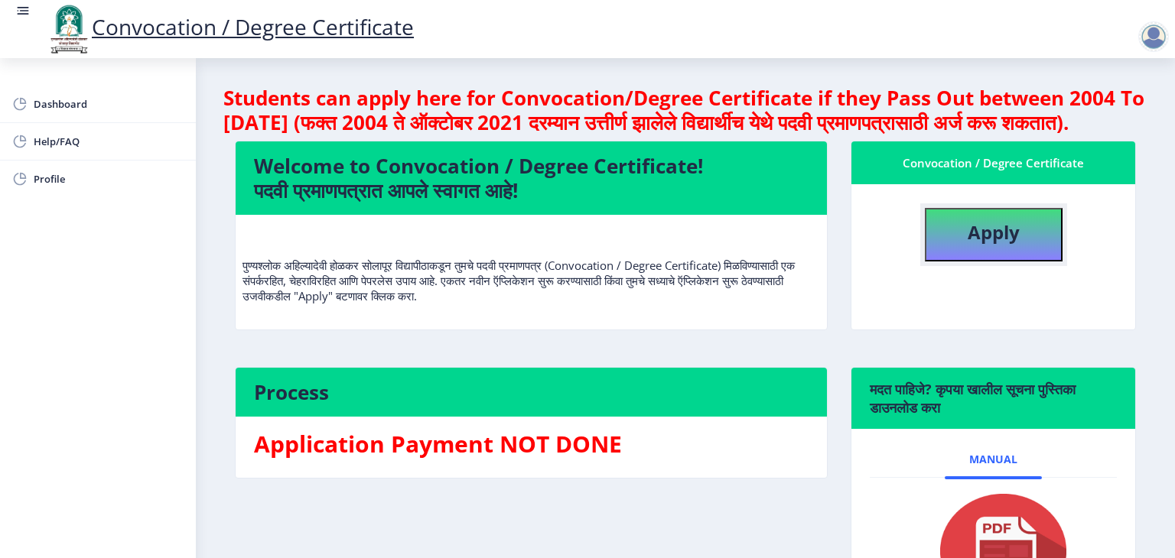
click at [1013, 245] on b "Apply" at bounding box center [993, 231] width 52 height 25
select select
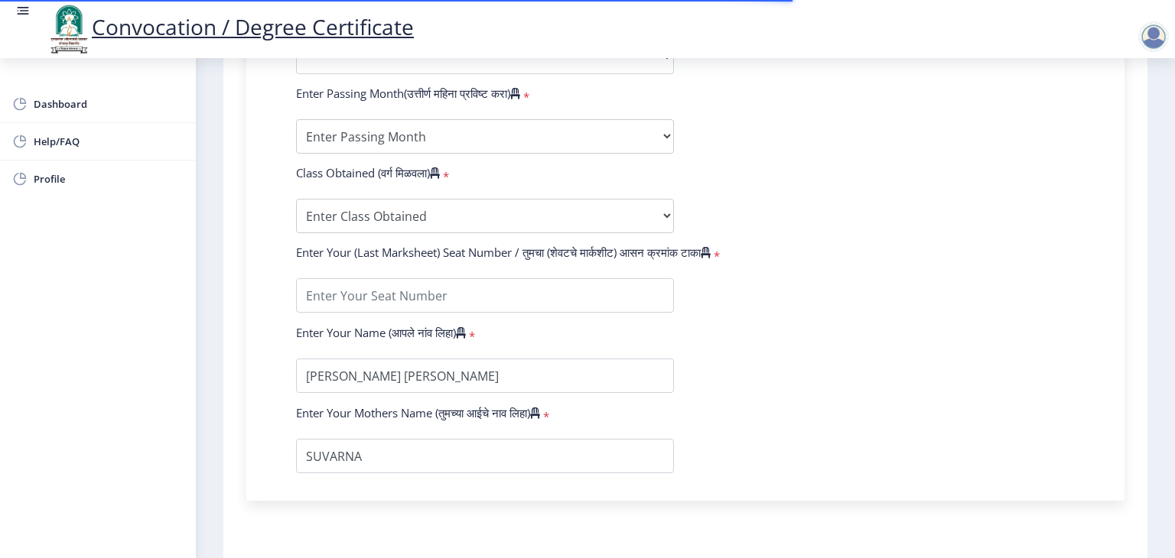
scroll to position [921, 0]
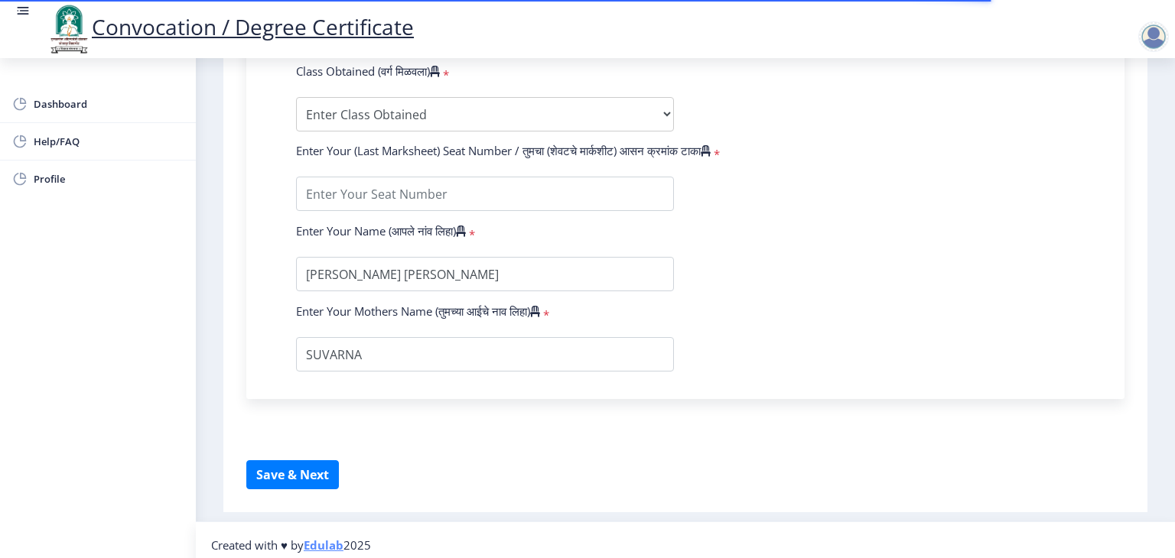
click at [73, 31] on img at bounding box center [69, 29] width 46 height 52
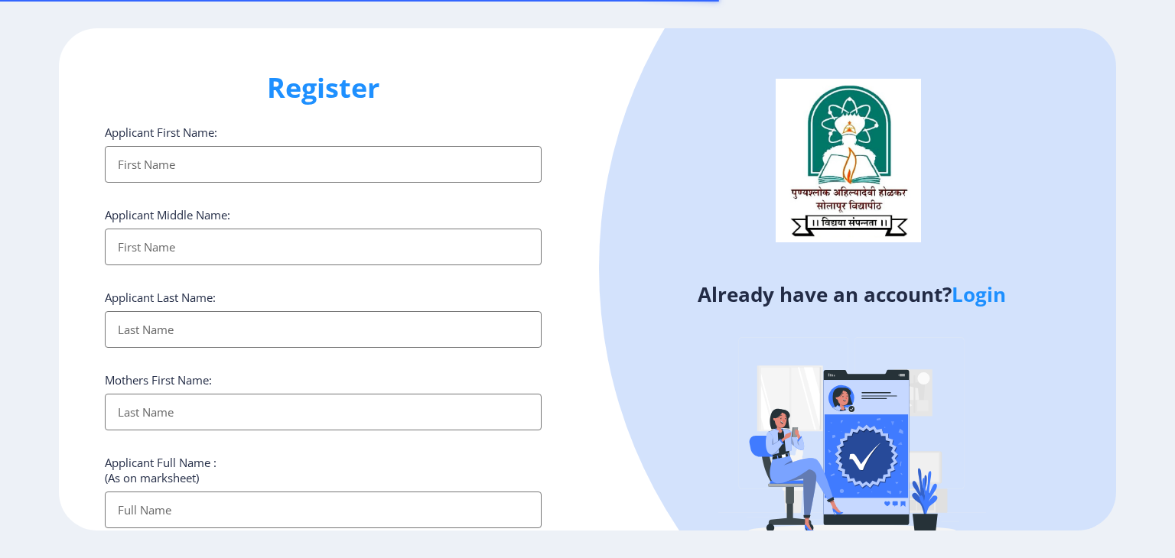
select select
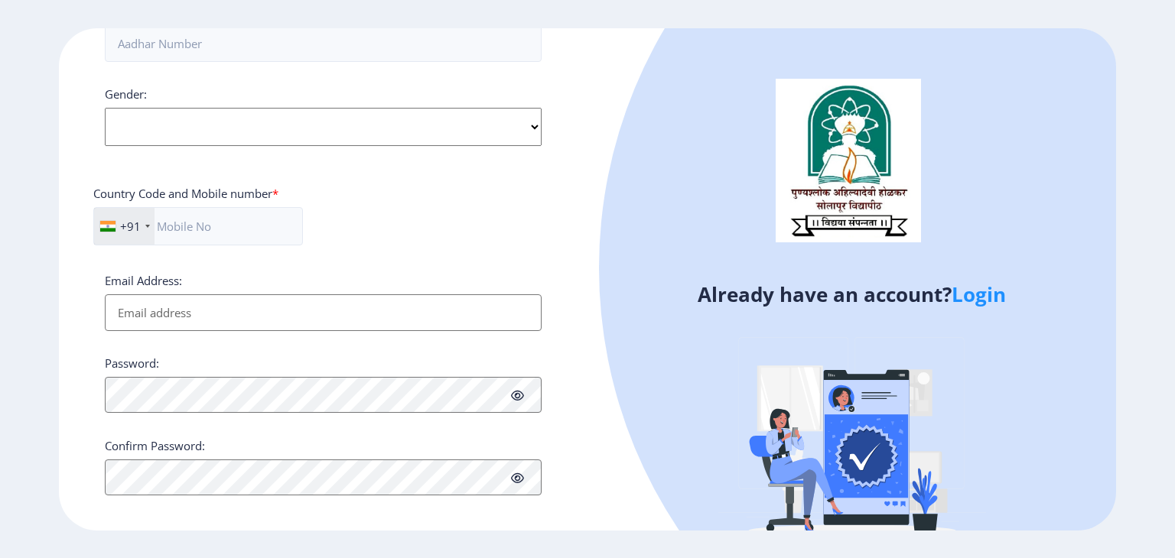
scroll to position [560, 0]
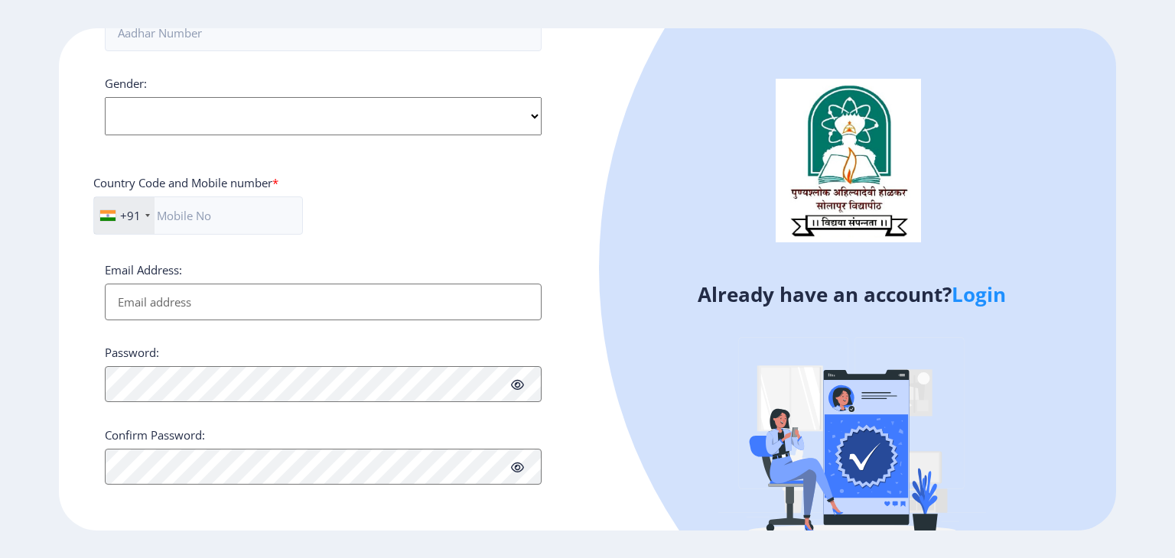
click at [984, 282] on link "Login" at bounding box center [978, 295] width 54 height 28
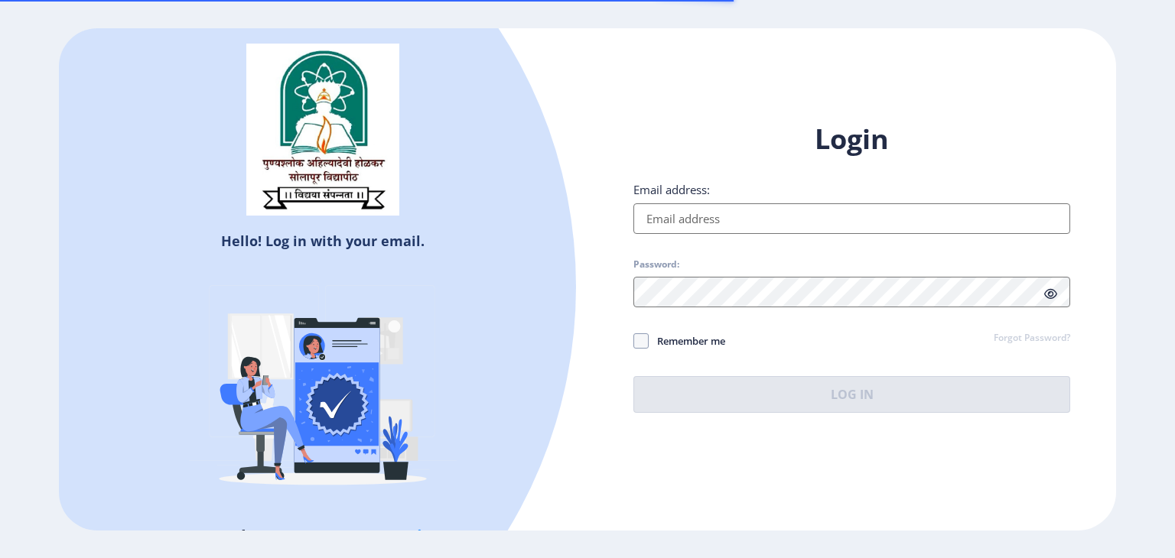
click at [801, 218] on input "Email address:" at bounding box center [851, 218] width 437 height 31
type input "[EMAIL_ADDRESS][DOMAIN_NAME]"
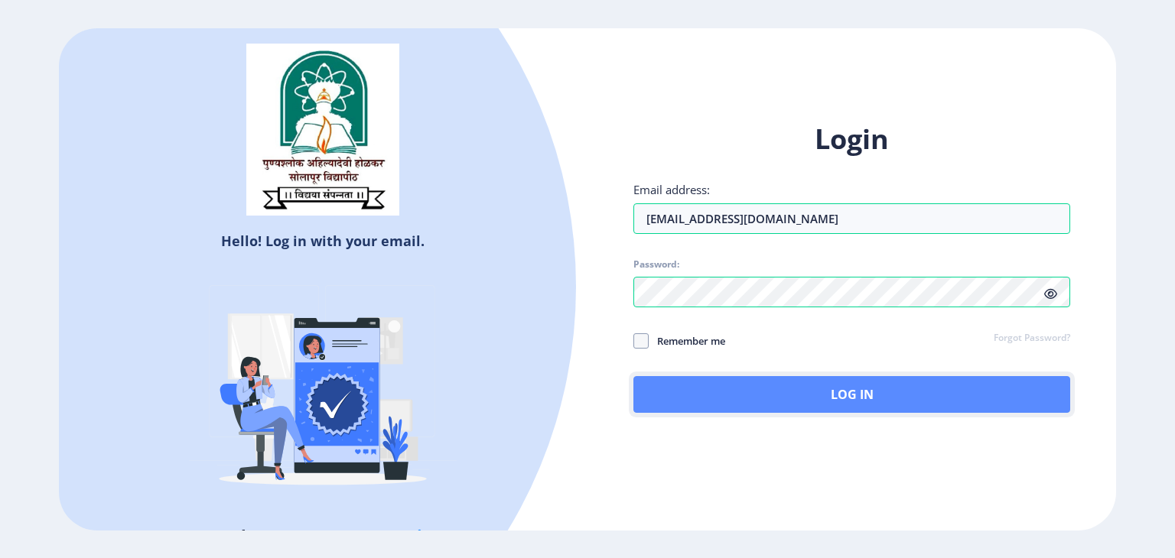
click at [766, 388] on button "Log In" at bounding box center [851, 394] width 437 height 37
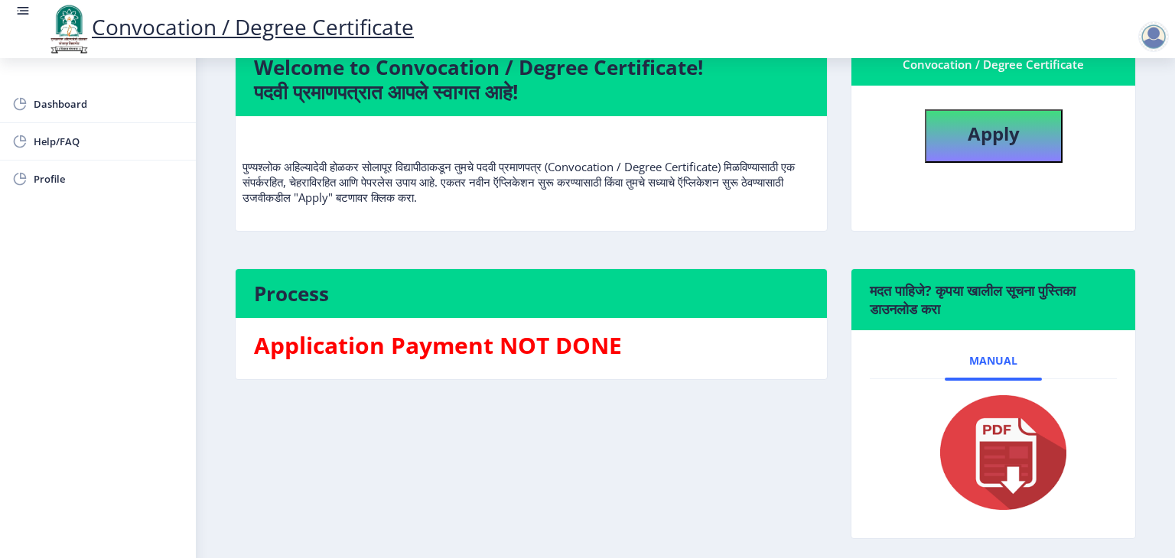
scroll to position [86, 0]
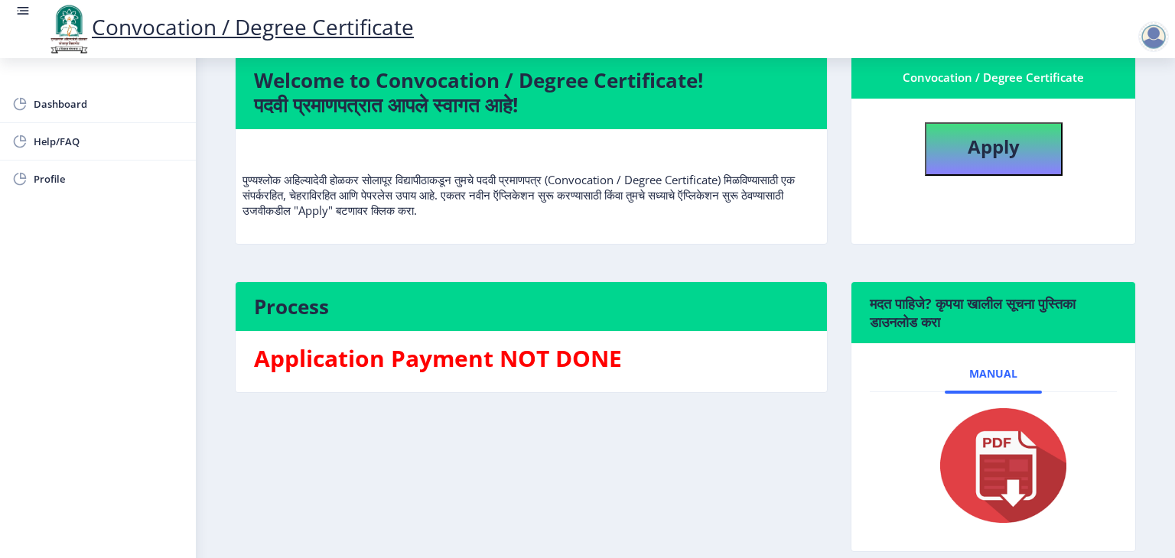
click at [57, 21] on img at bounding box center [69, 29] width 46 height 52
